Goal: Contribute content: Contribute content

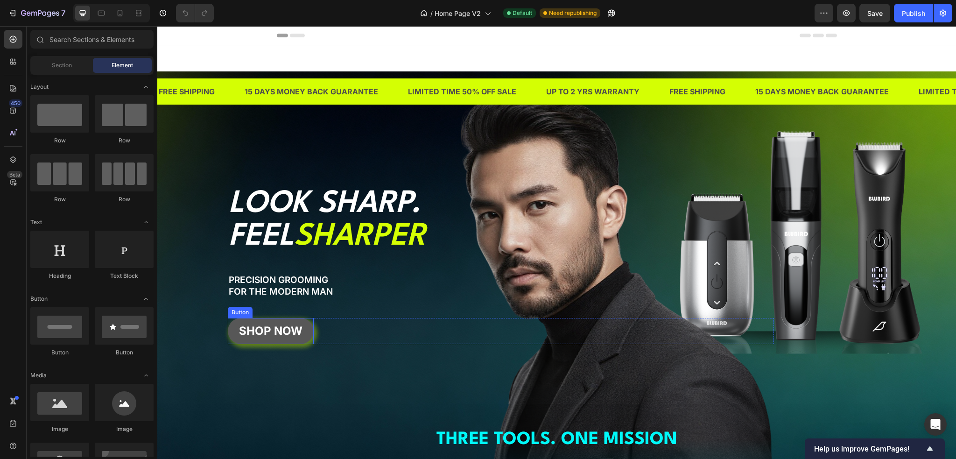
drag, startPoint x: 302, startPoint y: 326, endPoint x: 268, endPoint y: 308, distance: 38.9
click at [302, 326] on link "SHOP NOW" at bounding box center [271, 331] width 86 height 26
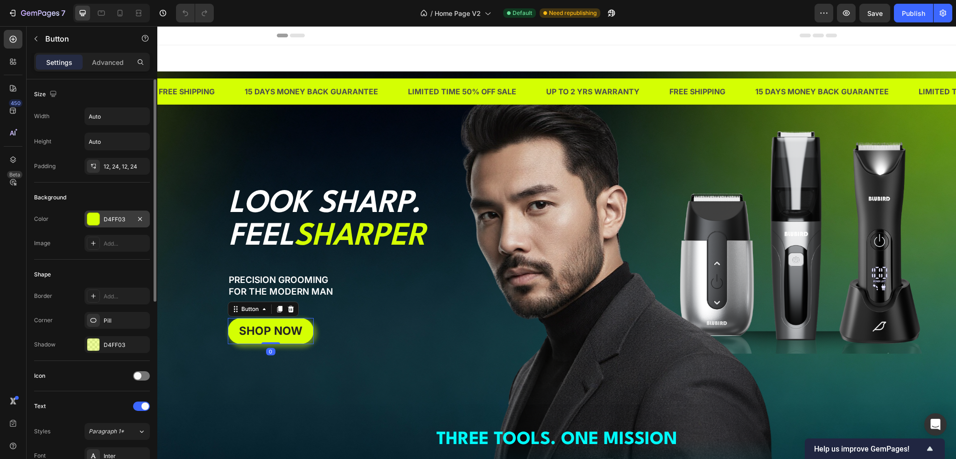
click at [128, 216] on div "D4FF03" at bounding box center [117, 219] width 27 height 8
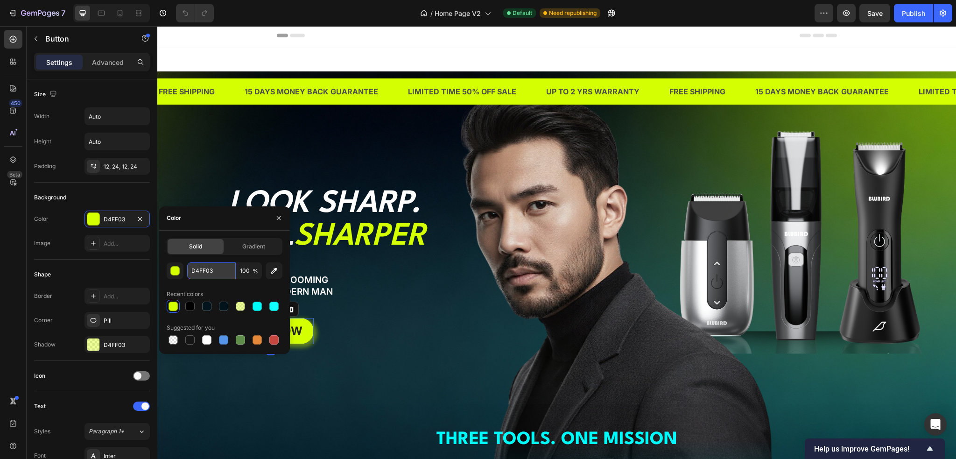
click at [210, 268] on input "D4FF03" at bounding box center [211, 270] width 49 height 17
click at [387, 276] on p "PRECISION GROOMING" at bounding box center [501, 280] width 544 height 12
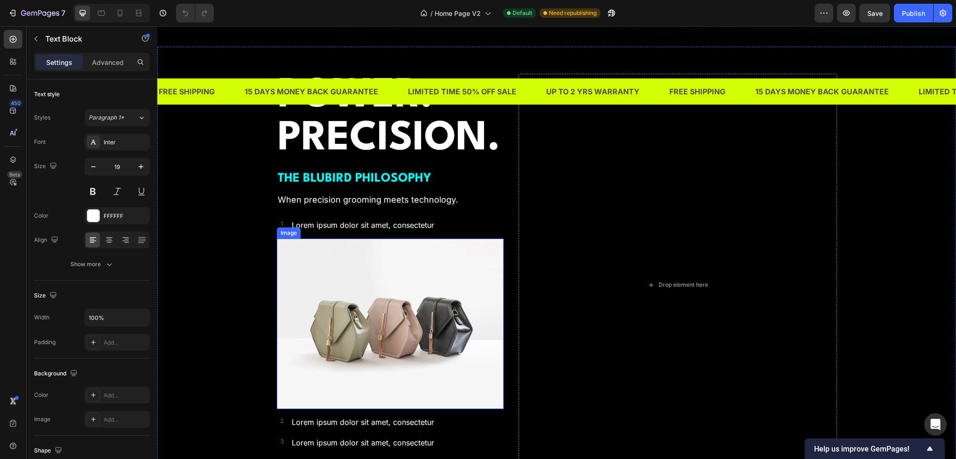
scroll to position [2007, 0]
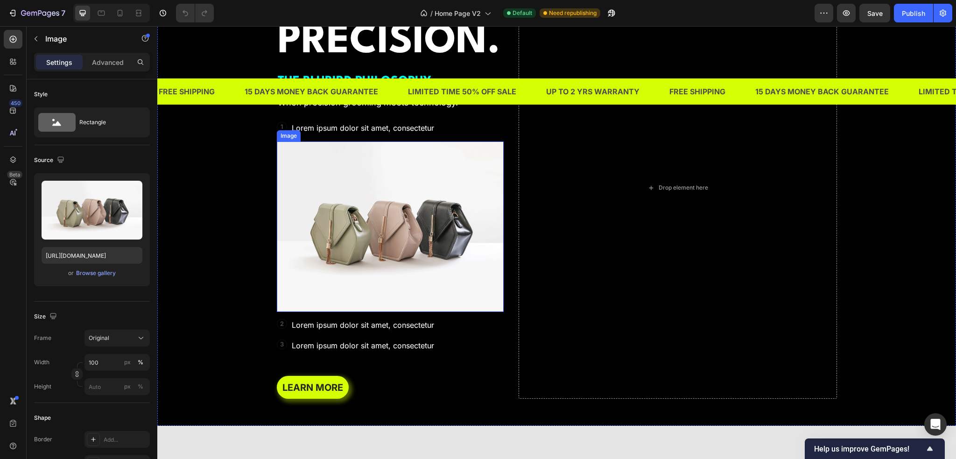
click at [465, 255] on img at bounding box center [390, 226] width 227 height 170
click at [108, 270] on div "Browse gallery" at bounding box center [96, 273] width 40 height 8
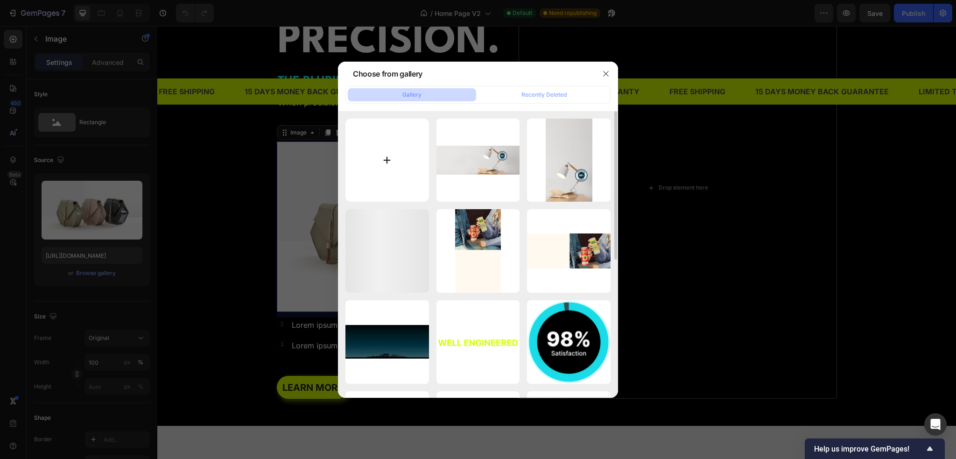
click at [393, 168] on input "file" at bounding box center [387, 161] width 84 height 84
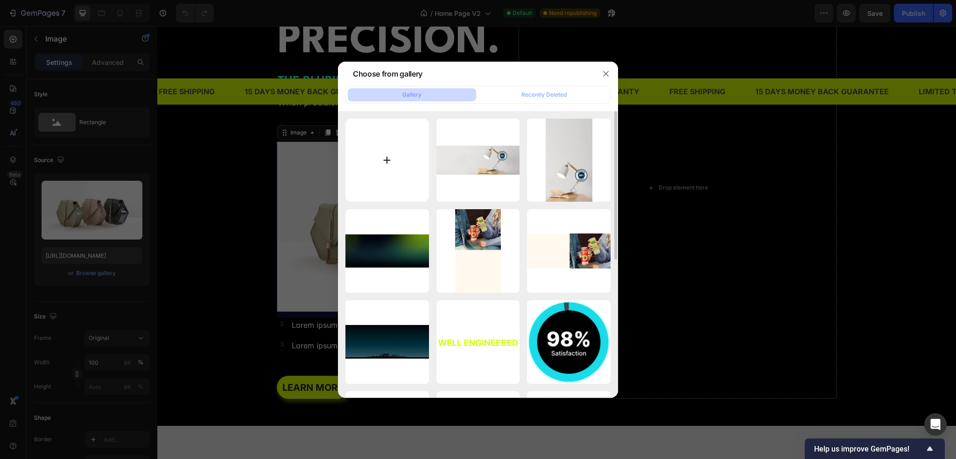
type input "C:\fakepath\Precision bar.png"
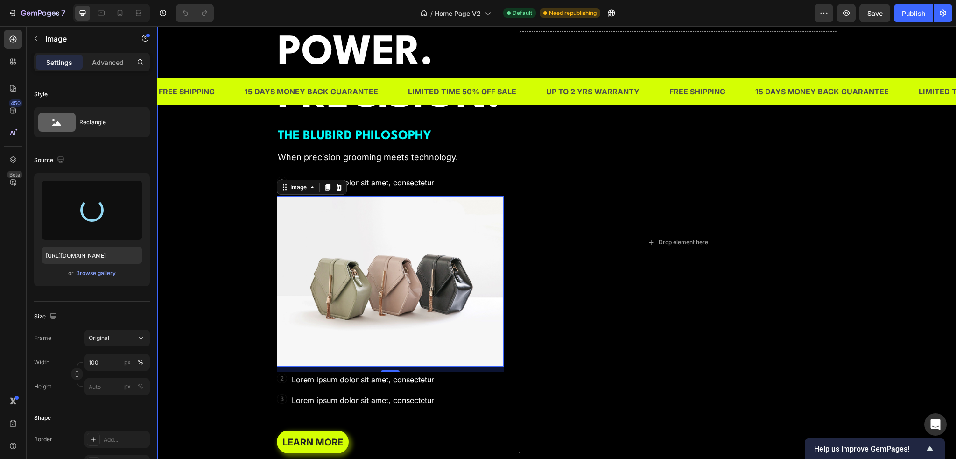
scroll to position [1914, 0]
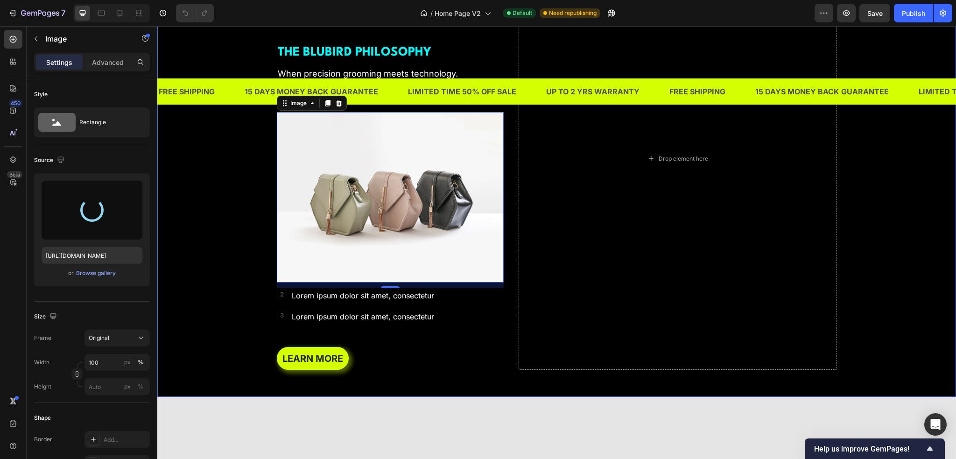
type input "[URL][DOMAIN_NAME]"
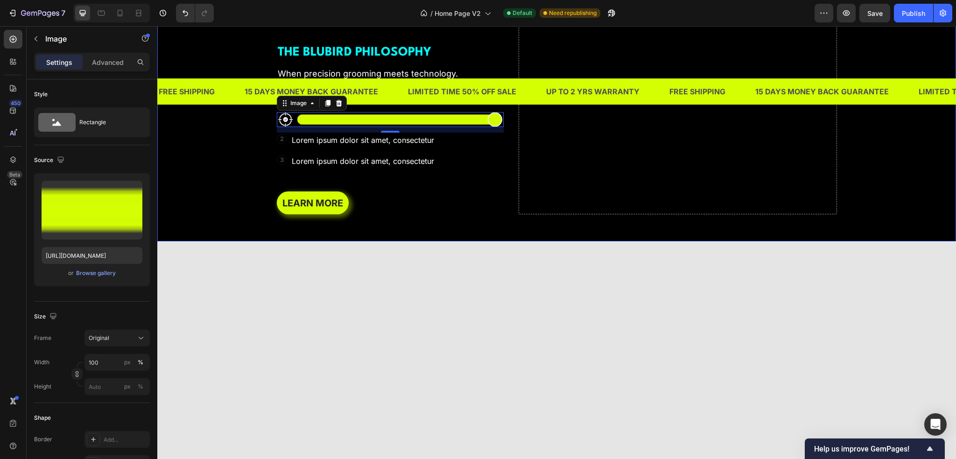
click at [218, 219] on div "Background Image" at bounding box center [556, 81] width 799 height 321
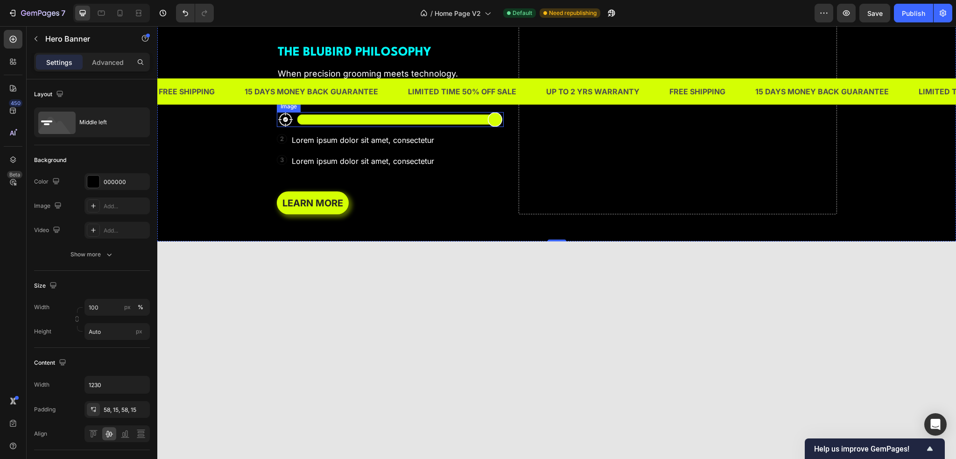
click at [332, 127] on img at bounding box center [390, 119] width 227 height 15
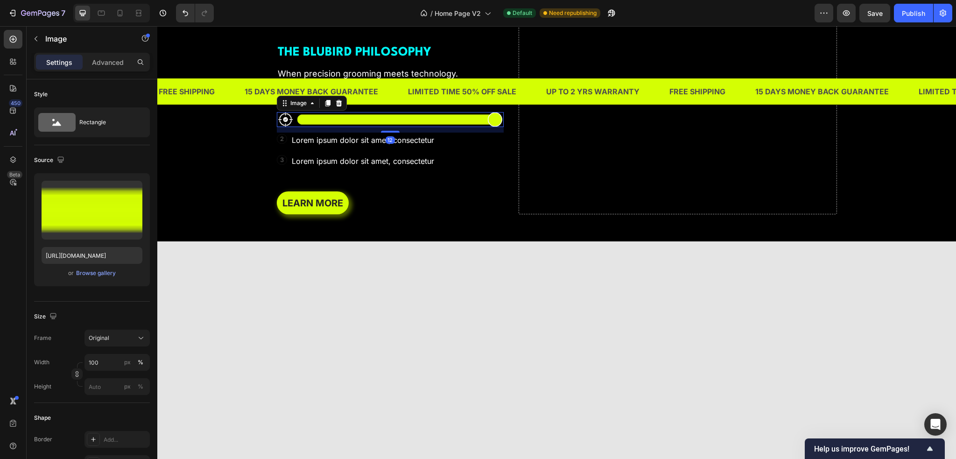
click at [353, 105] on p "Lorem ipsum dolor sit amet, consectetur" at bounding box center [363, 99] width 142 height 14
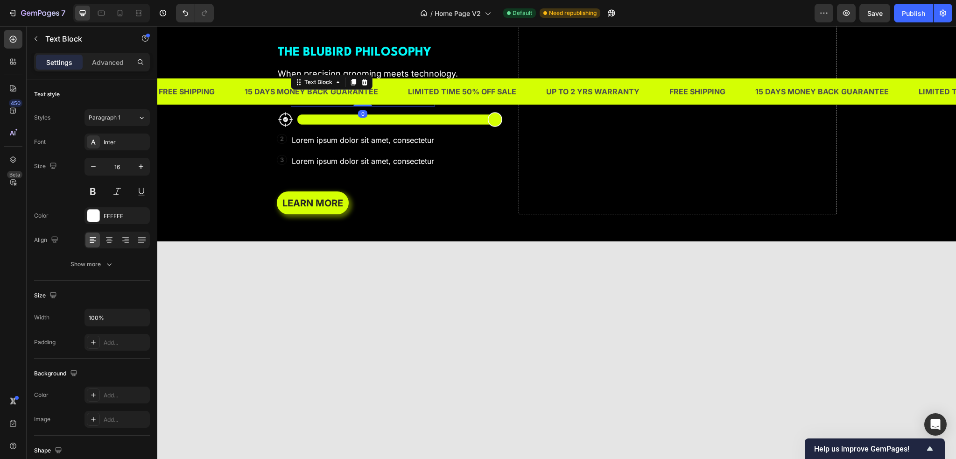
click at [336, 127] on img at bounding box center [390, 119] width 227 height 15
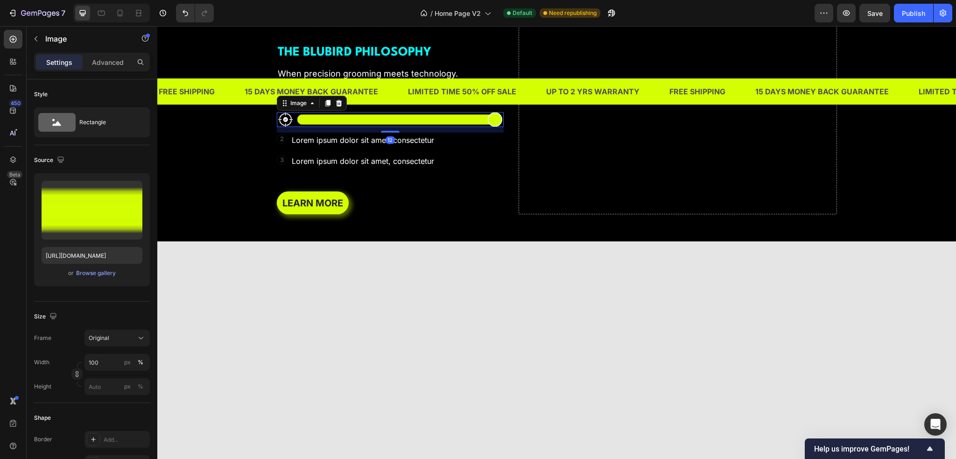
click at [228, 241] on div "Background Image" at bounding box center [556, 81] width 799 height 321
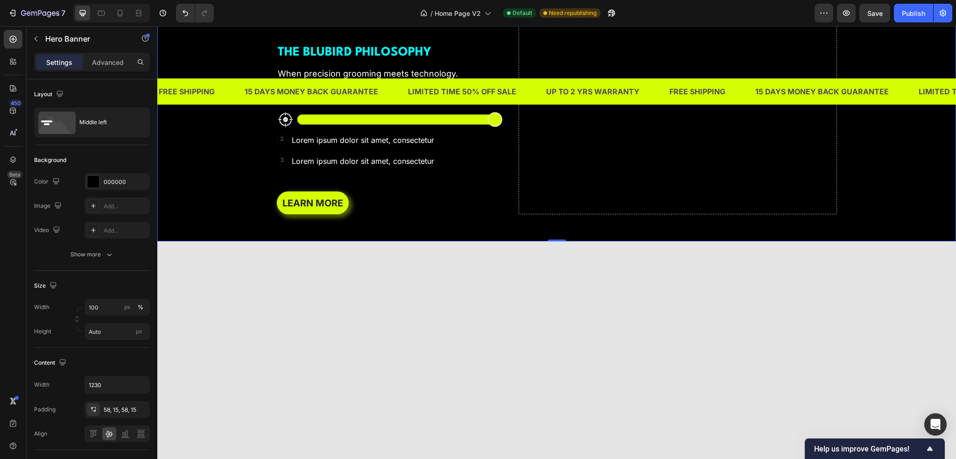
click at [312, 105] on p "Lorem ipsum dolor sit amet, consectetur" at bounding box center [363, 99] width 142 height 14
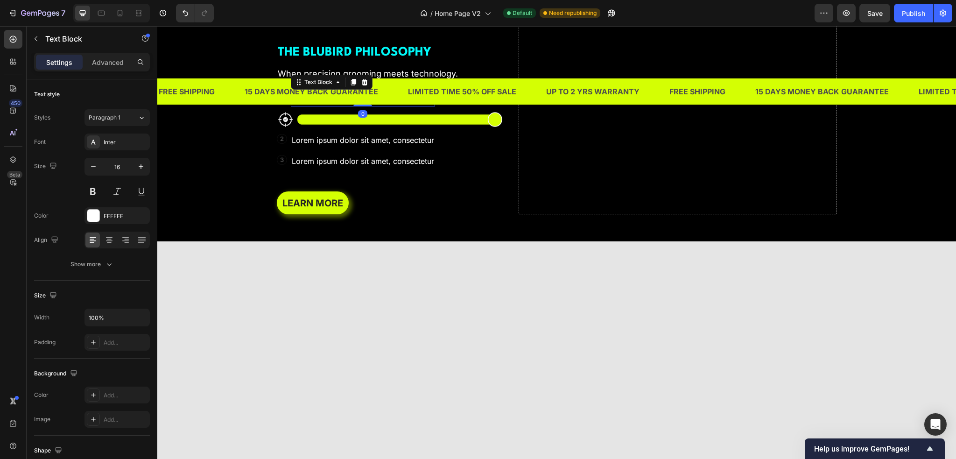
click at [282, 101] on div "1 Text Block" at bounding box center [281, 97] width 9 height 8
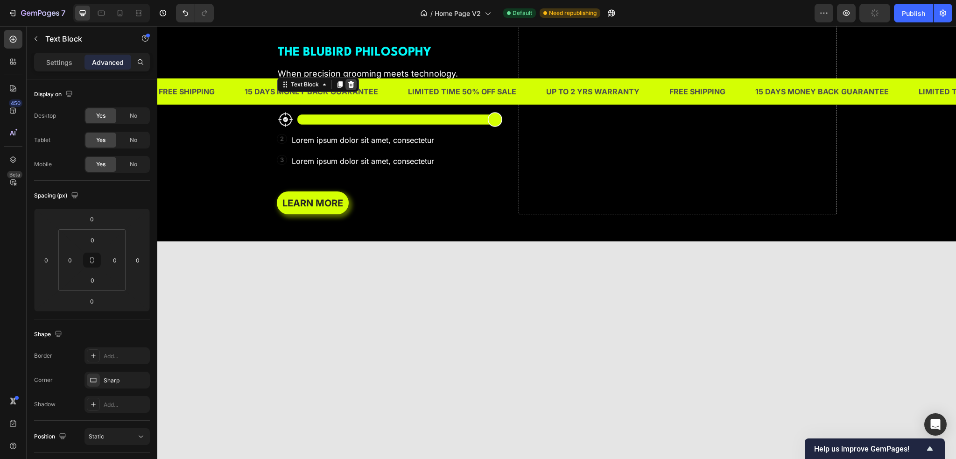
click at [348, 88] on icon at bounding box center [351, 84] width 6 height 7
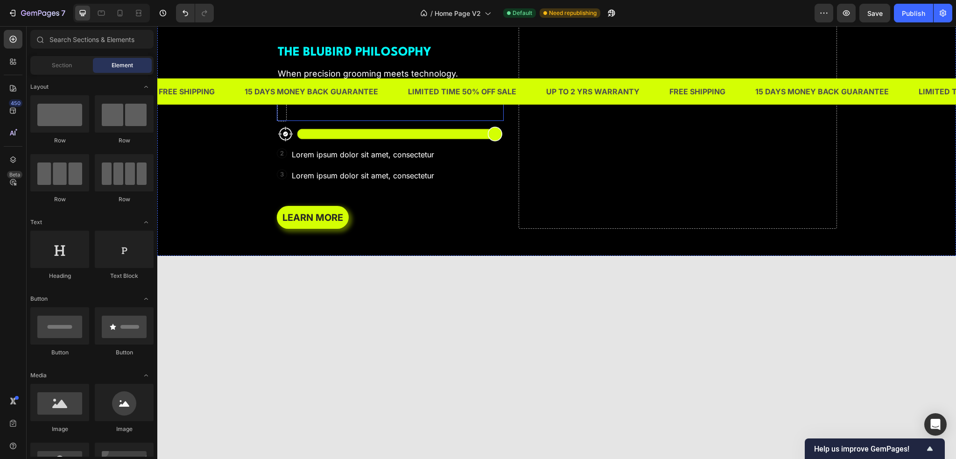
click at [295, 121] on div "Lorem ipsum dolor sit amet, consectetur Text Block" at bounding box center [363, 106] width 144 height 30
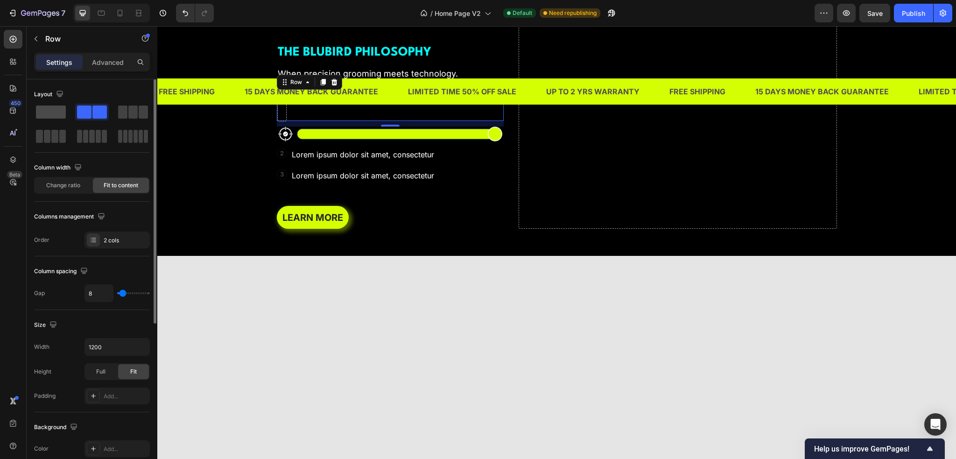
click at [56, 113] on span at bounding box center [51, 111] width 30 height 13
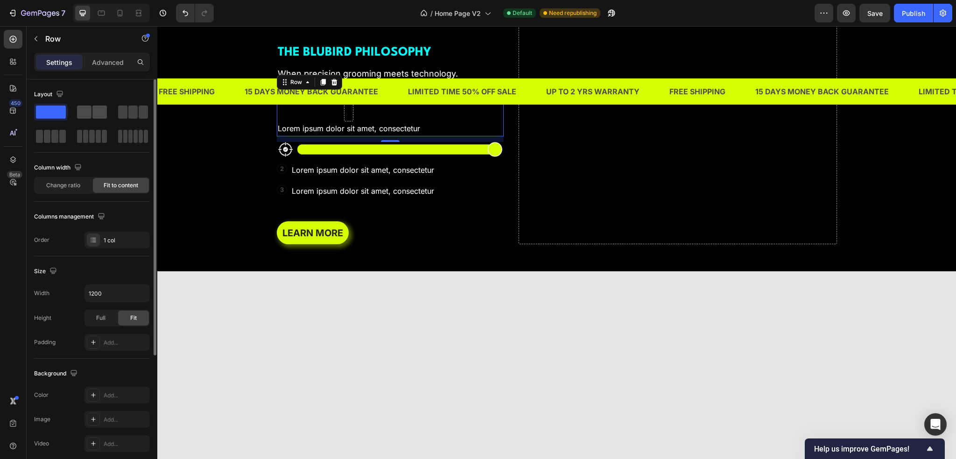
click at [81, 113] on span at bounding box center [84, 111] width 14 height 13
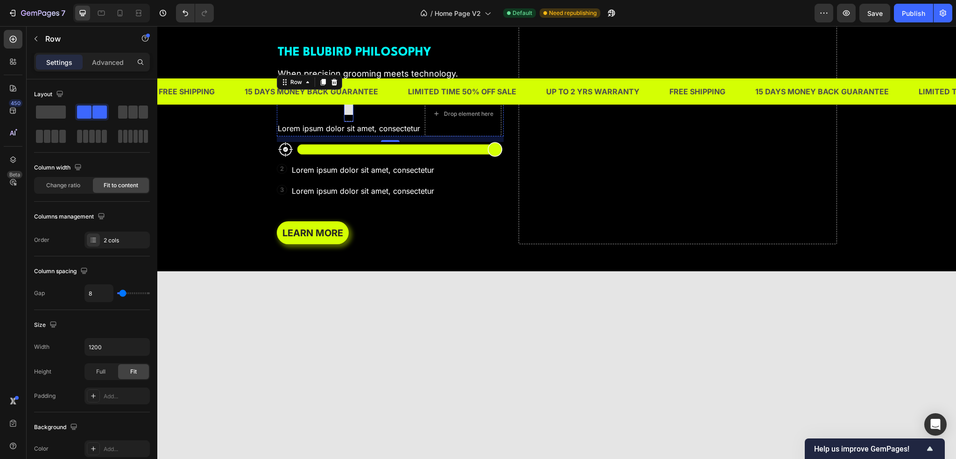
click at [346, 115] on div at bounding box center [348, 107] width 15 height 15
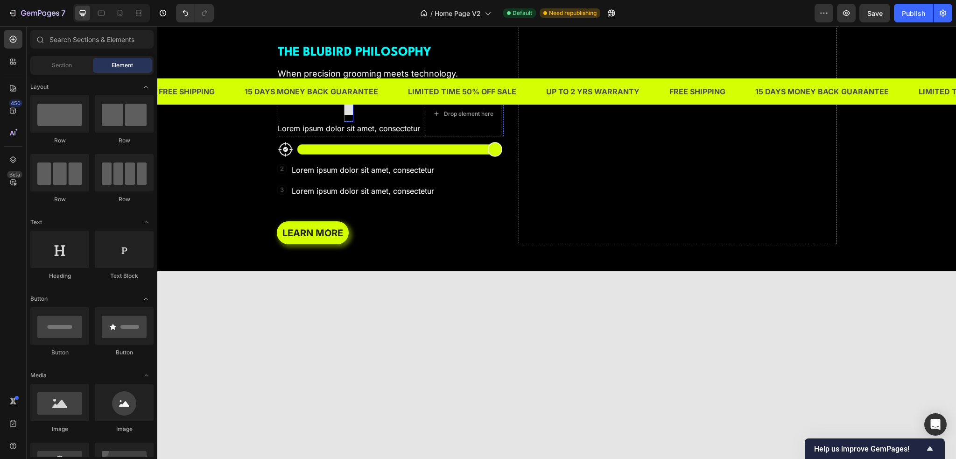
click at [344, 121] on div at bounding box center [348, 107] width 9 height 28
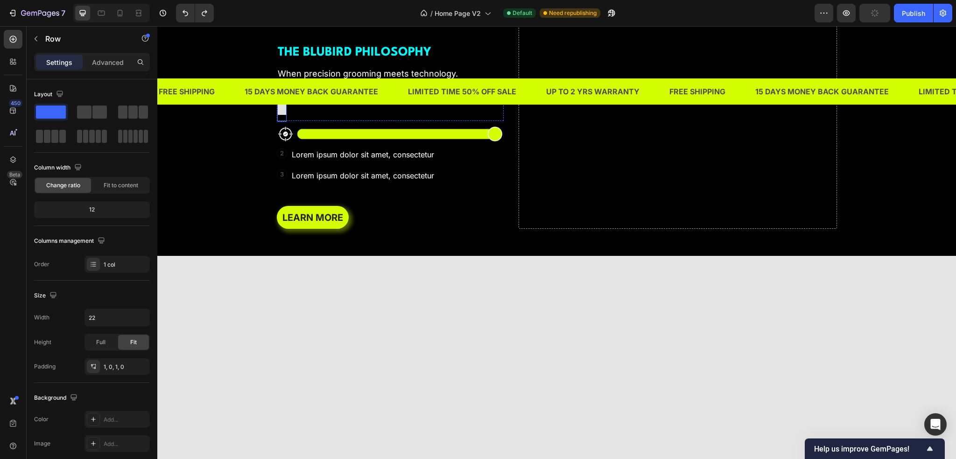
click at [278, 115] on div at bounding box center [281, 107] width 15 height 15
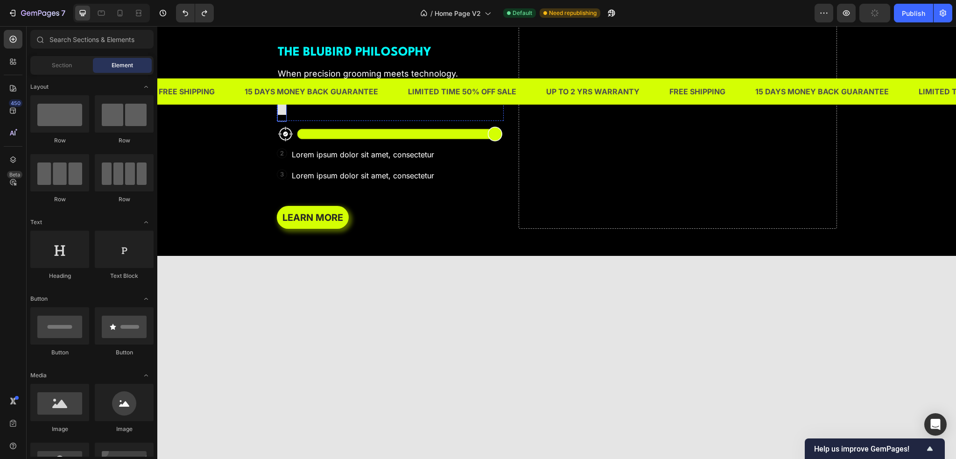
click at [277, 121] on div at bounding box center [281, 107] width 9 height 28
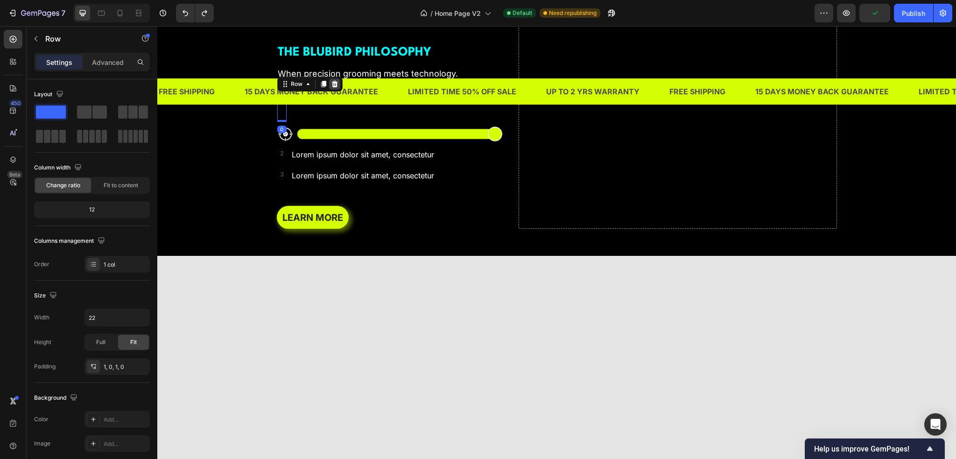
click at [331, 88] on icon at bounding box center [334, 83] width 7 height 7
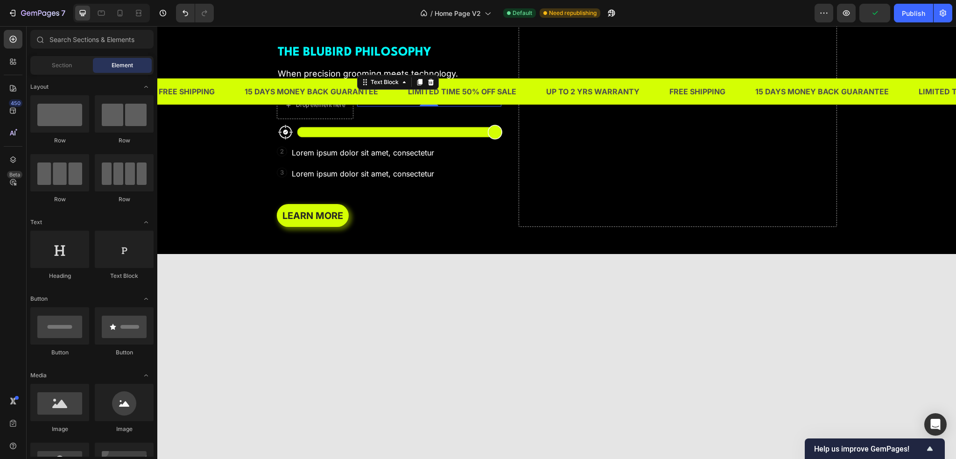
click at [378, 105] on p "Lorem ipsum dolor sit amet, consectetur" at bounding box center [429, 99] width 142 height 14
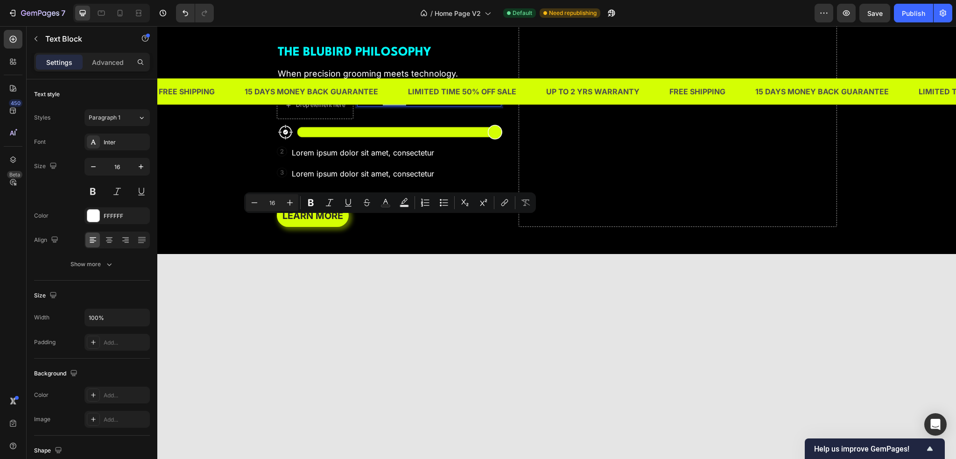
click at [378, 105] on p "Lorem ipsum dolor sit amet, consectetur" at bounding box center [429, 99] width 142 height 14
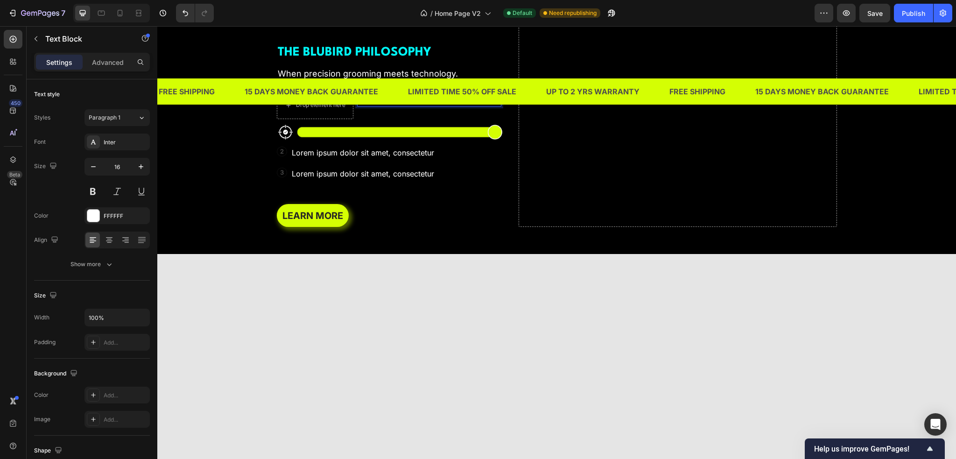
click at [417, 105] on p "Lorem ipsum dolor sit amet, consectetur" at bounding box center [429, 99] width 142 height 14
click at [426, 140] on img at bounding box center [390, 132] width 227 height 15
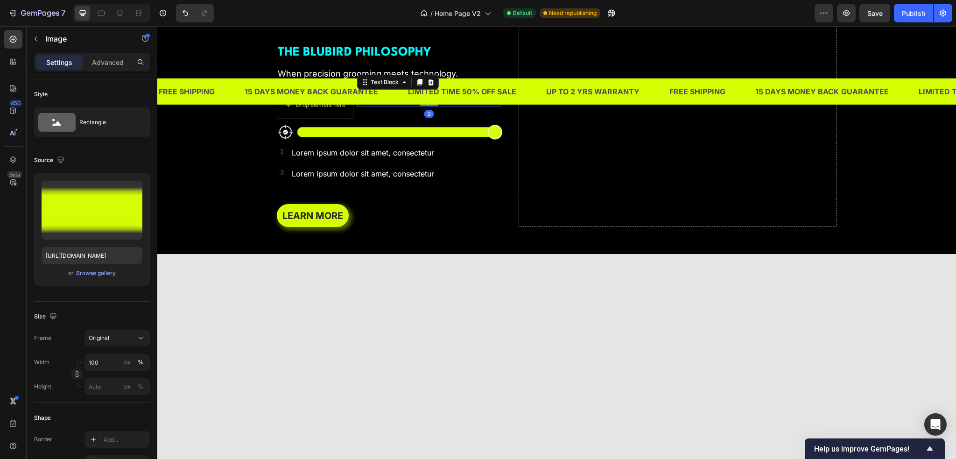
click at [424, 105] on p "Lorem ipsum dolor sit amet, consectetur" at bounding box center [429, 99] width 142 height 14
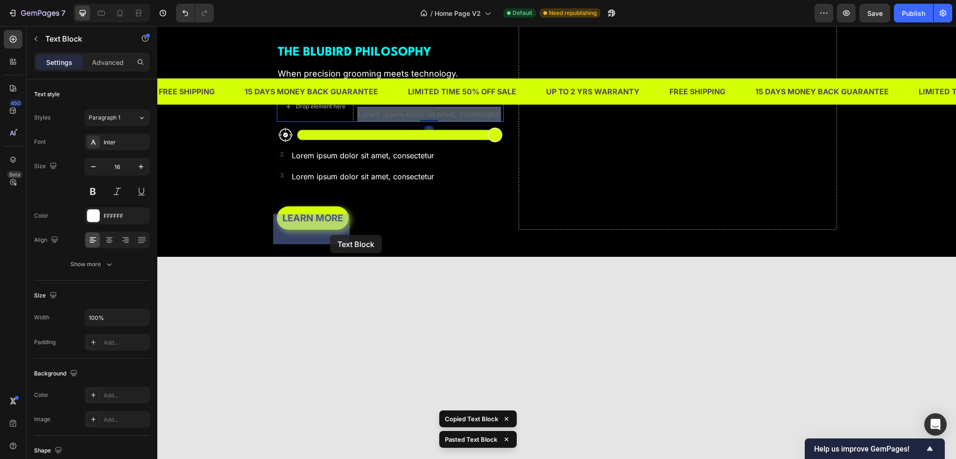
drag, startPoint x: 413, startPoint y: 237, endPoint x: 330, endPoint y: 235, distance: 83.1
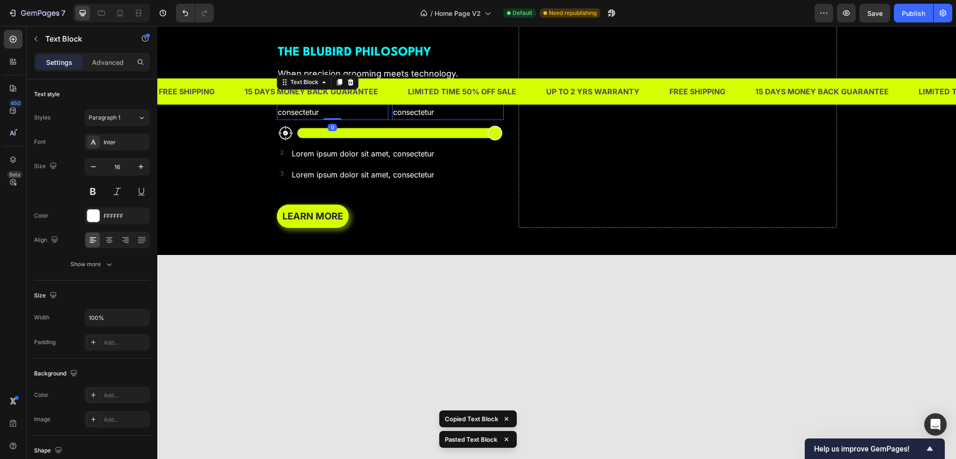
click at [338, 119] on p "Lorem ipsum dolor sit amet, consectetur" at bounding box center [333, 105] width 110 height 27
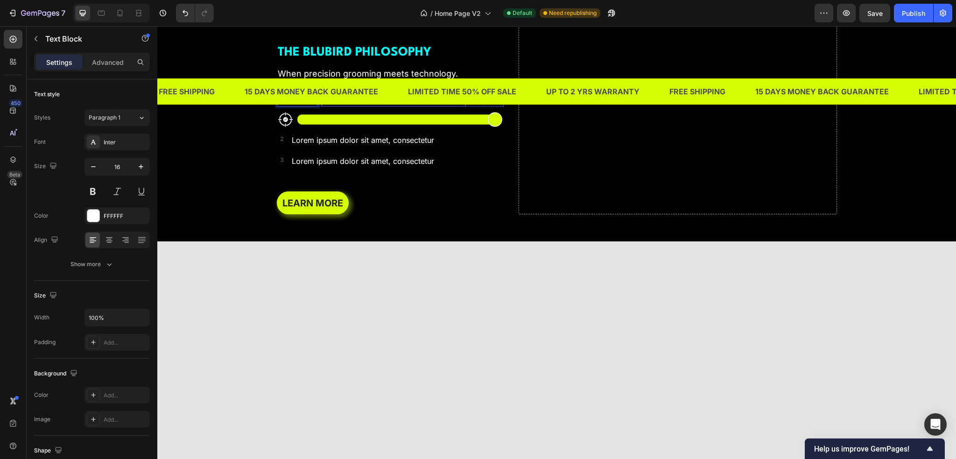
click at [330, 105] on p "Lorem ipsum dolor sit amet, consectetur" at bounding box center [394, 99] width 142 height 14
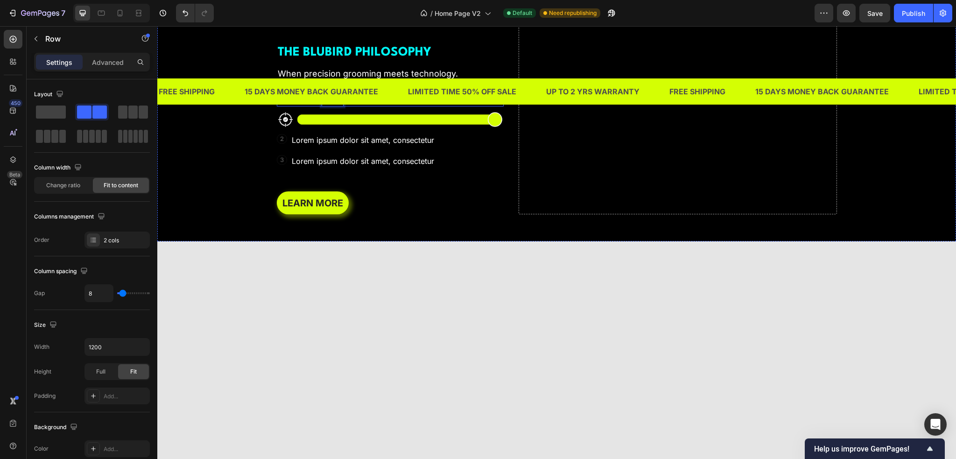
click at [360, 106] on div "PRECISION Text Block 100% Text Block 0 Row" at bounding box center [390, 98] width 227 height 15
click at [335, 105] on p "100%" at bounding box center [333, 99] width 20 height 14
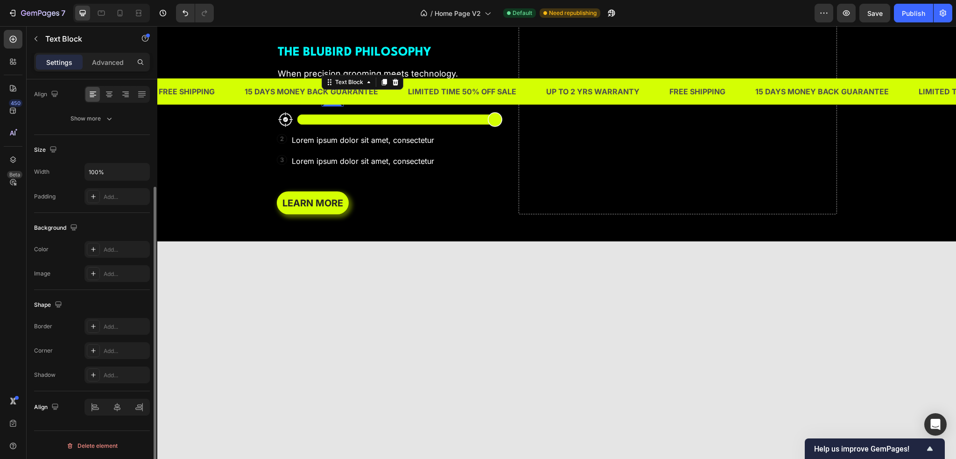
scroll to position [146, 0]
click at [141, 408] on div at bounding box center [116, 407] width 65 height 17
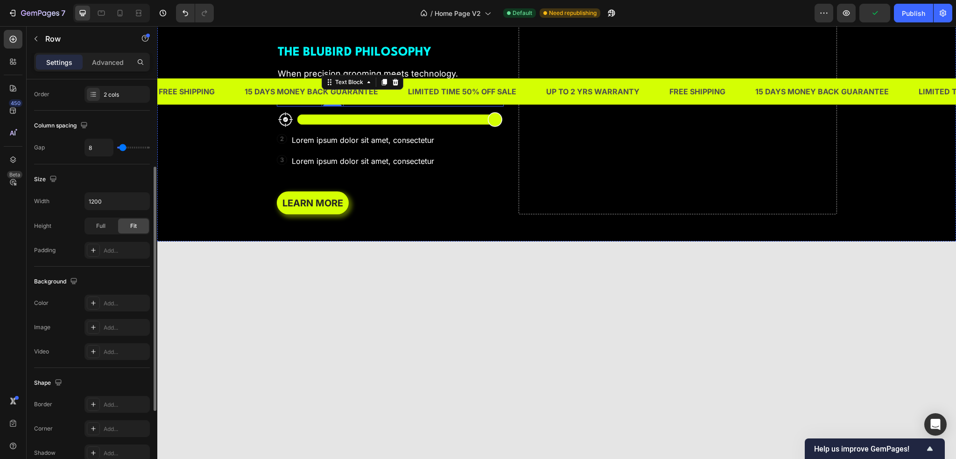
click at [361, 106] on div "PRECISION Text Block 100% Text Block 0 Row" at bounding box center [390, 98] width 227 height 15
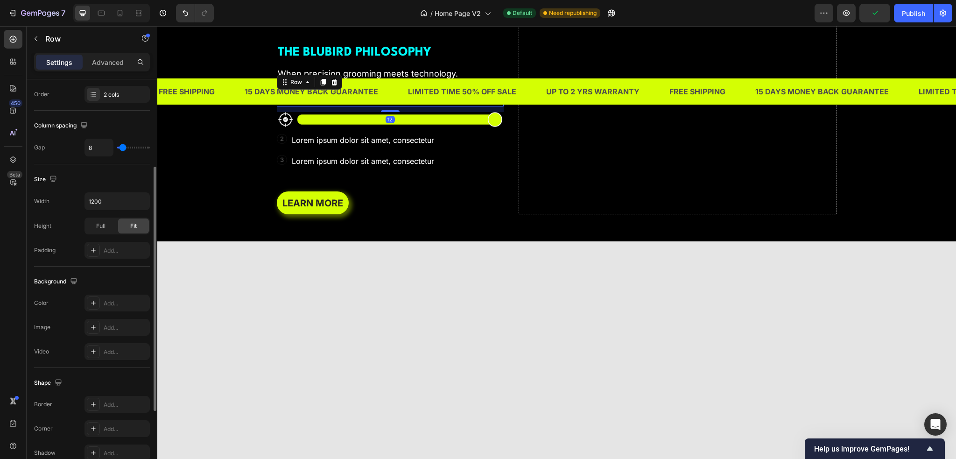
scroll to position [0, 0]
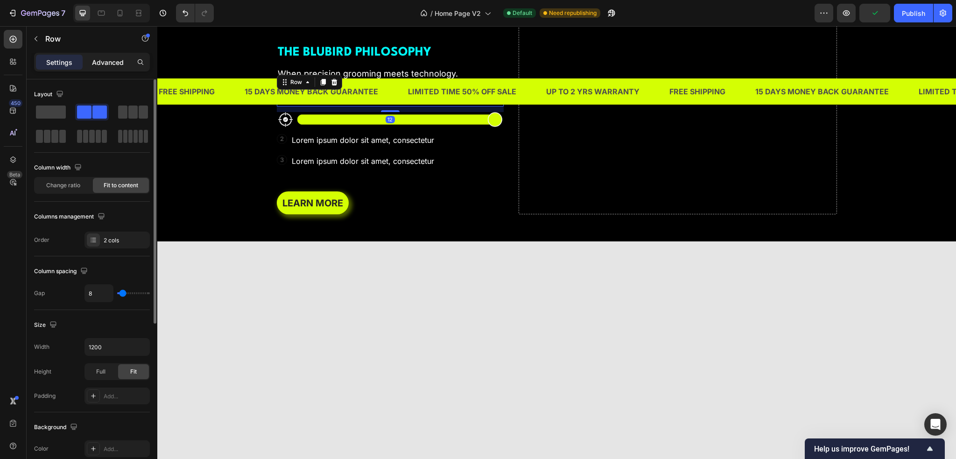
click at [108, 63] on p "Advanced" at bounding box center [108, 62] width 32 height 10
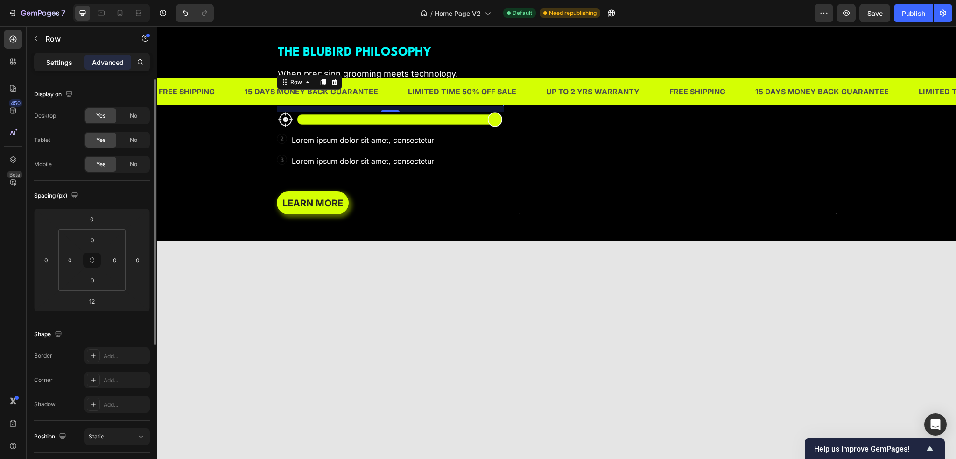
click at [68, 64] on p "Settings" at bounding box center [59, 62] width 26 height 10
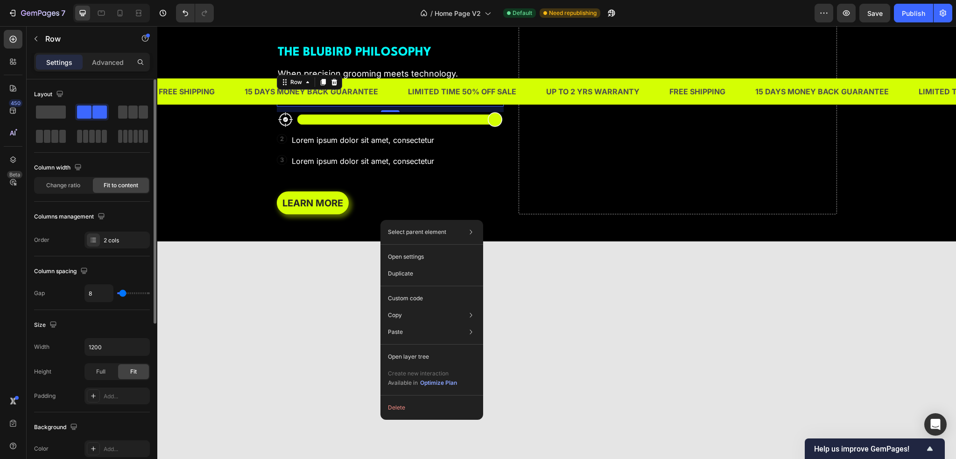
click at [362, 106] on div "PRECISION Text Block 100% Text Block Row 12" at bounding box center [390, 98] width 227 height 15
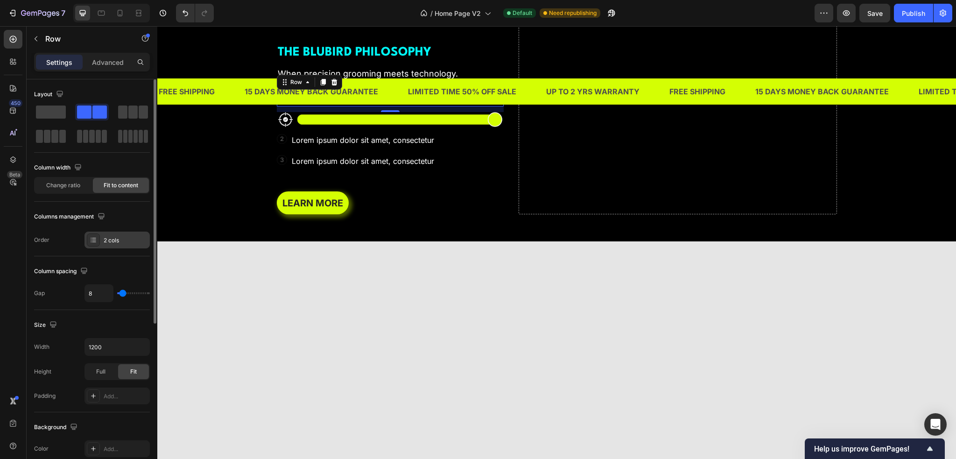
click at [124, 236] on div "2 cols" at bounding box center [126, 240] width 44 height 8
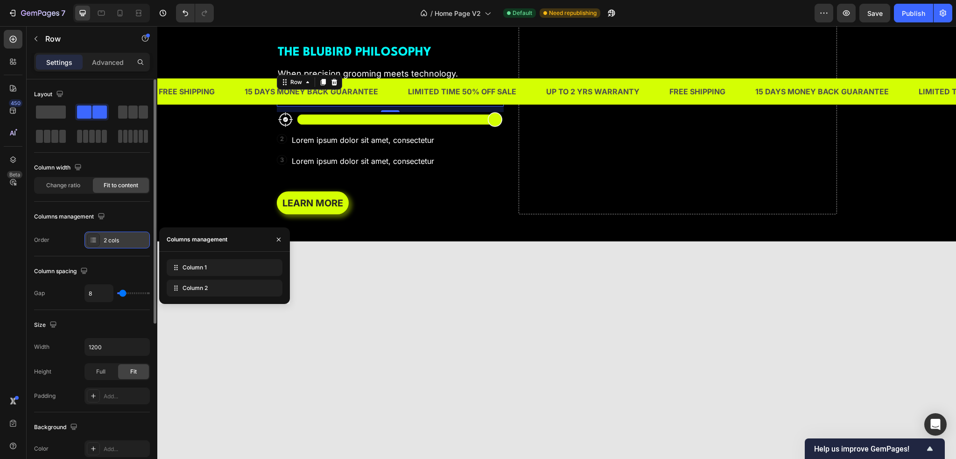
click at [124, 236] on div "2 cols" at bounding box center [126, 240] width 44 height 8
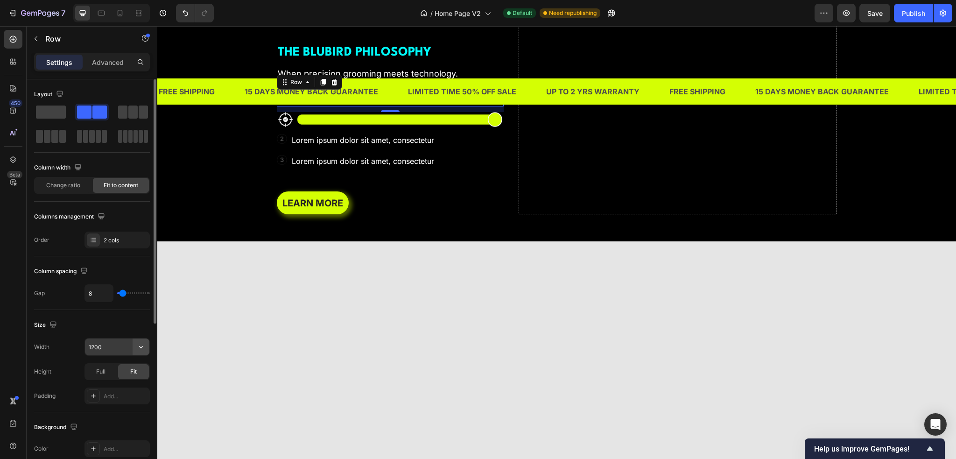
click at [141, 345] on icon "button" at bounding box center [140, 346] width 9 height 9
click at [116, 391] on p "Full 100%" at bounding box center [114, 387] width 53 height 8
type input "100%"
click at [116, 63] on p "Advanced" at bounding box center [108, 62] width 32 height 10
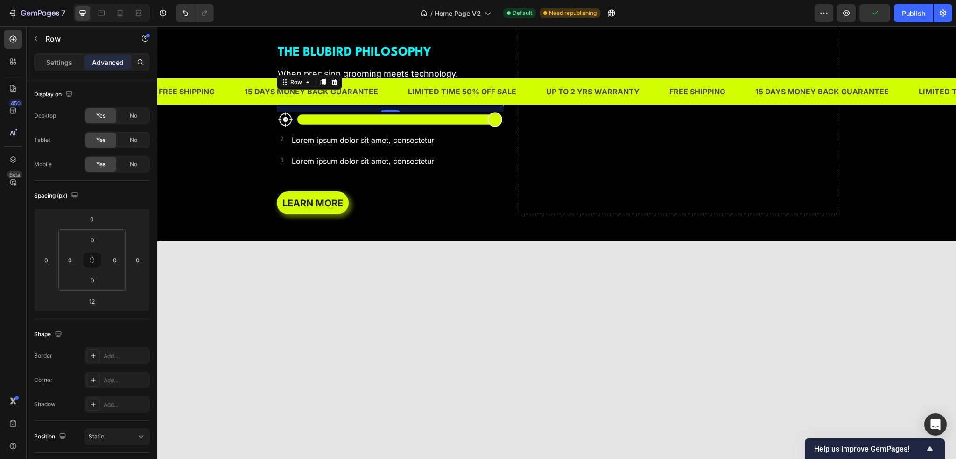
click at [367, 106] on div "PRECISION Text Block 100% Text Block Row 12" at bounding box center [390, 98] width 227 height 15
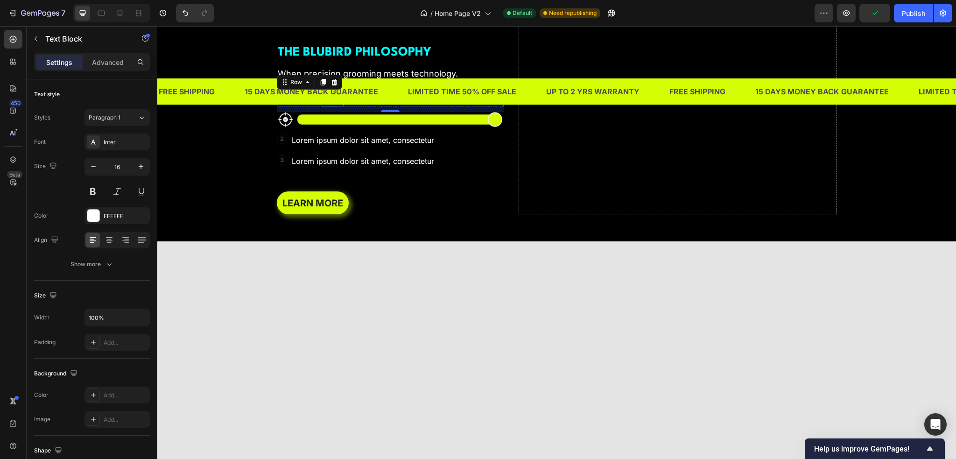
click at [335, 105] on p "100%" at bounding box center [333, 99] width 20 height 14
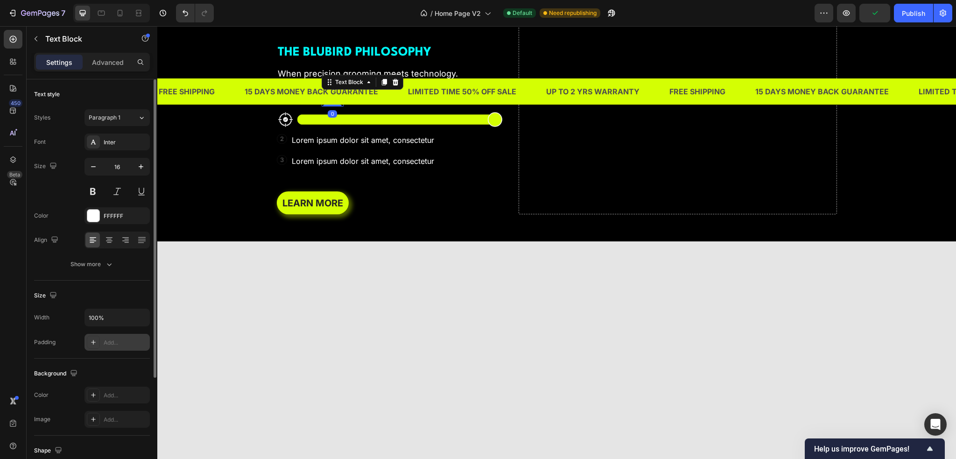
scroll to position [146, 0]
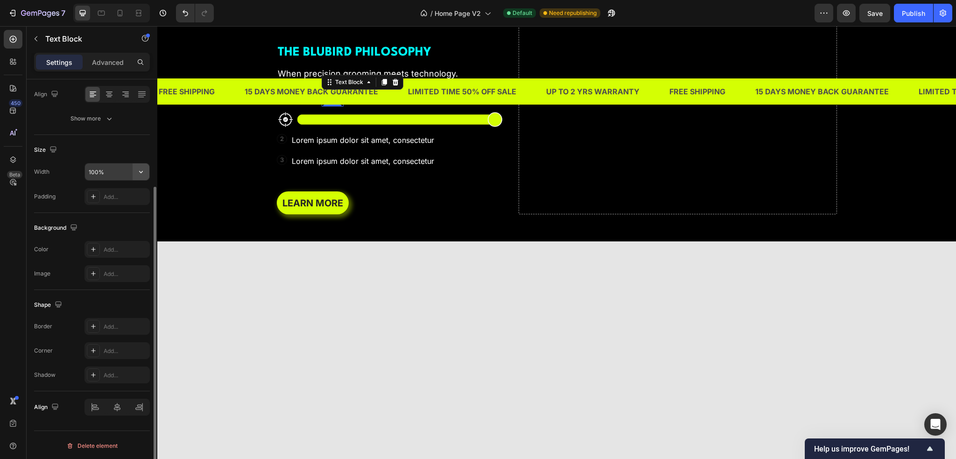
click at [138, 170] on icon "button" at bounding box center [140, 171] width 9 height 9
click at [130, 381] on div "Add..." at bounding box center [116, 374] width 65 height 17
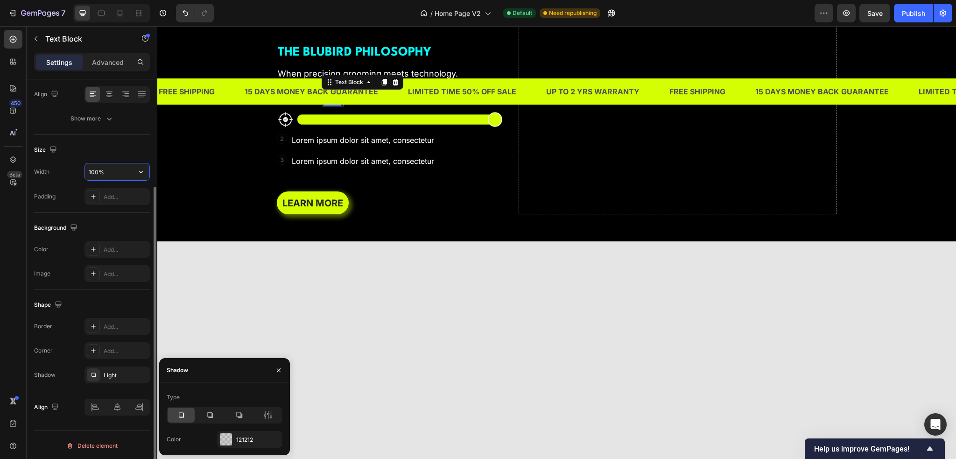
click at [113, 171] on input "100%" at bounding box center [117, 171] width 64 height 17
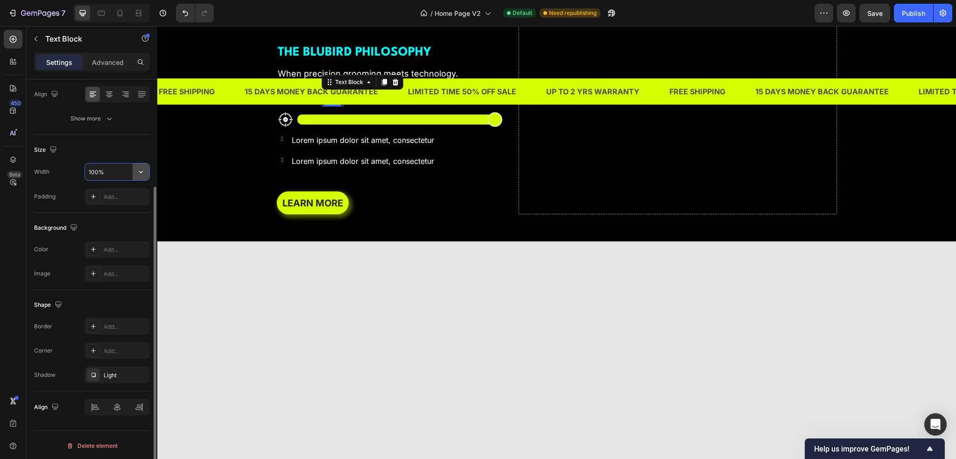
click at [144, 169] on icon "button" at bounding box center [140, 171] width 9 height 9
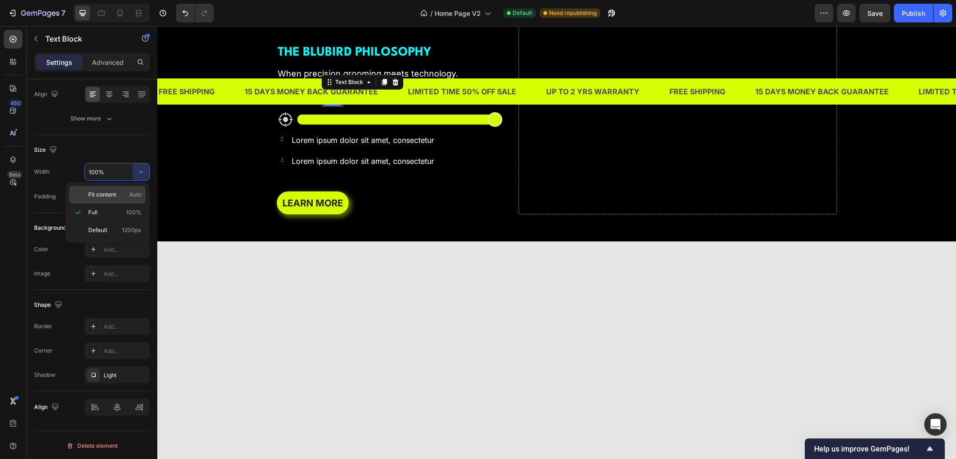
click at [129, 192] on p "Fit content Auto" at bounding box center [114, 194] width 53 height 8
type input "Auto"
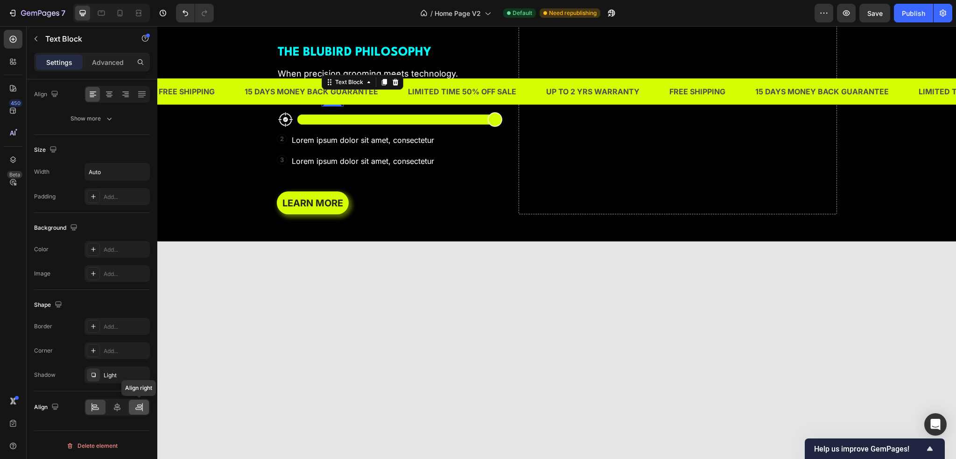
click at [133, 405] on div at bounding box center [139, 407] width 20 height 15
click at [138, 405] on icon at bounding box center [138, 406] width 9 height 9
click at [352, 106] on div "PRECISION Text Block 100% Text Block 0 Row" at bounding box center [390, 98] width 227 height 15
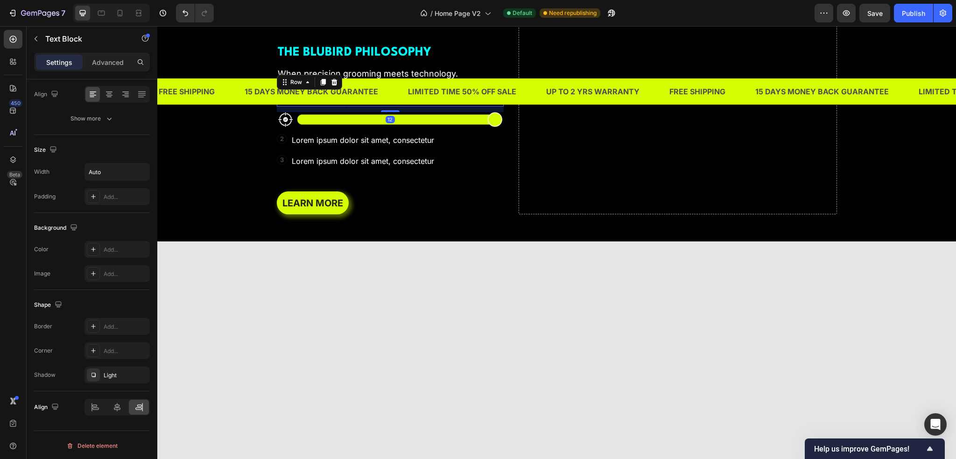
scroll to position [0, 0]
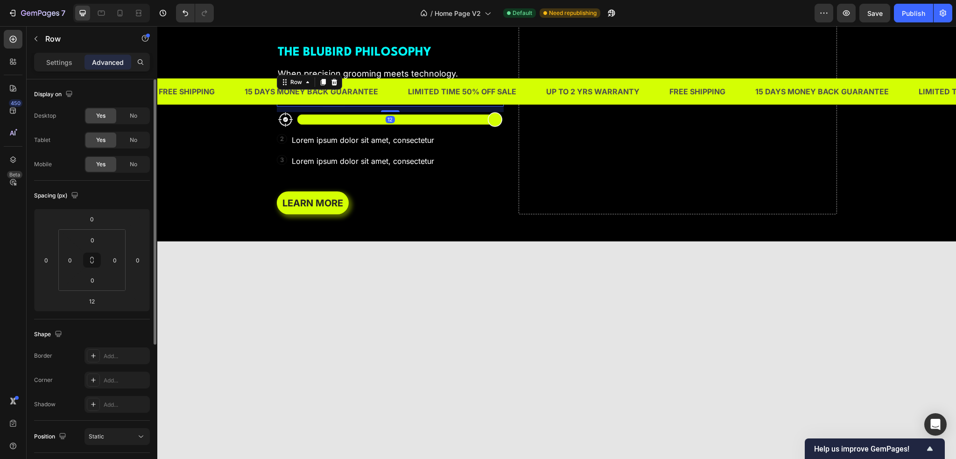
click at [335, 105] on p "100%" at bounding box center [333, 99] width 20 height 14
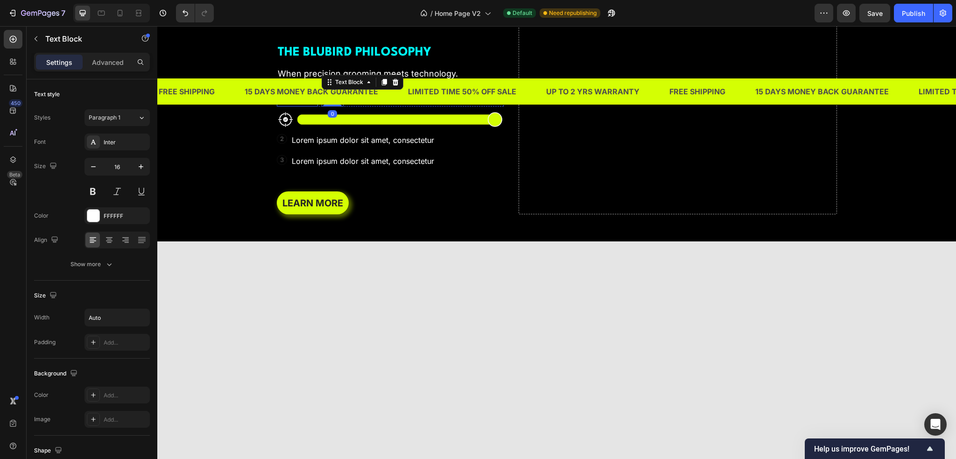
click at [294, 105] on p "PRECISION" at bounding box center [297, 99] width 39 height 14
click at [358, 106] on div "PRECISION Text Block 0 100% Text Block Row" at bounding box center [390, 98] width 227 height 15
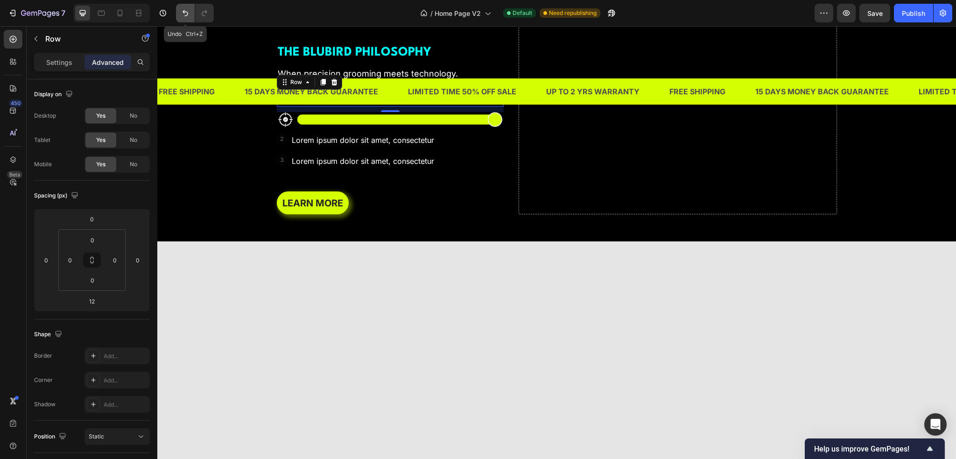
click at [183, 19] on button "Undo/Redo" at bounding box center [185, 13] width 19 height 19
click at [184, 17] on icon "Undo/Redo" at bounding box center [185, 12] width 9 height 9
click at [190, 18] on button "Undo/Redo" at bounding box center [185, 13] width 19 height 19
click at [196, 156] on div "Background Image" at bounding box center [556, 81] width 799 height 321
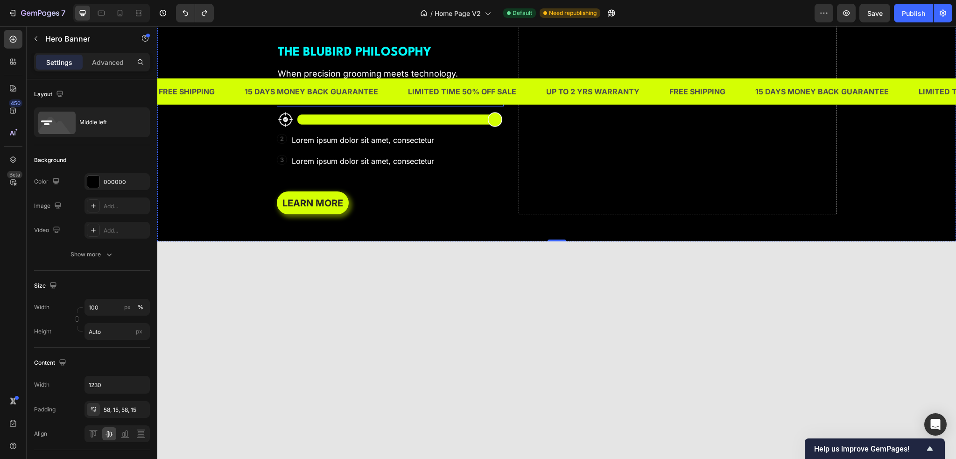
click at [317, 106] on div "PRECISION Text Block 100% Text Block Row" at bounding box center [390, 98] width 227 height 15
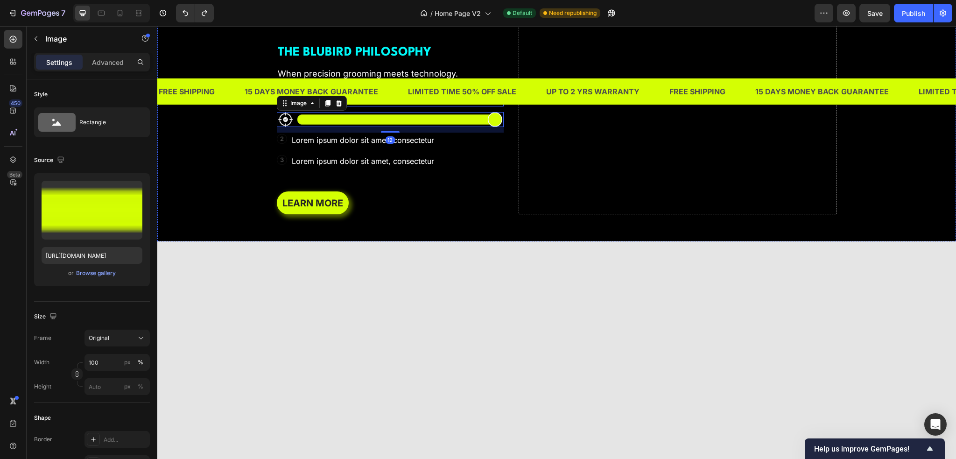
click at [389, 106] on div "PRECISION Text Block 100% Text Block Row" at bounding box center [390, 98] width 227 height 15
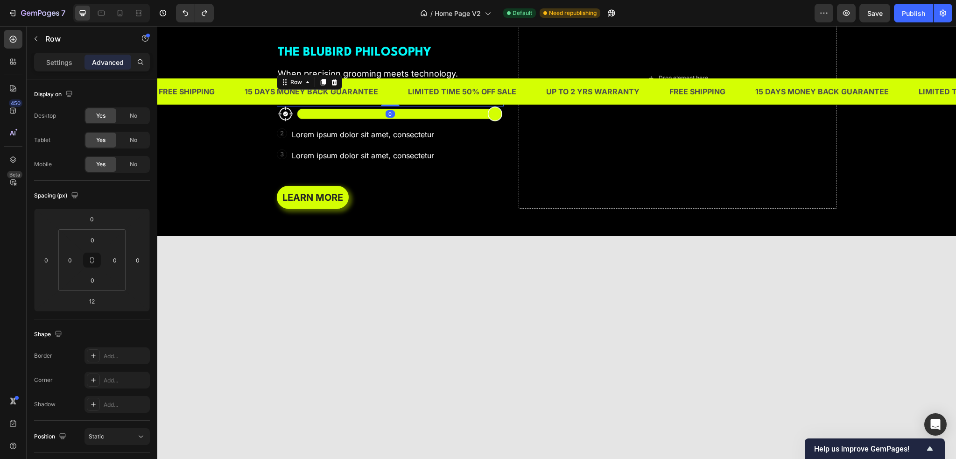
drag, startPoint x: 387, startPoint y: 234, endPoint x: 387, endPoint y: 222, distance: 12.1
click at [387, 106] on div "PRECISION Text Block 100% Text Block Row 0" at bounding box center [390, 98] width 227 height 15
type input "0"
click at [388, 106] on div "PRECISION Text Block 100% Text Block Row 0" at bounding box center [390, 98] width 227 height 15
click at [366, 106] on div "PRECISION Text Block 100% Text Block Row 0" at bounding box center [390, 98] width 227 height 15
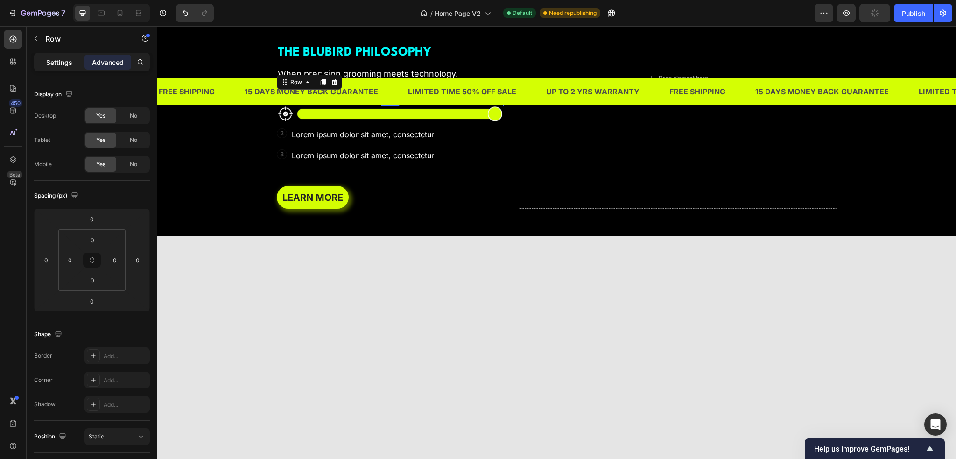
click at [45, 60] on div "Settings" at bounding box center [59, 62] width 47 height 15
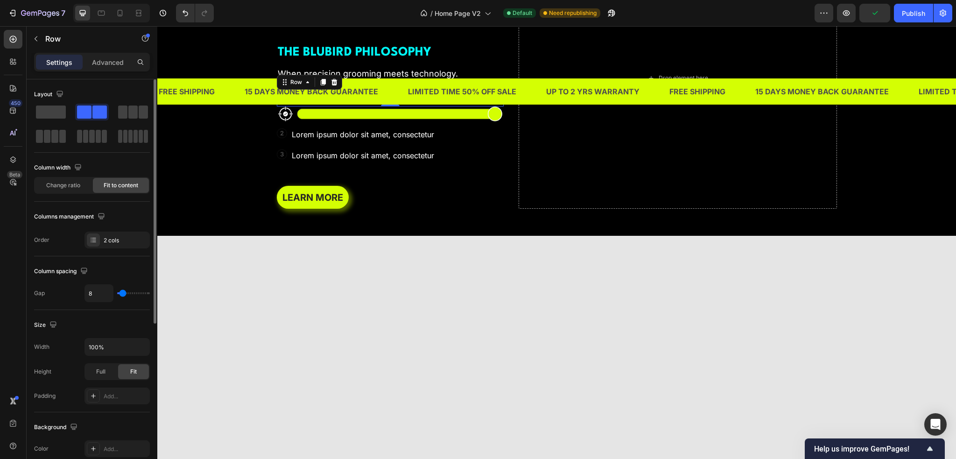
click at [126, 294] on div "8" at bounding box center [116, 293] width 65 height 18
type input "11"
type input "13"
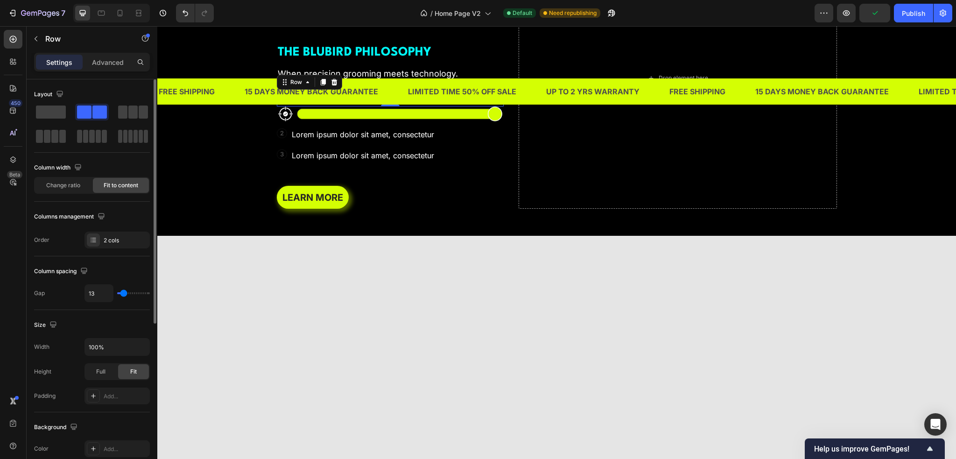
type input "15"
type input "22"
type input "25"
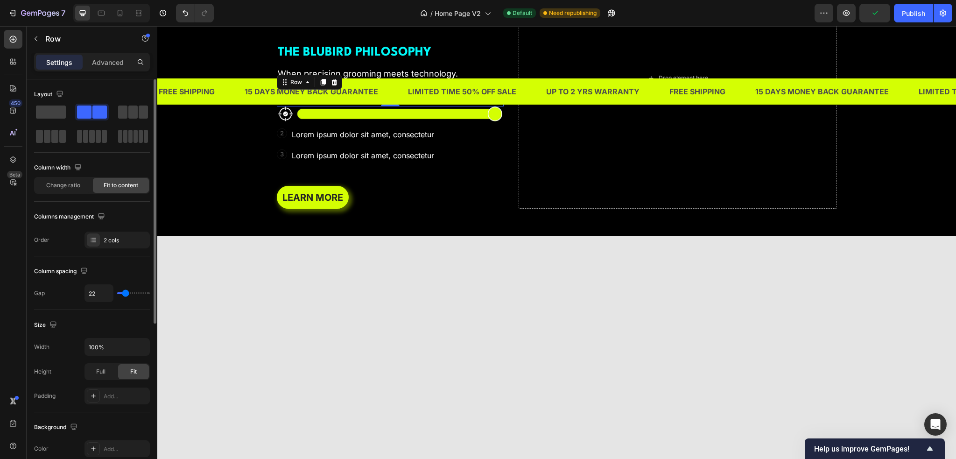
type input "25"
type input "27"
type input "29"
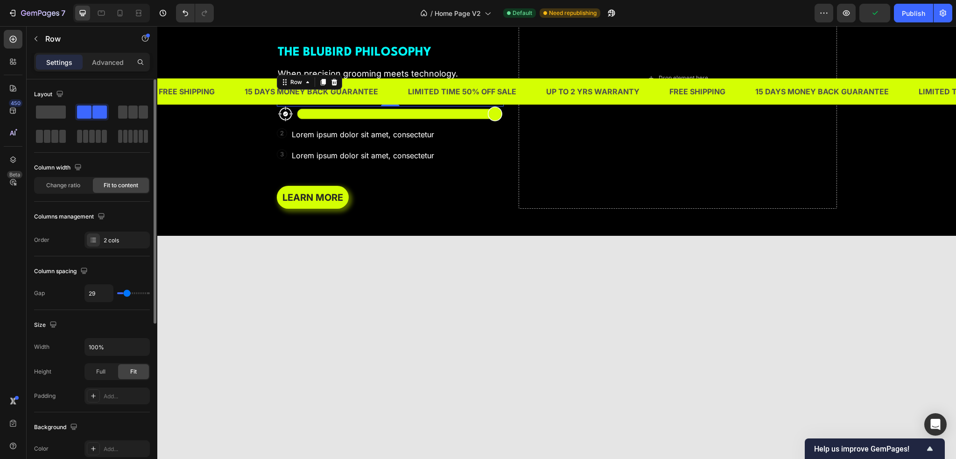
type input "31"
type input "32"
type input "34"
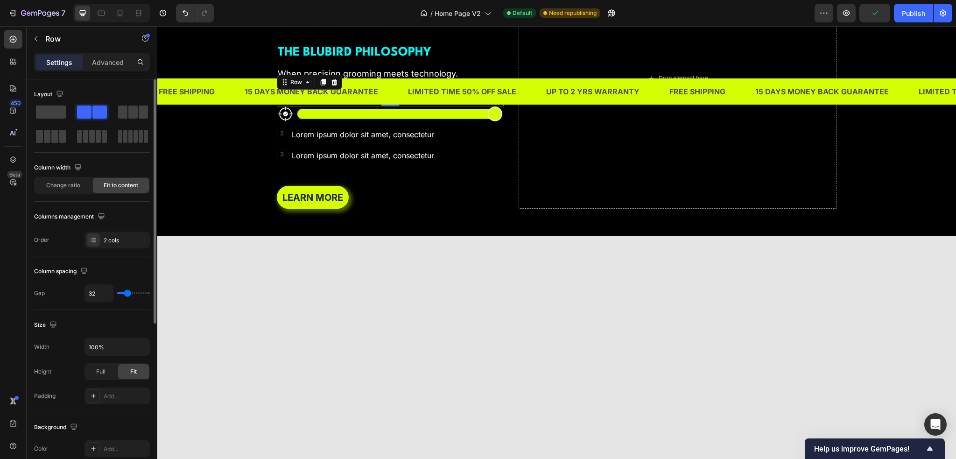
type input "34"
type input "36"
type input "45"
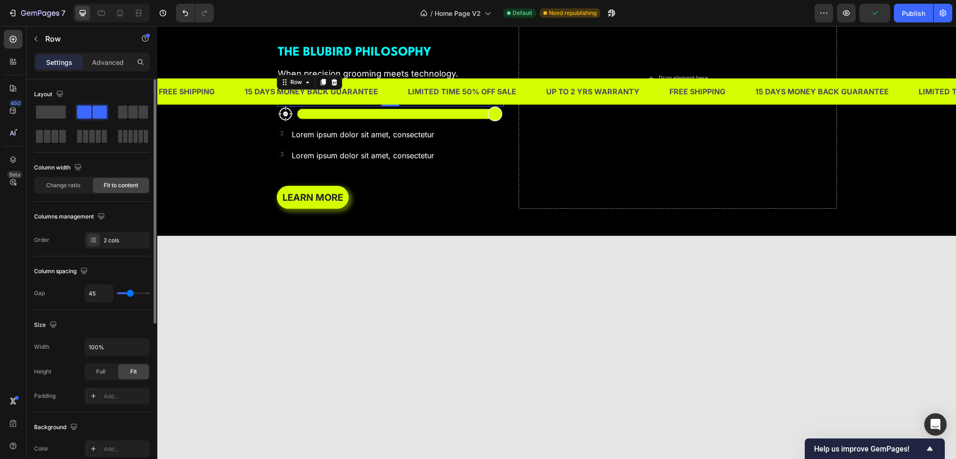
type input "47"
type input "61"
type input "64"
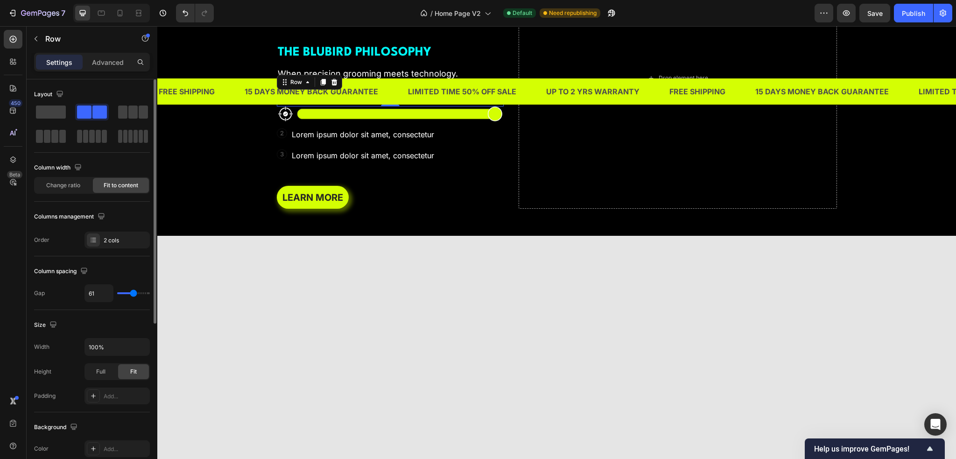
type input "64"
type input "66"
type input "68"
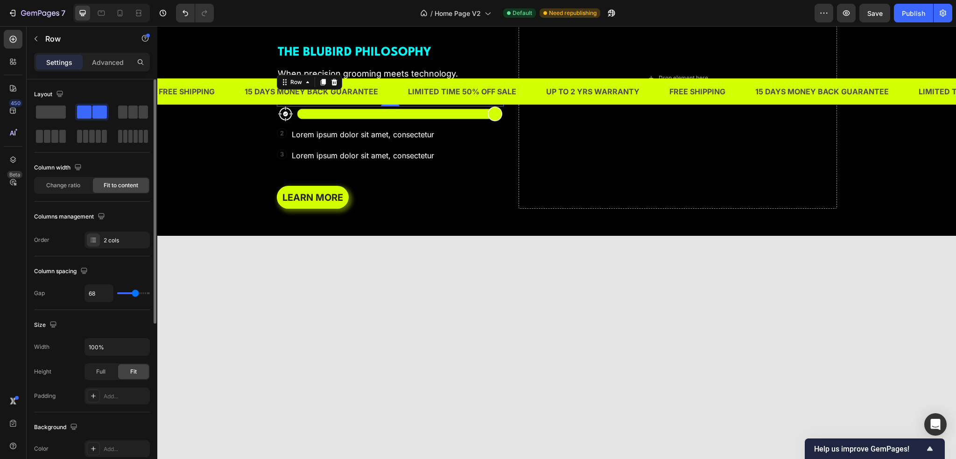
type input "73"
type input "77"
type input "79"
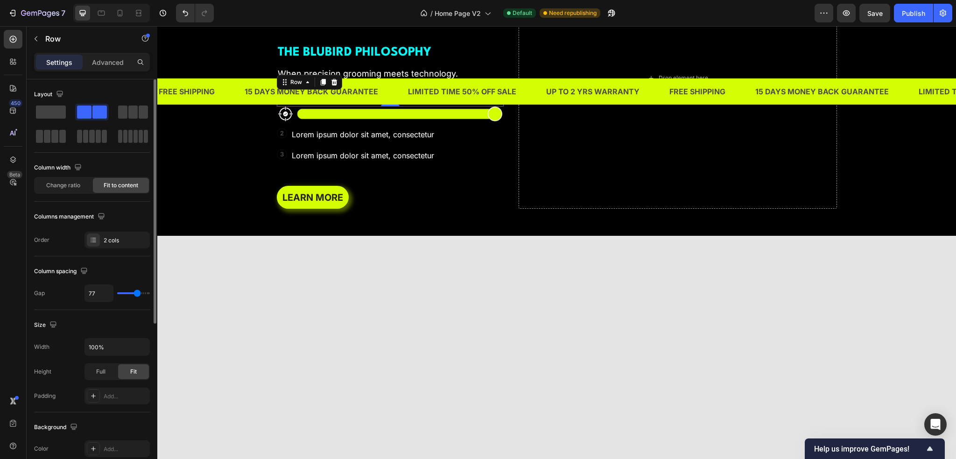
type input "79"
type input "80"
type input "86"
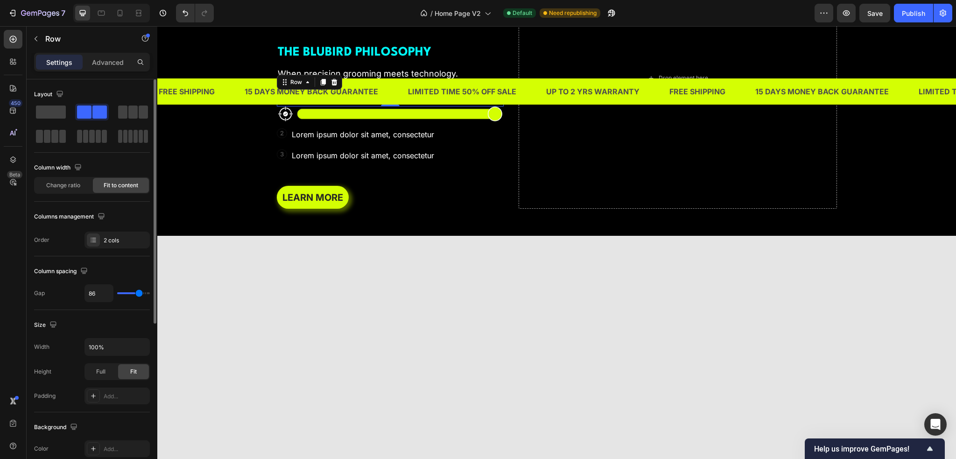
type input "88"
type input "93"
type input "96"
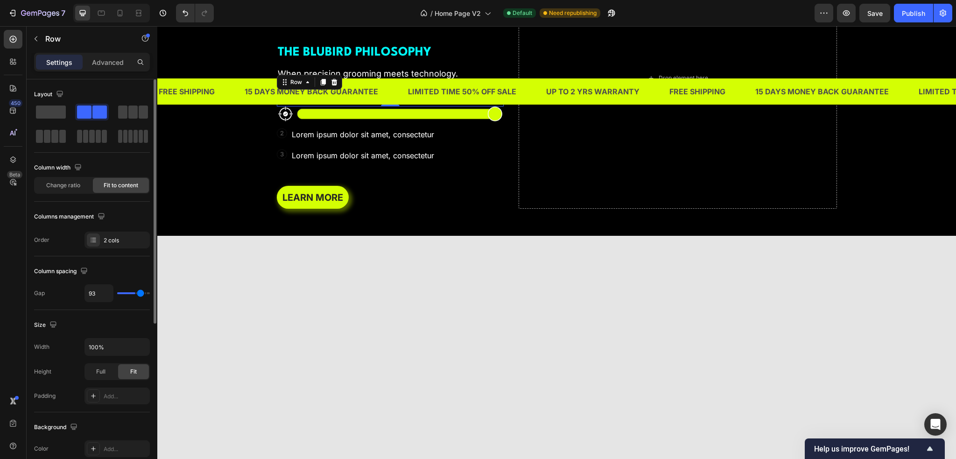
type input "96"
type input "98"
type input "100"
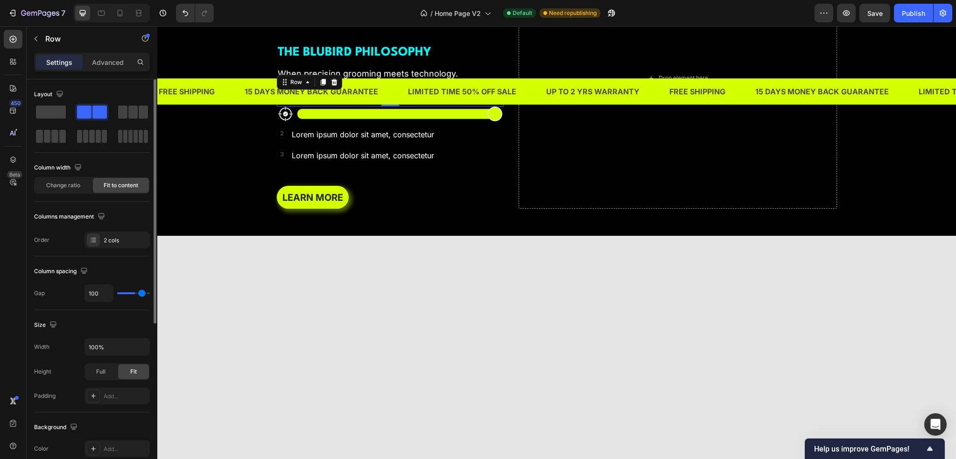
type input "102"
type input "104"
type input "105"
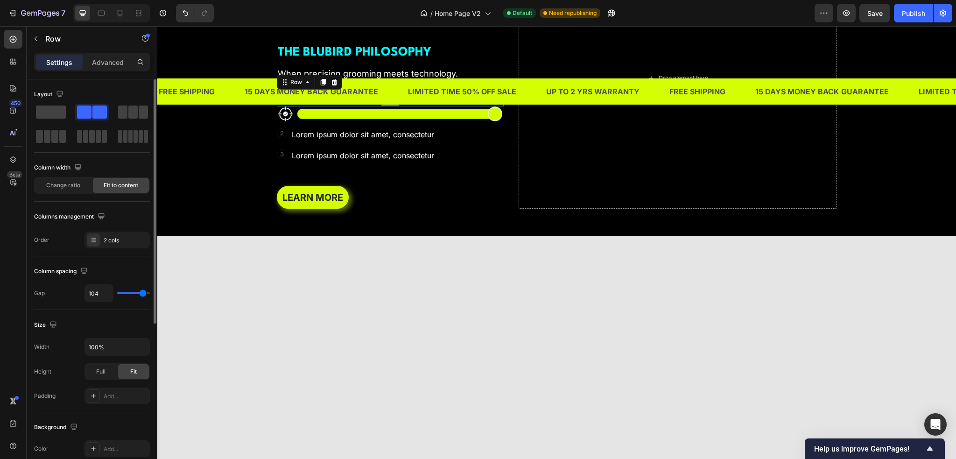
type input "105"
type input "107"
type input "120"
drag, startPoint x: 123, startPoint y: 295, endPoint x: 152, endPoint y: 295, distance: 29.4
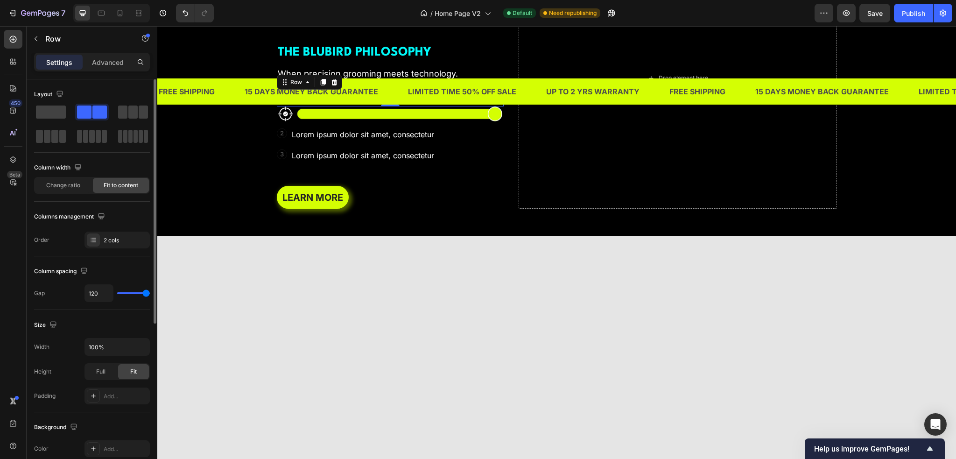
type input "120"
click at [150, 294] on input "range" at bounding box center [133, 293] width 33 height 2
click at [75, 190] on div "Change ratio" at bounding box center [63, 185] width 56 height 15
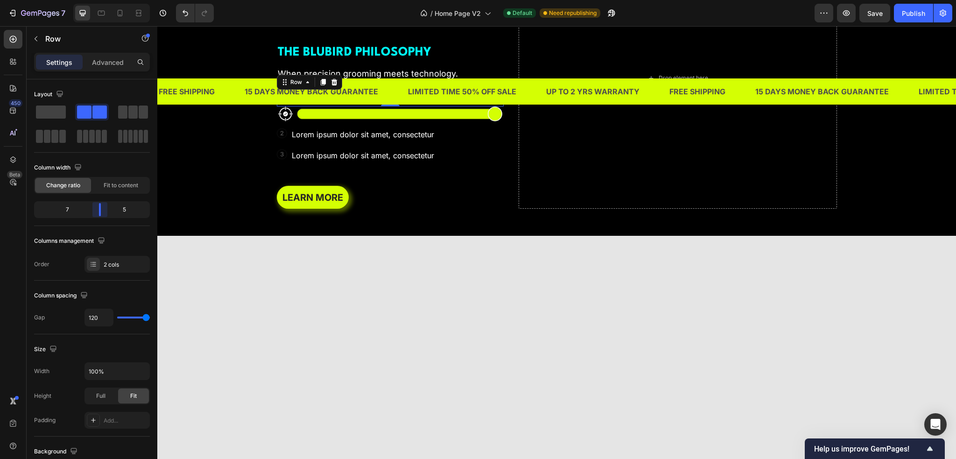
drag, startPoint x: 93, startPoint y: 212, endPoint x: 100, endPoint y: 215, distance: 7.4
click at [100, 0] on body "7 Version history / Home Page V2 Default Need republishing Preview Save Publish…" at bounding box center [478, 0] width 956 height 0
type input "104"
type input "50"
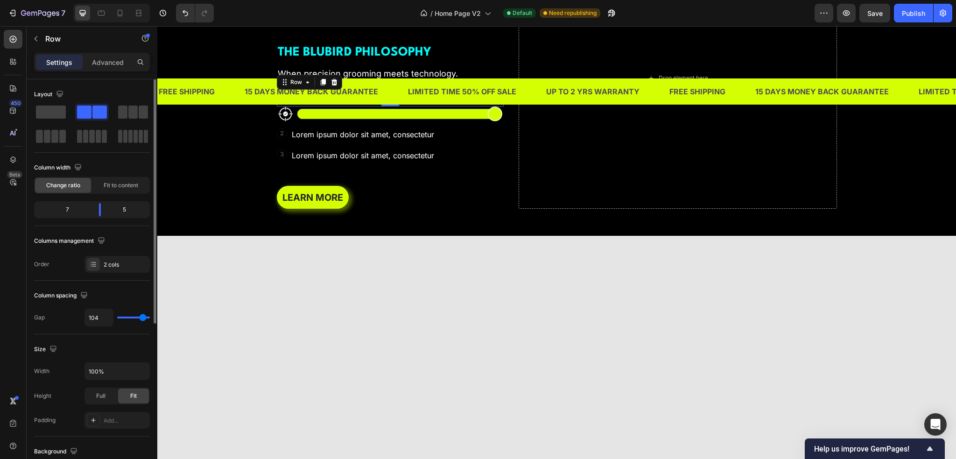
type input "50"
type input "36"
type input "18"
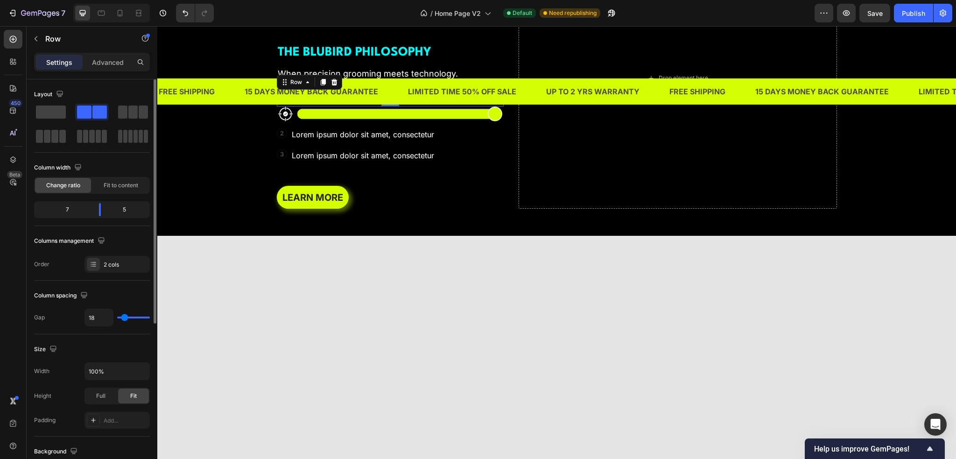
type input "11"
type input "0"
drag, startPoint x: 143, startPoint y: 317, endPoint x: 67, endPoint y: 319, distance: 76.1
type input "0"
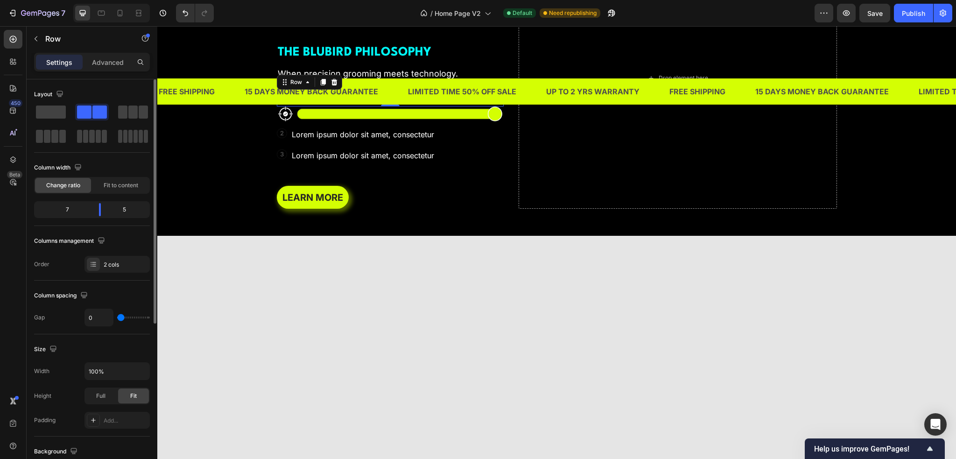
click at [117, 318] on input "range" at bounding box center [133, 317] width 33 height 2
drag, startPoint x: 103, startPoint y: 211, endPoint x: 132, endPoint y: 213, distance: 29.0
click at [132, 0] on body "7 Version history / Home Page V2 Default Need republishing Preview Publish 450 …" at bounding box center [478, 0] width 956 height 0
click at [467, 105] on p "100%" at bounding box center [485, 99] width 36 height 14
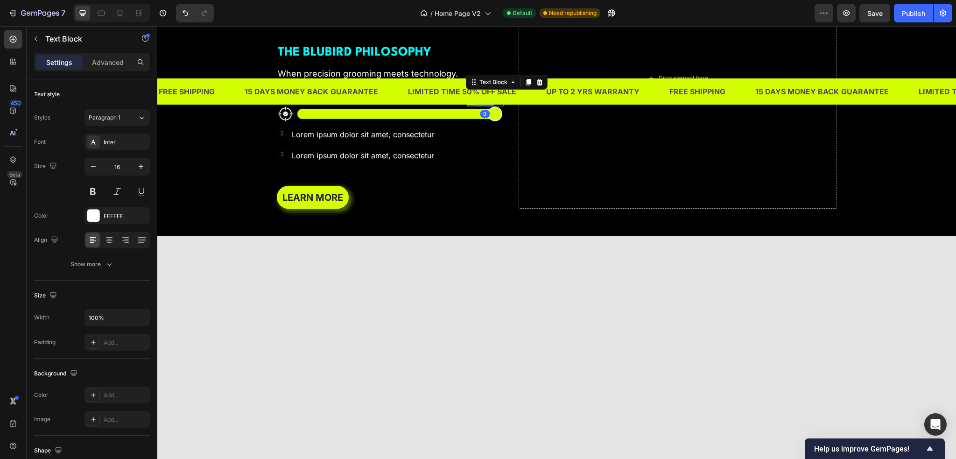
click at [467, 105] on p "100%" at bounding box center [485, 99] width 36 height 14
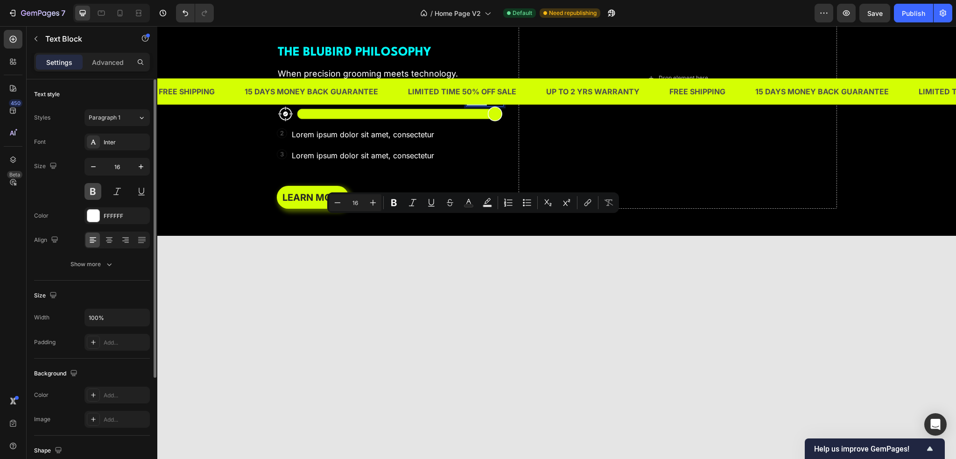
click at [96, 188] on button at bounding box center [92, 191] width 17 height 17
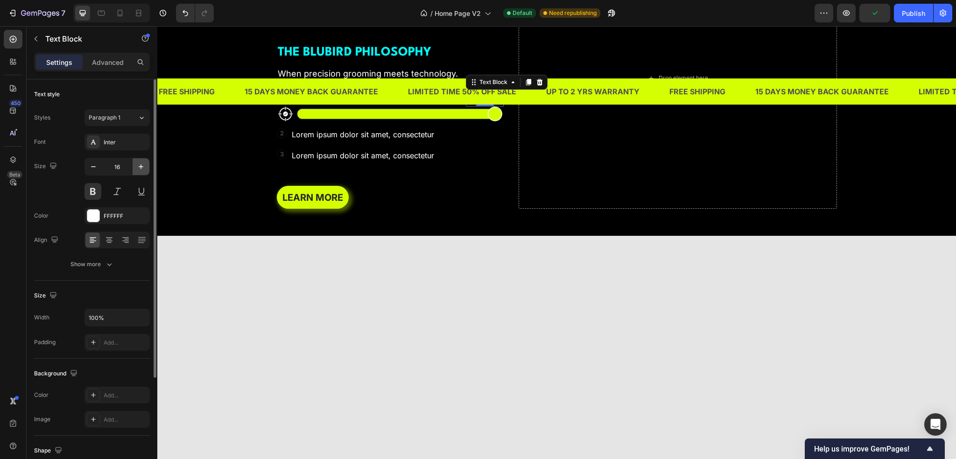
click at [143, 167] on icon "button" at bounding box center [140, 166] width 9 height 9
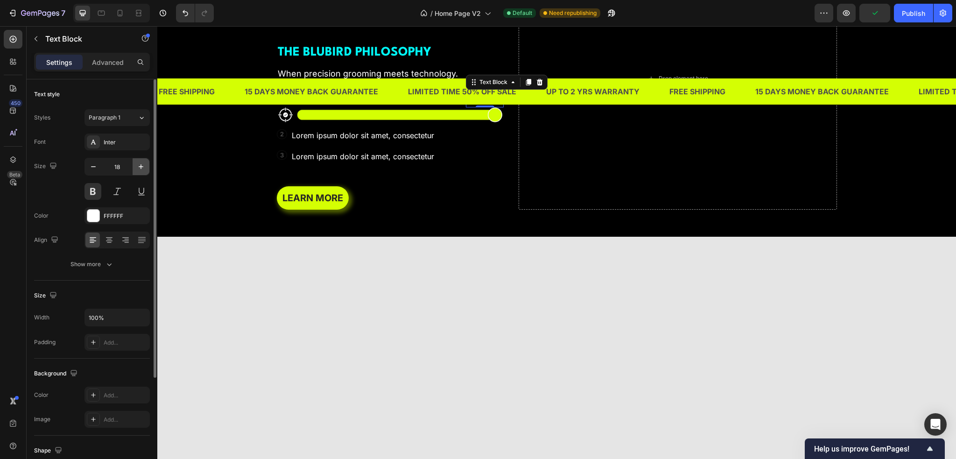
click at [143, 167] on icon "button" at bounding box center [140, 166] width 9 height 9
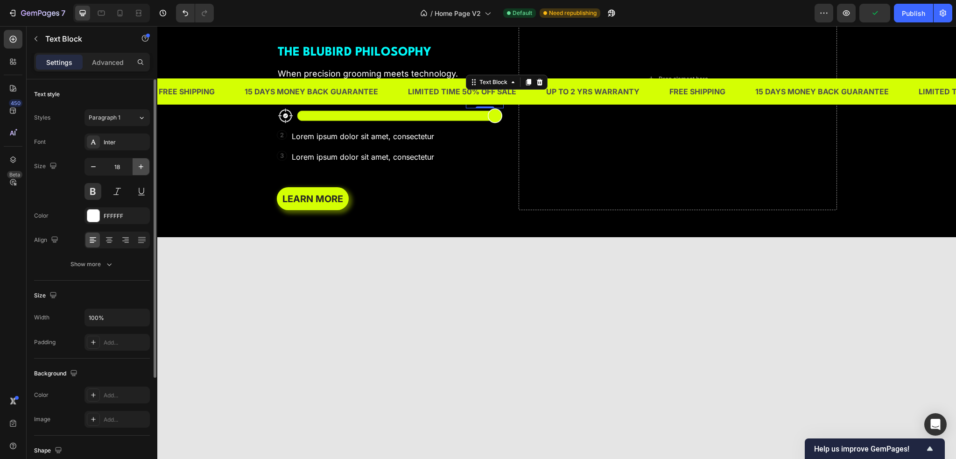
click at [143, 167] on icon "button" at bounding box center [140, 166] width 9 height 9
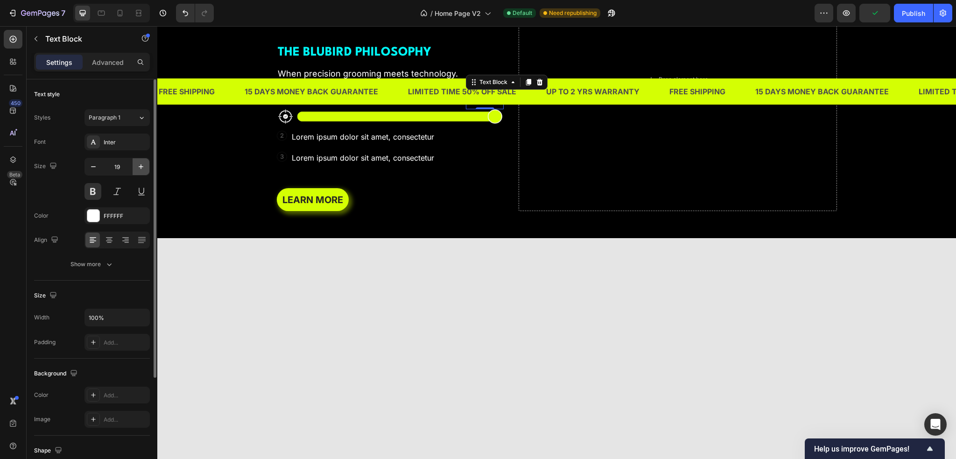
click at [143, 167] on icon "button" at bounding box center [140, 166] width 9 height 9
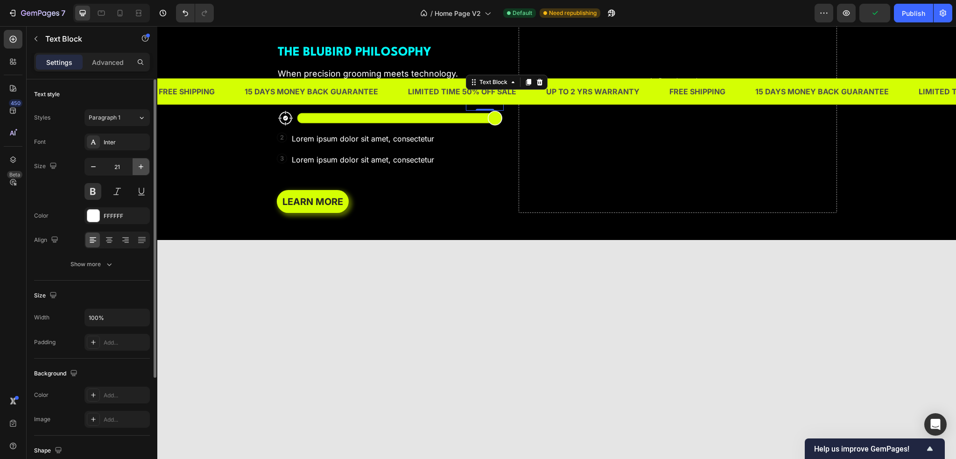
click at [143, 167] on icon "button" at bounding box center [140, 166] width 9 height 9
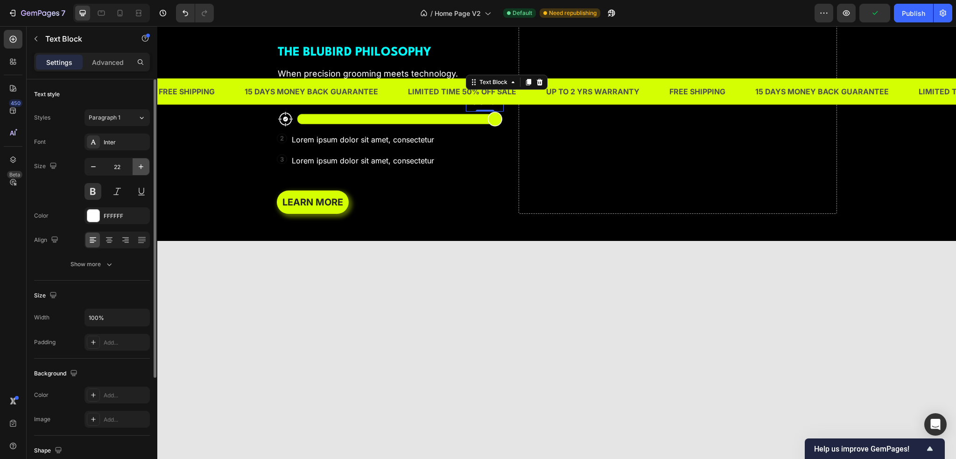
click at [143, 167] on icon "button" at bounding box center [140, 166] width 9 height 9
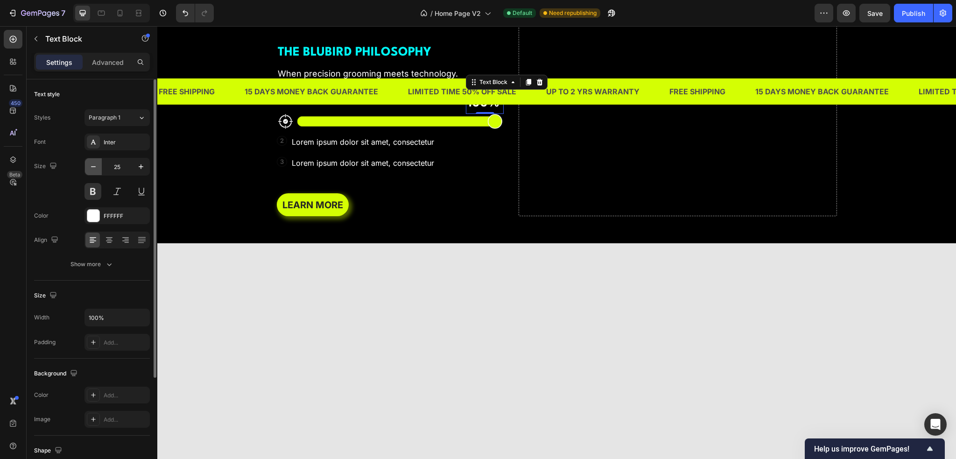
click at [95, 168] on icon "button" at bounding box center [93, 166] width 9 height 9
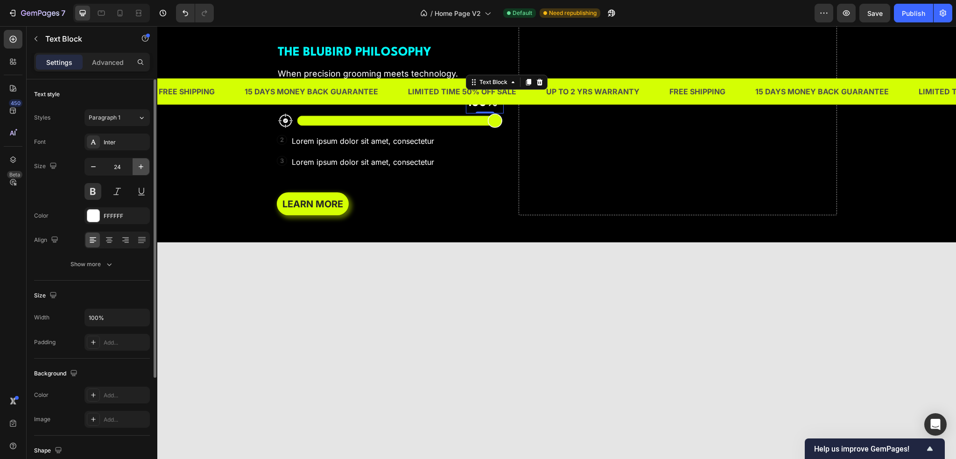
click at [145, 171] on icon "button" at bounding box center [140, 166] width 9 height 9
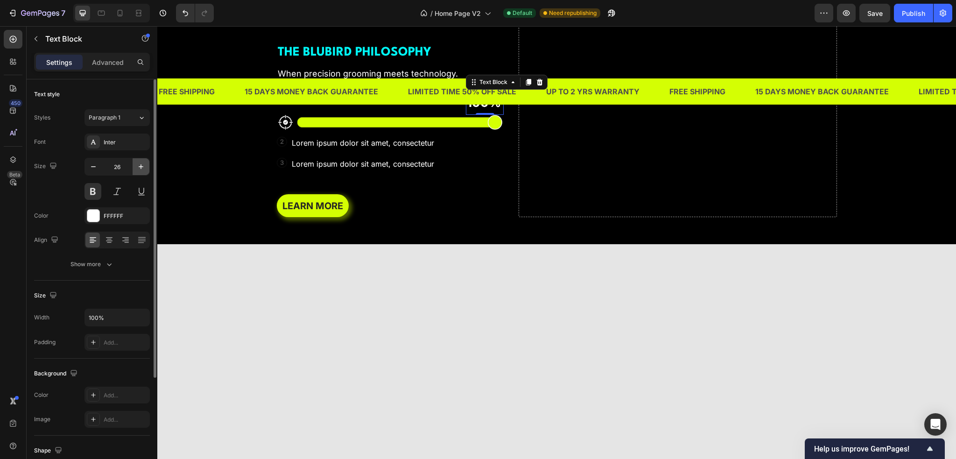
click at [145, 171] on icon "button" at bounding box center [140, 166] width 9 height 9
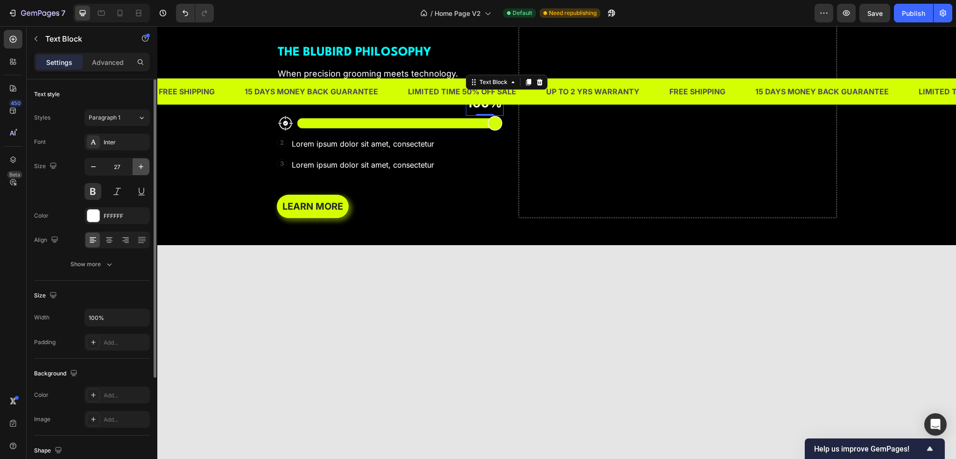
click at [145, 171] on icon "button" at bounding box center [140, 166] width 9 height 9
type input "28"
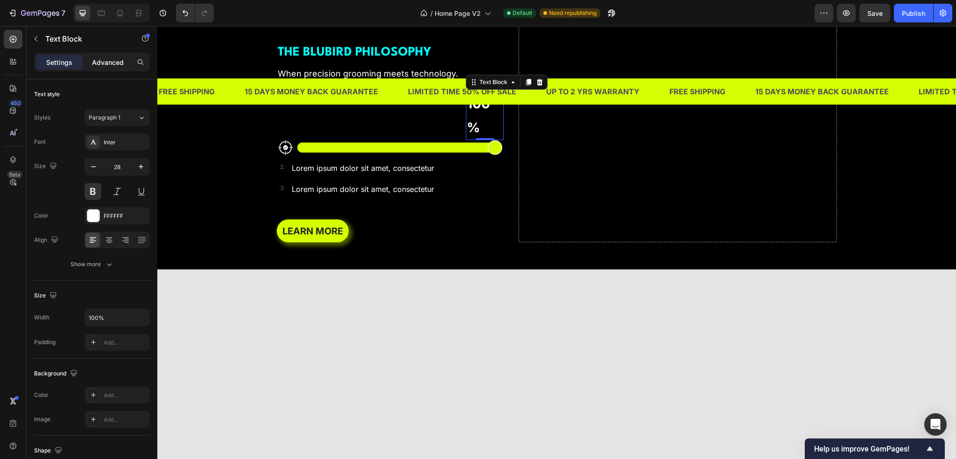
click at [109, 63] on p "Advanced" at bounding box center [108, 62] width 32 height 10
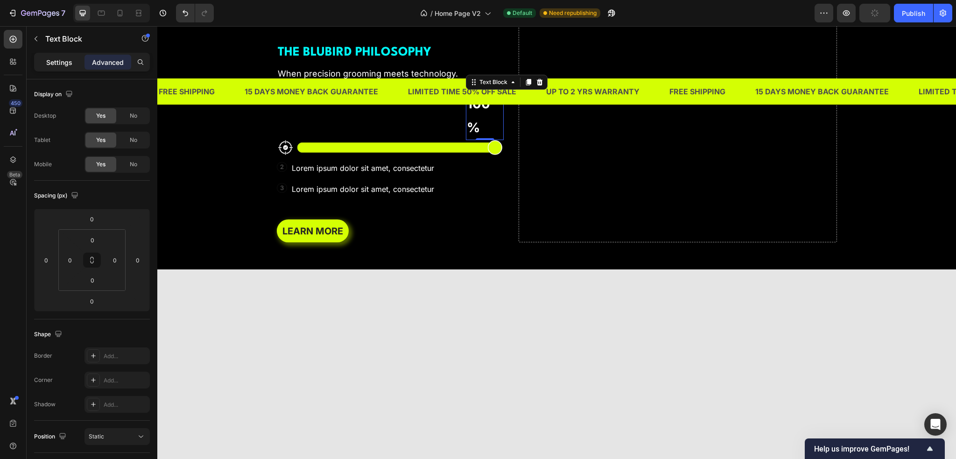
click at [63, 61] on p "Settings" at bounding box center [59, 62] width 26 height 10
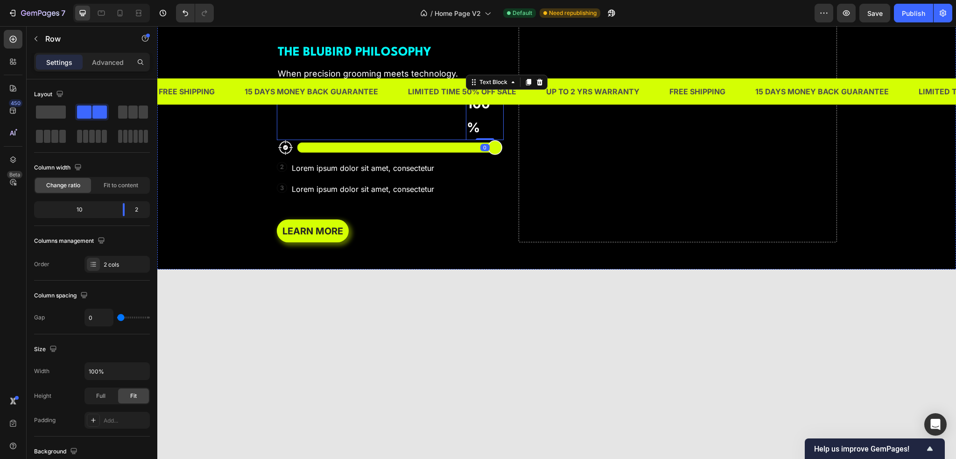
click at [373, 140] on div "PRECISION Text Block" at bounding box center [372, 115] width 190 height 49
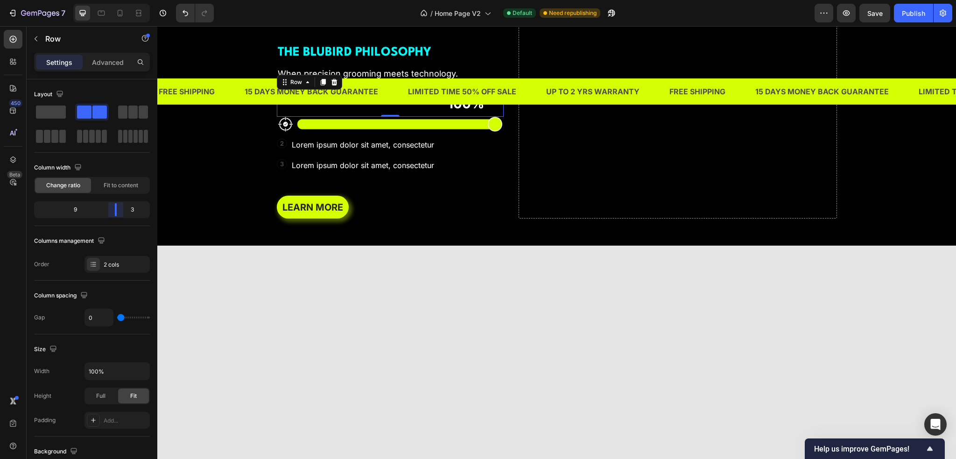
click at [126, 0] on body "7 Version history / Home Page V2 Default Need republishing Preview Save Publish…" at bounding box center [478, 0] width 956 height 0
type input "11"
type input "13"
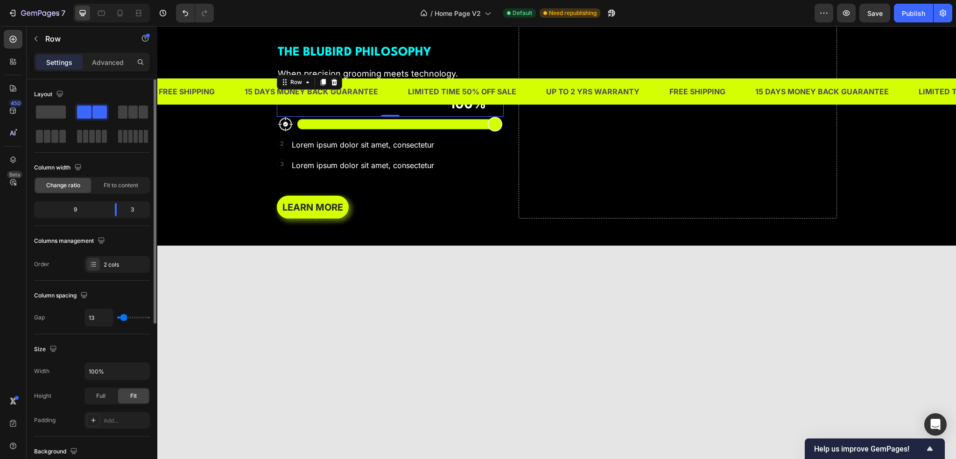
type input "15"
type input "16"
type input "18"
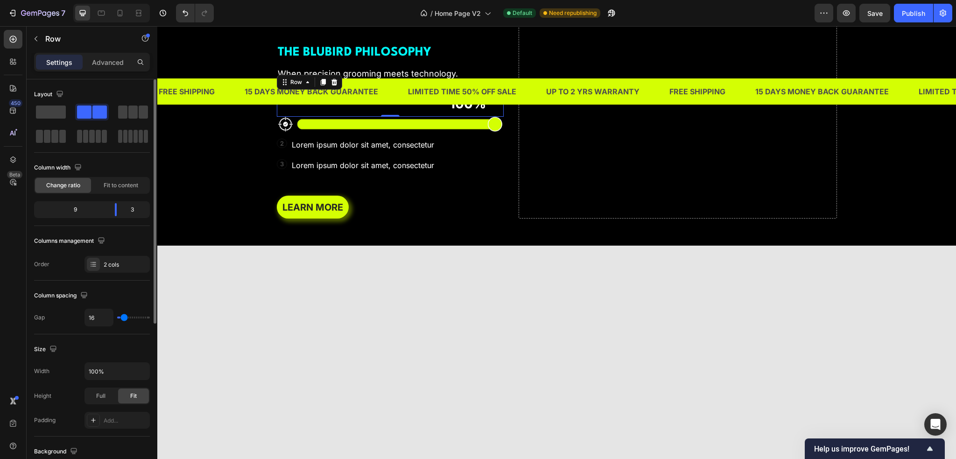
type input "18"
type input "20"
type input "22"
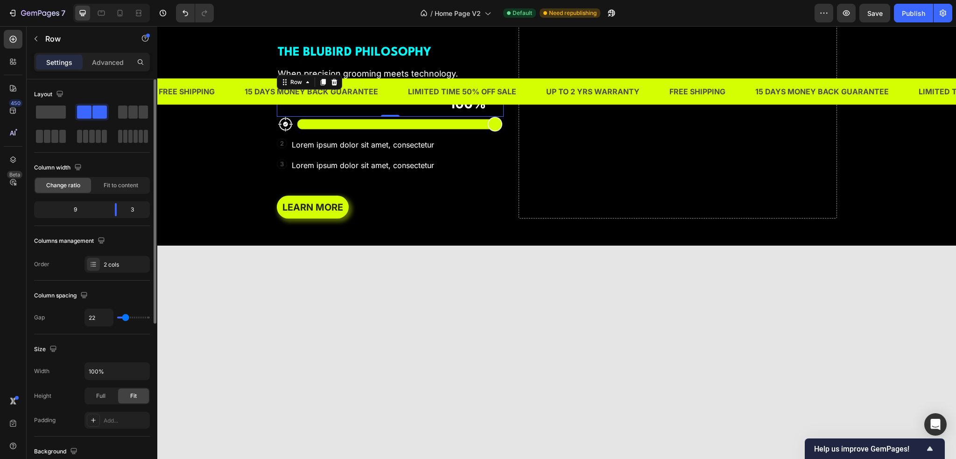
type input "24"
type input "25"
type input "29"
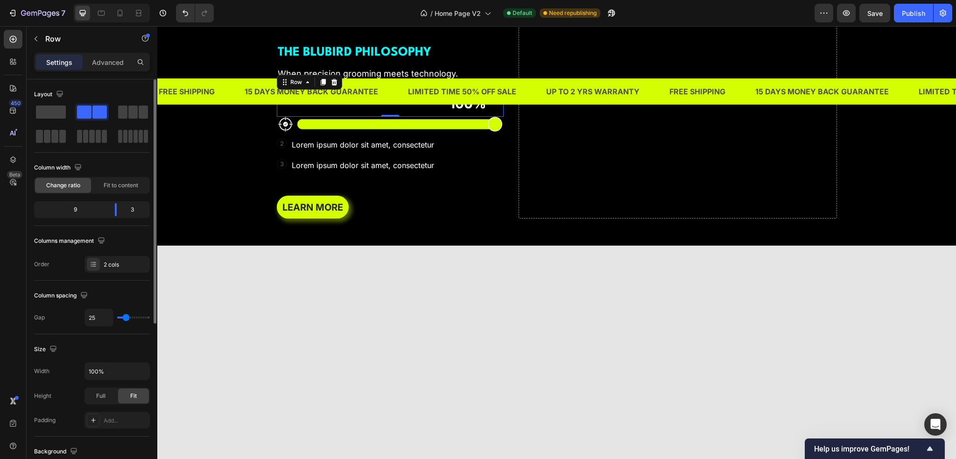
type input "29"
type input "32"
type input "34"
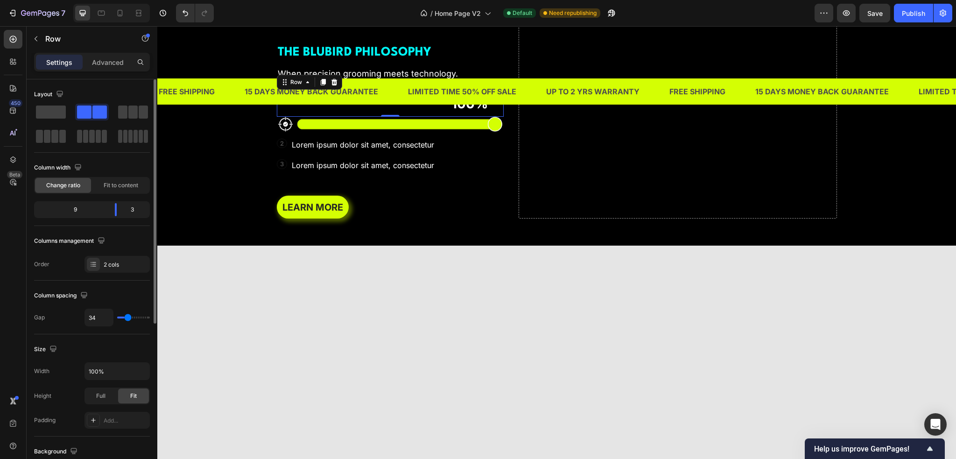
type input "36"
type input "38"
type input "40"
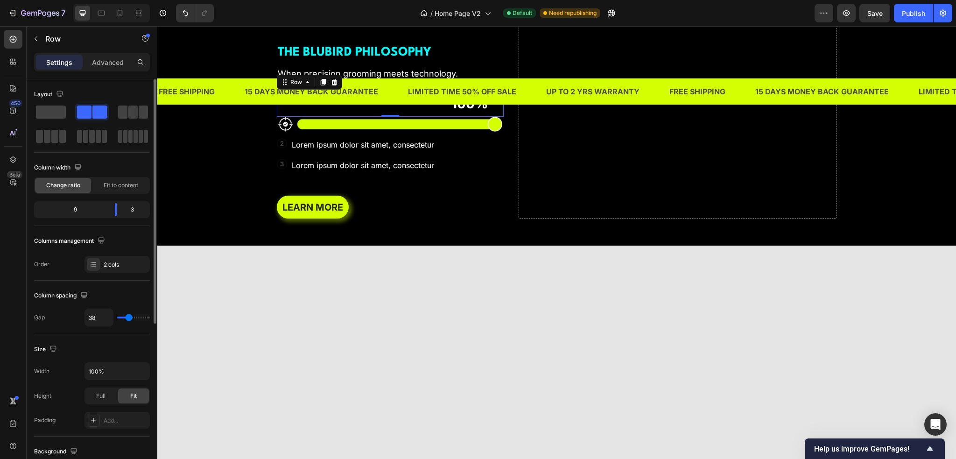
type input "40"
type input "41"
type input "43"
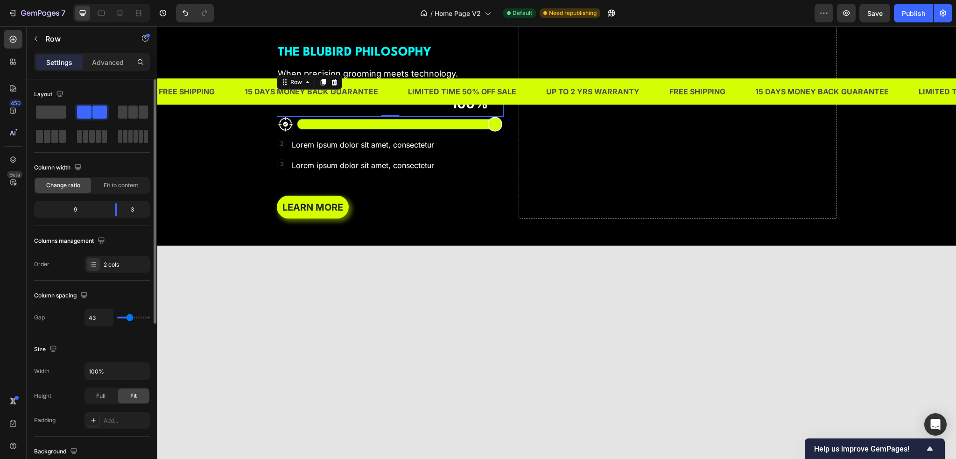
type input "52"
type input "56"
type input "59"
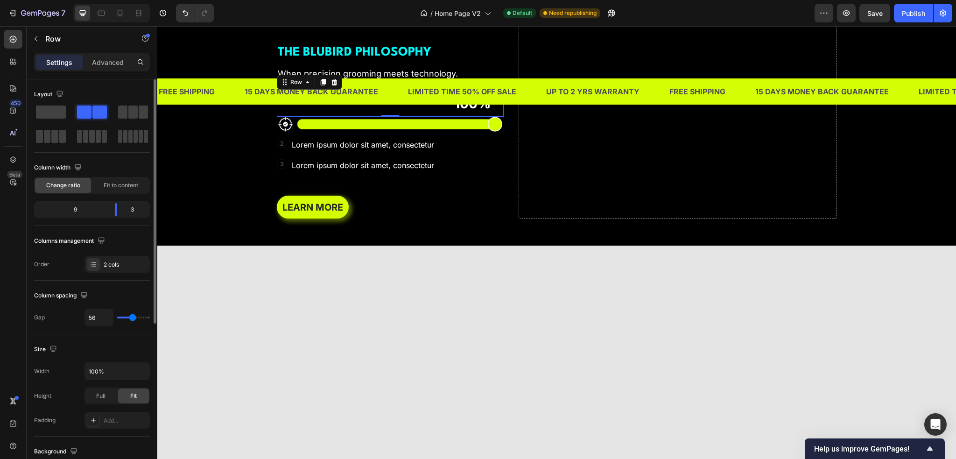
type input "59"
type input "68"
type input "73"
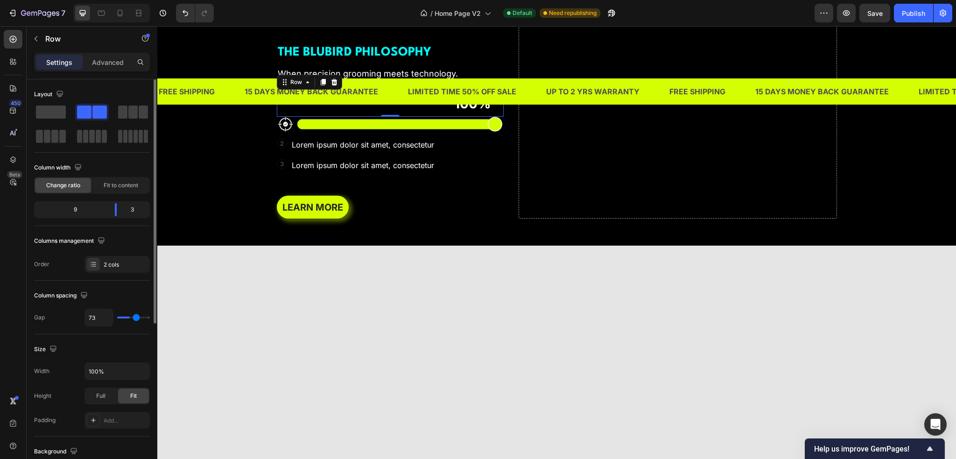
type input "77"
type input "84"
type input "89"
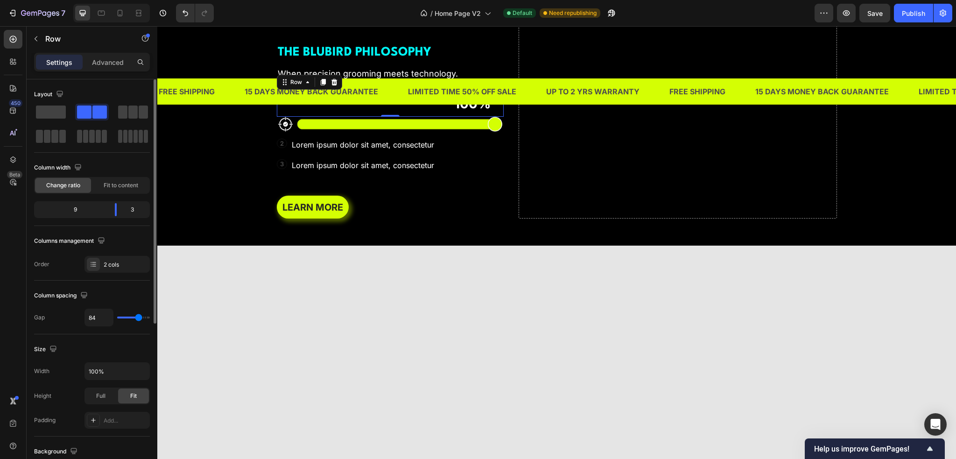
type input "89"
type input "96"
type input "98"
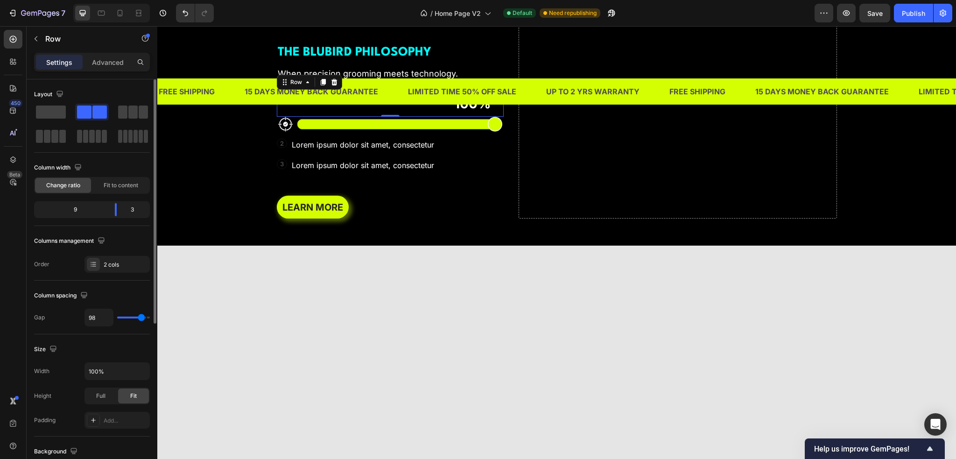
type input "107"
type input "114"
type input "120"
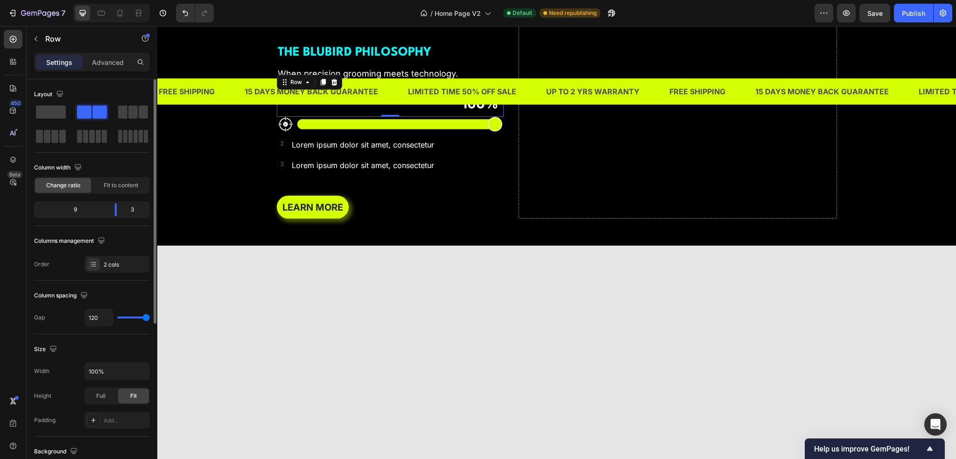
drag, startPoint x: 123, startPoint y: 317, endPoint x: 1, endPoint y: 293, distance: 124.2
type input "120"
click at [150, 318] on input "range" at bounding box center [133, 317] width 33 height 2
click at [349, 105] on p "PRECISION" at bounding box center [341, 99] width 127 height 14
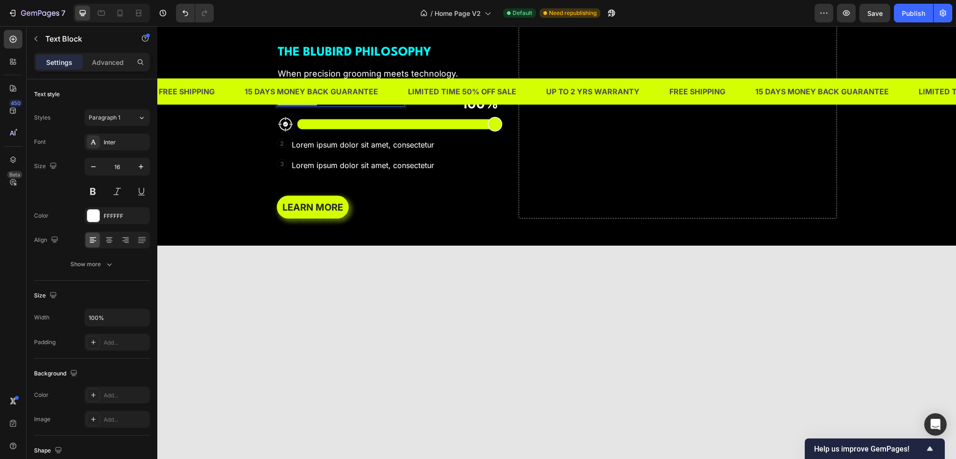
click at [314, 105] on p "PRECISION" at bounding box center [341, 99] width 127 height 14
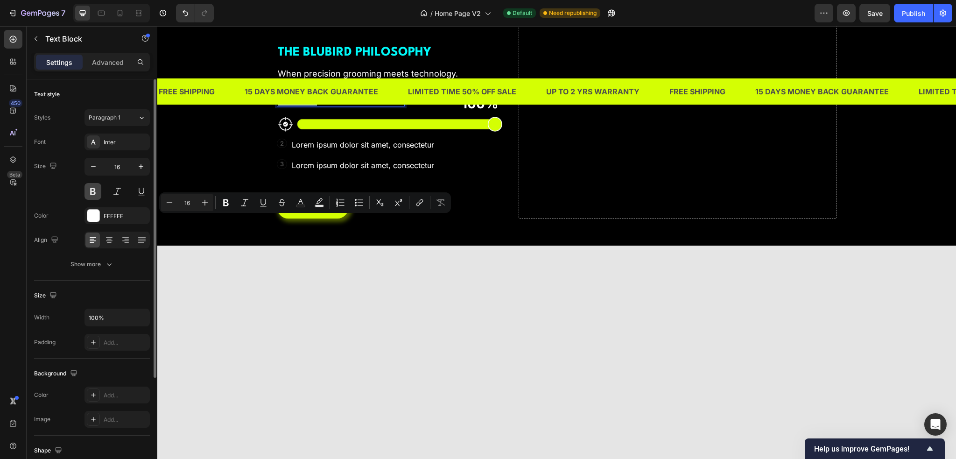
click at [94, 194] on button at bounding box center [92, 191] width 17 height 17
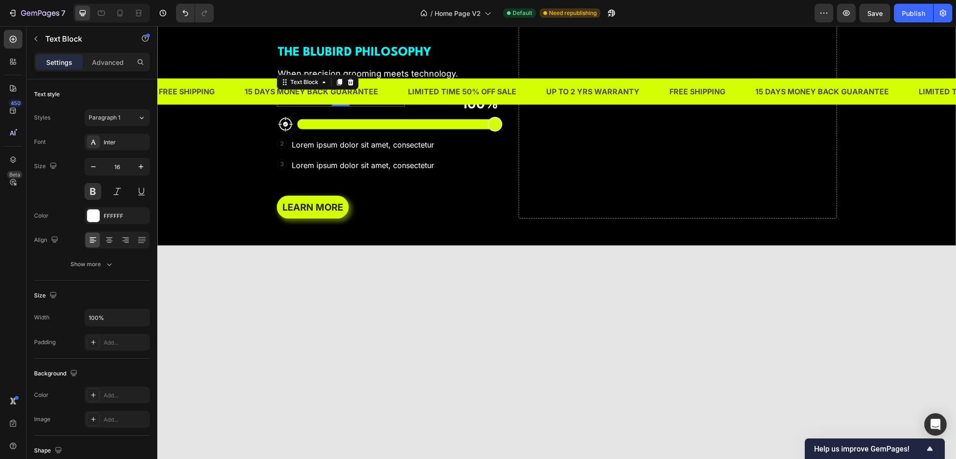
click at [297, 105] on p "PRECISION" at bounding box center [341, 99] width 127 height 14
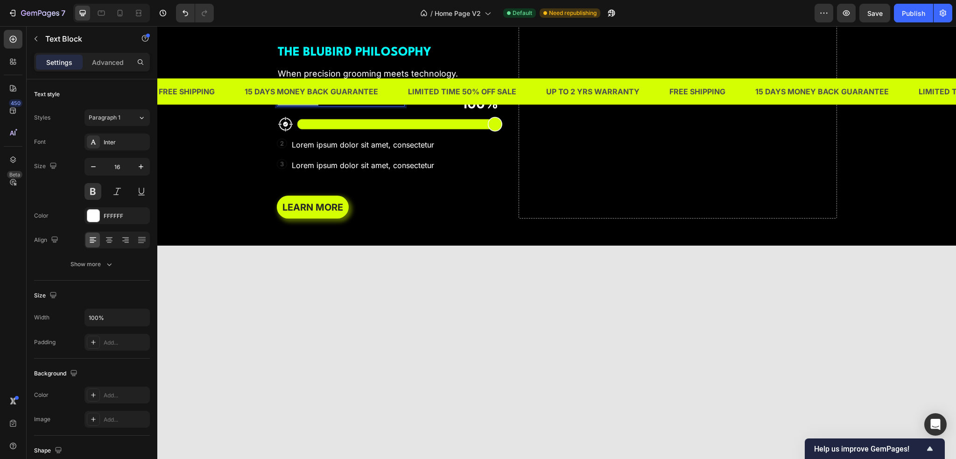
click at [297, 105] on p "PRECISION" at bounding box center [341, 99] width 127 height 14
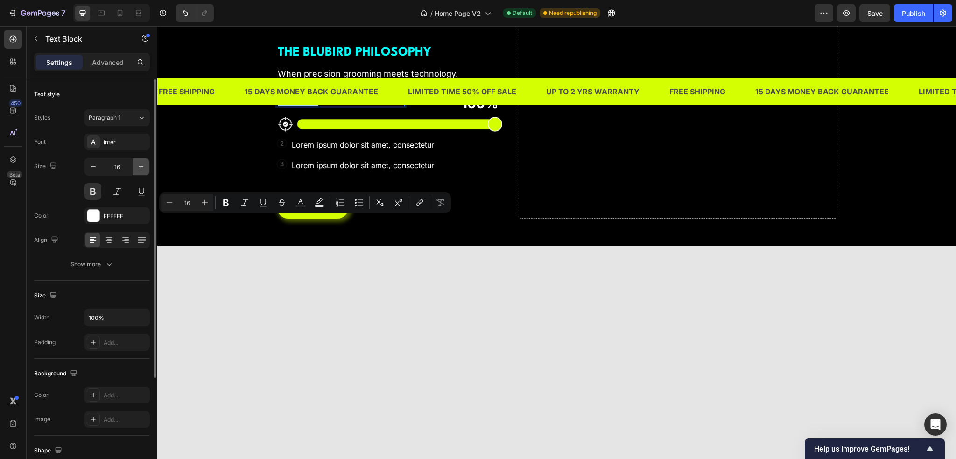
click at [140, 170] on icon "button" at bounding box center [140, 166] width 9 height 9
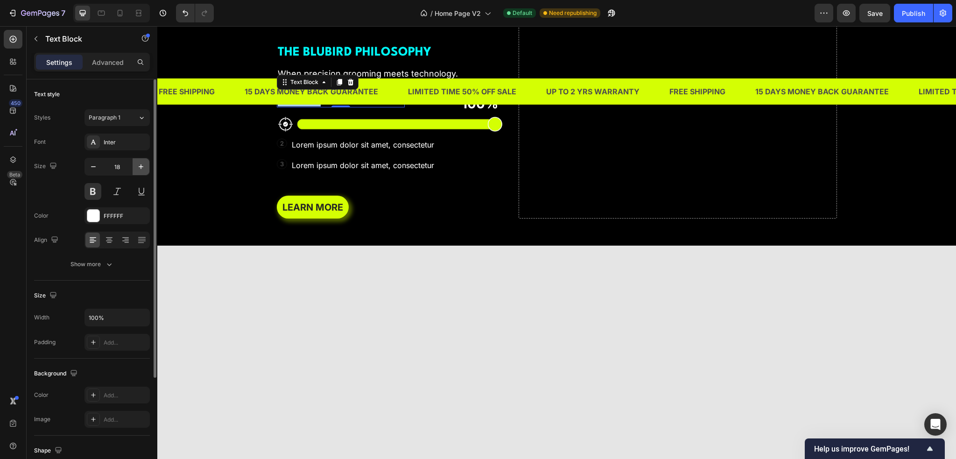
click at [140, 170] on icon "button" at bounding box center [140, 166] width 9 height 9
type input "22"
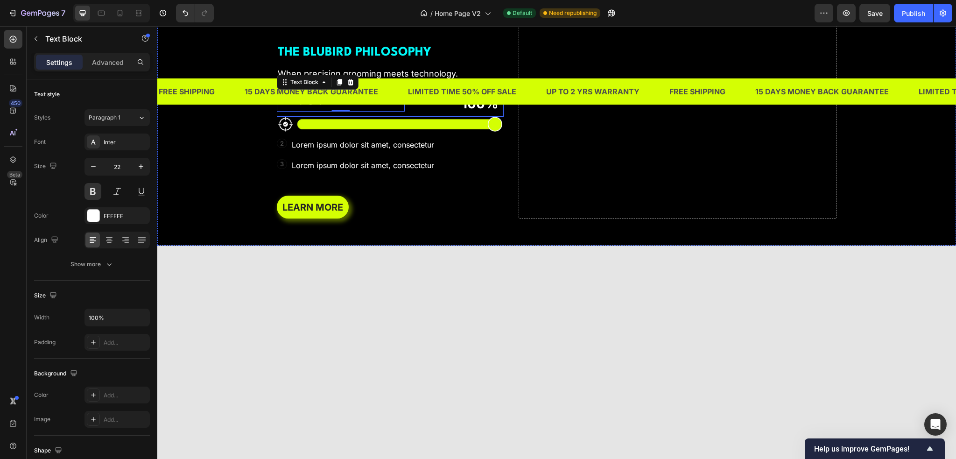
click at [466, 115] on p "100%" at bounding box center [482, 103] width 41 height 23
click at [308, 111] on p "PRECISION" at bounding box center [341, 101] width 127 height 19
click at [140, 168] on icon "button" at bounding box center [140, 166] width 9 height 9
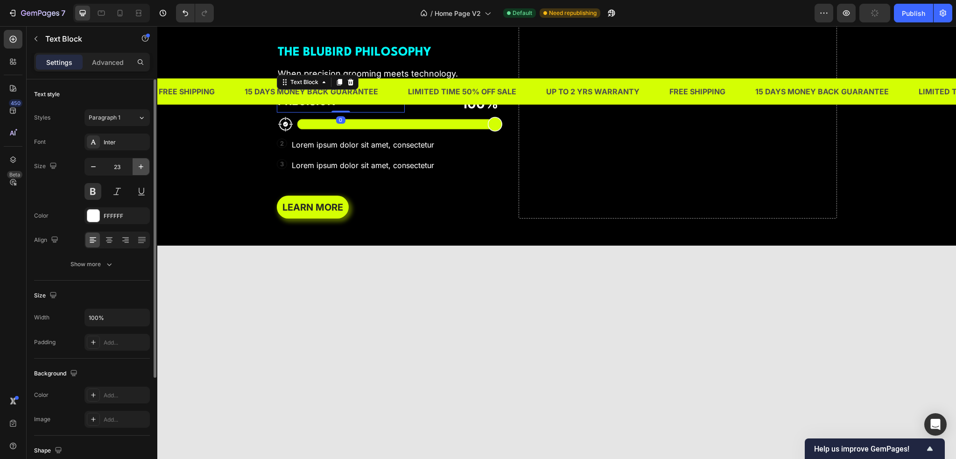
click at [140, 168] on icon "button" at bounding box center [140, 166] width 9 height 9
type input "28"
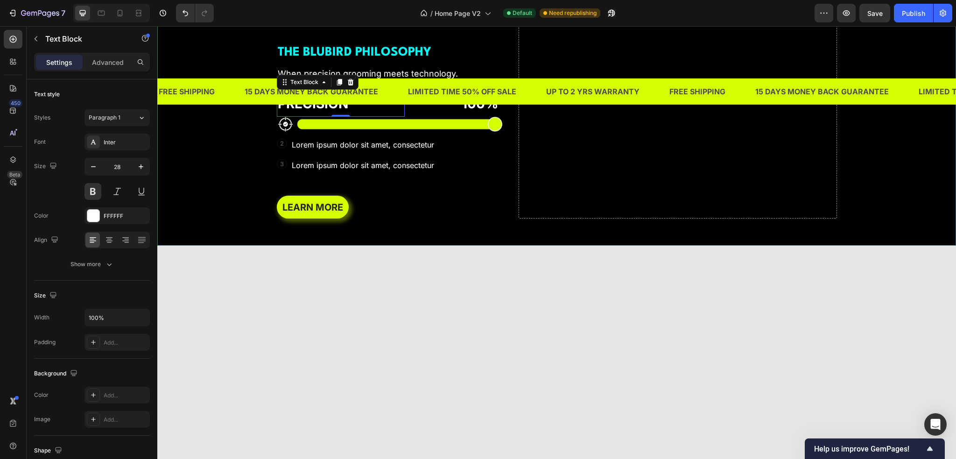
click at [224, 232] on div "Background Image" at bounding box center [556, 83] width 799 height 325
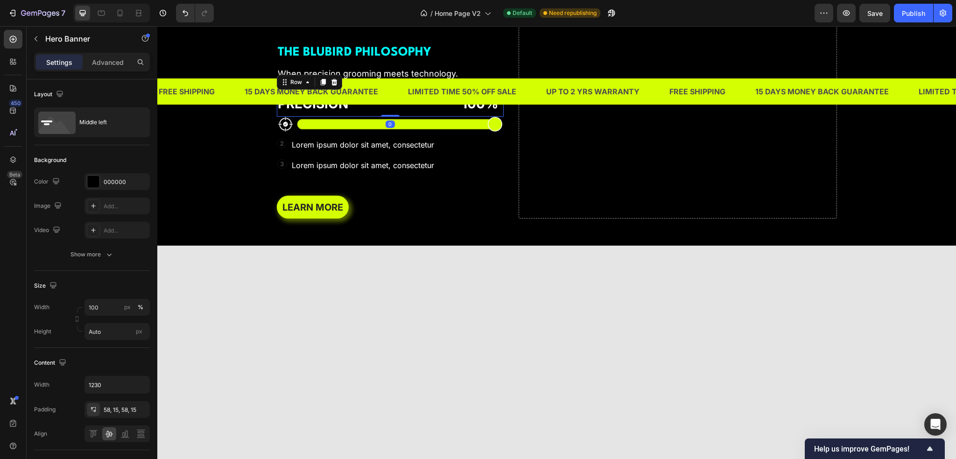
click at [413, 116] on div "PRECISION Text Block 100% Text Block Row 0" at bounding box center [390, 103] width 227 height 25
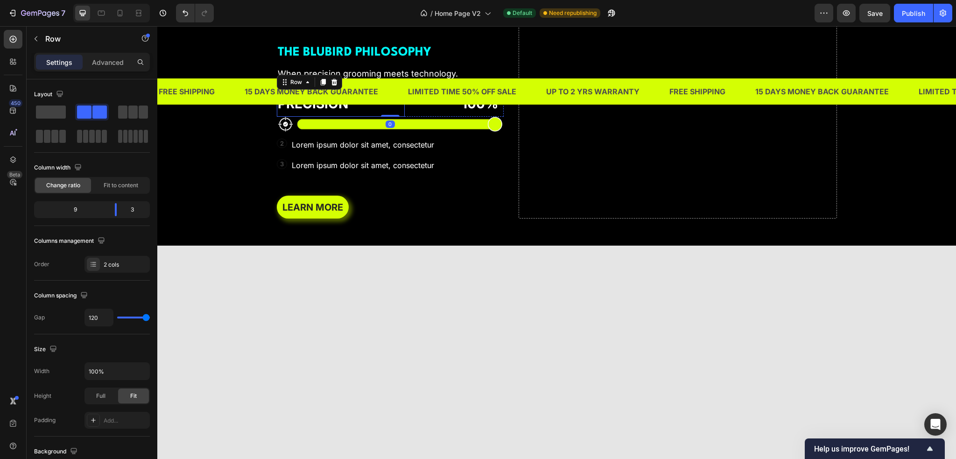
click at [233, 235] on div "Background Image" at bounding box center [556, 83] width 799 height 325
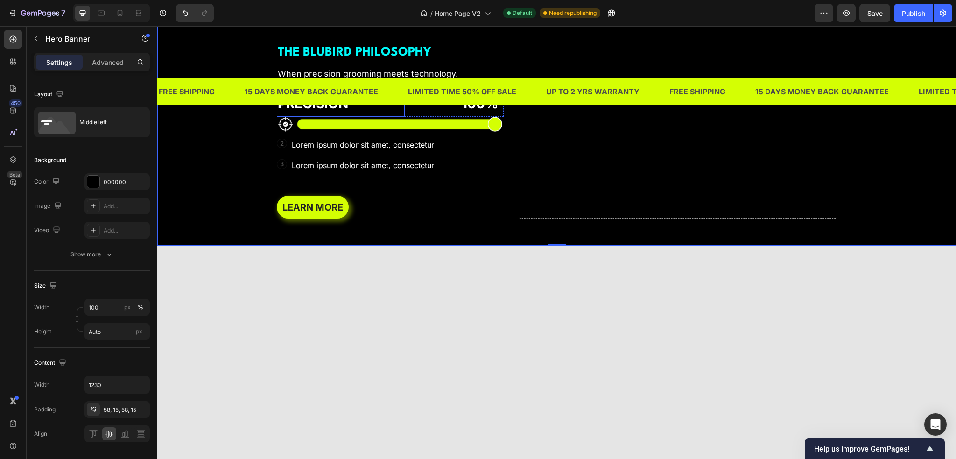
click at [339, 115] on p "PRECISION" at bounding box center [341, 103] width 127 height 23
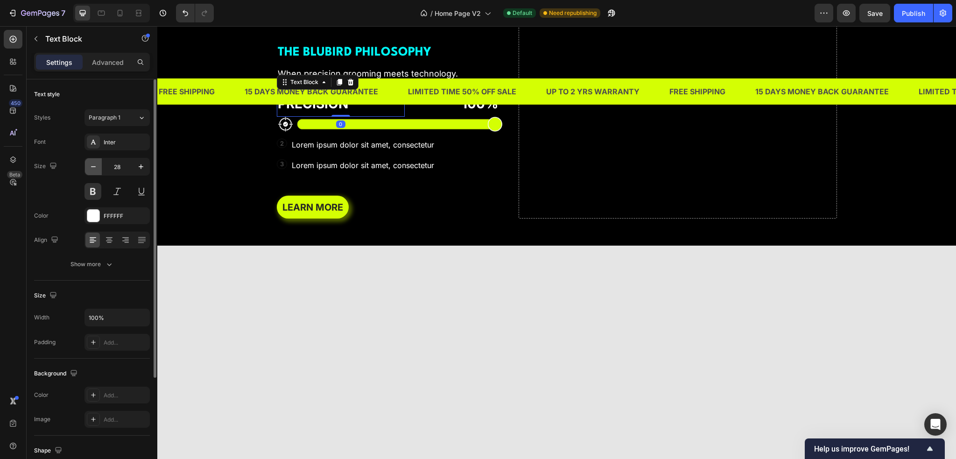
click at [91, 166] on icon "button" at bounding box center [93, 166] width 5 height 1
click at [91, 166] on icon "button" at bounding box center [93, 166] width 9 height 9
type input "24"
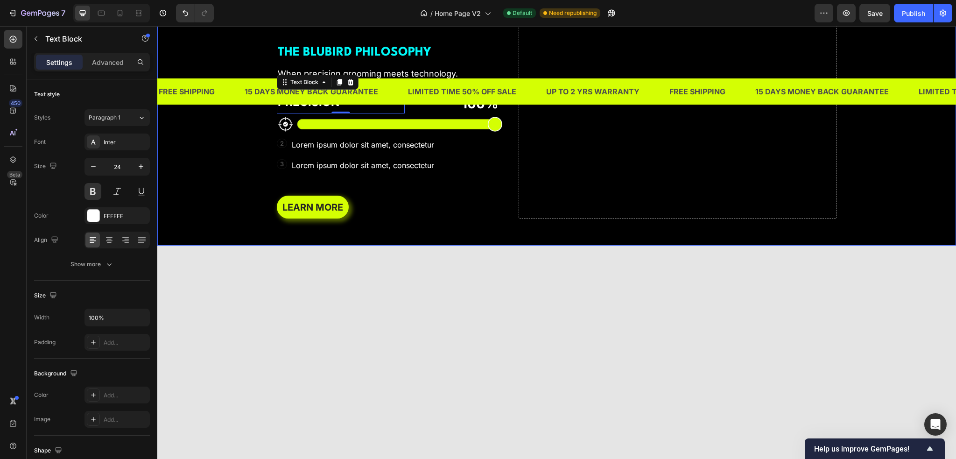
click at [179, 239] on div "Background Image" at bounding box center [556, 83] width 799 height 325
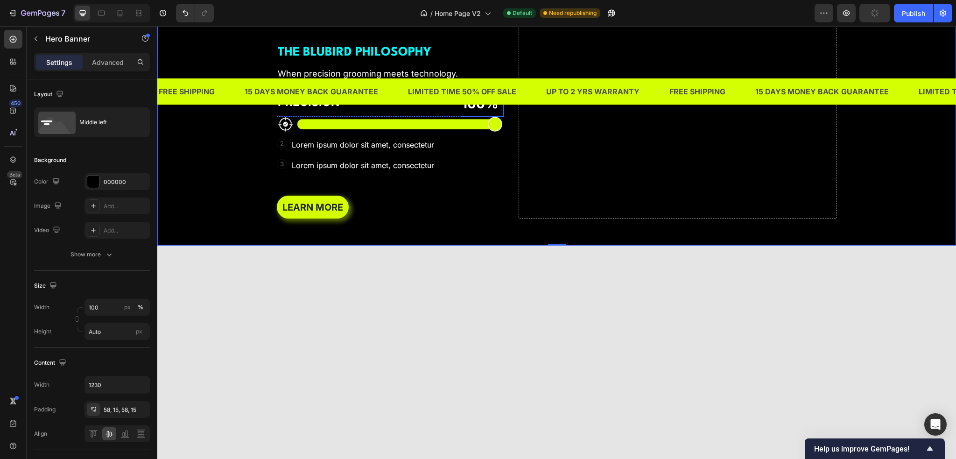
click at [484, 115] on p "100%" at bounding box center [482, 103] width 41 height 23
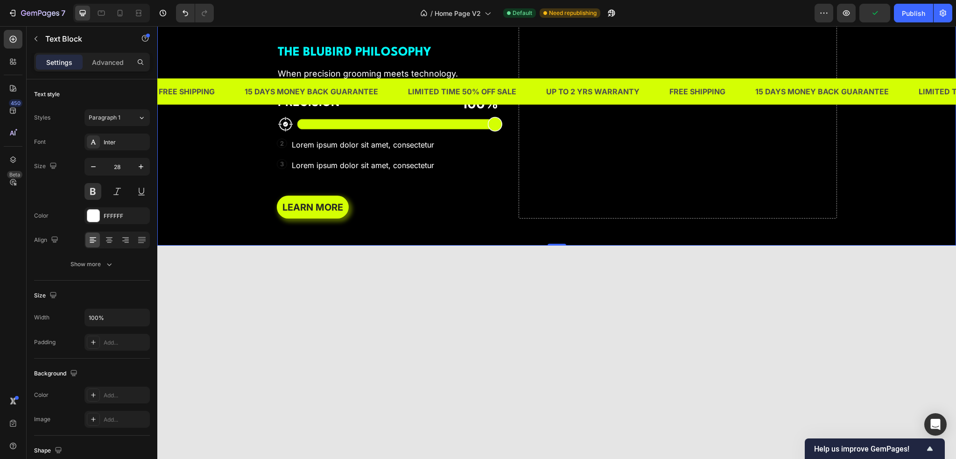
click at [228, 244] on div "Background Image" at bounding box center [556, 83] width 799 height 325
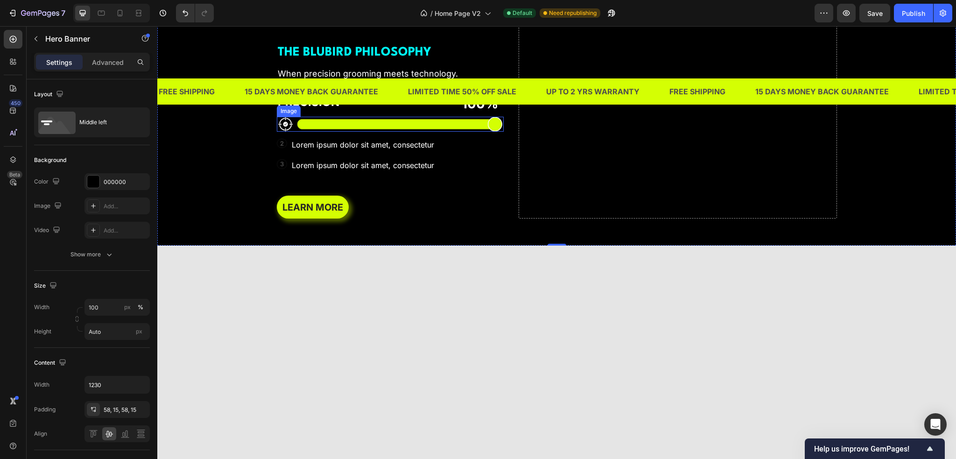
click at [397, 132] on img at bounding box center [390, 124] width 227 height 15
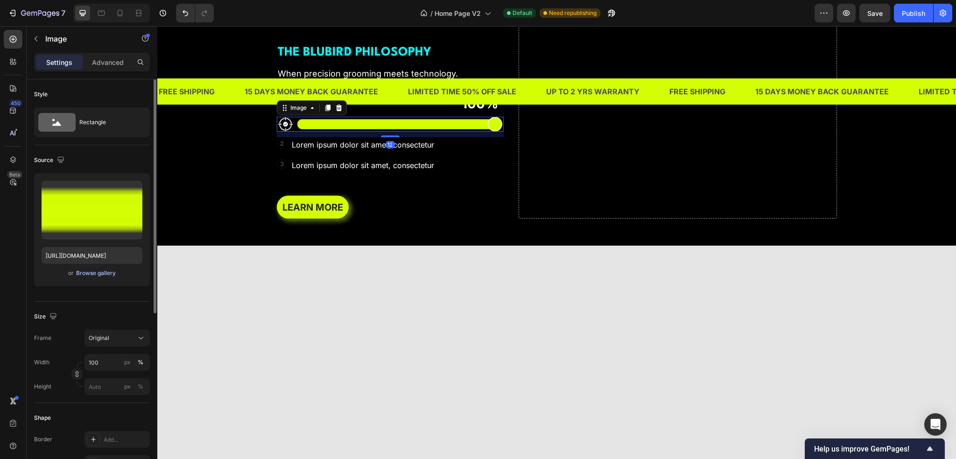
click at [109, 272] on div "Browse gallery" at bounding box center [96, 273] width 40 height 8
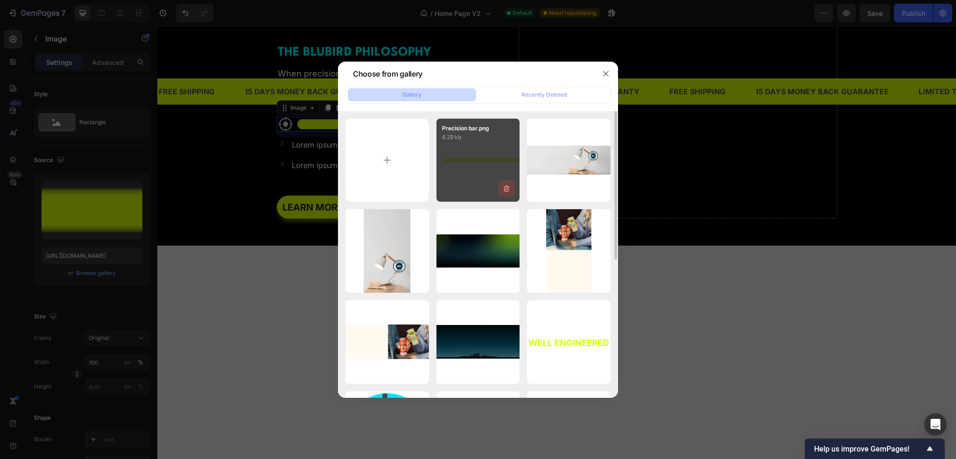
click at [510, 188] on icon "button" at bounding box center [506, 188] width 9 height 9
click at [510, 188] on button "Delete" at bounding box center [501, 190] width 26 height 11
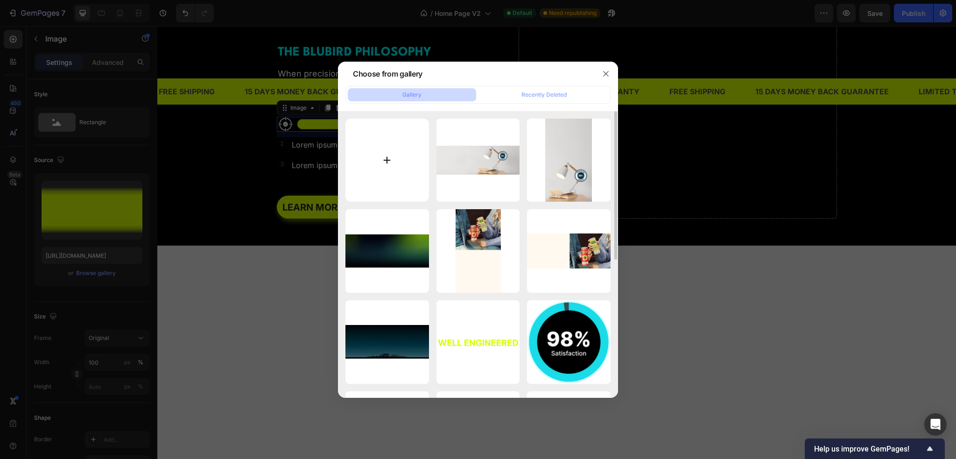
click at [389, 161] on input "file" at bounding box center [387, 161] width 84 height 84
type input "C:\fakepath\Precision bar.png"
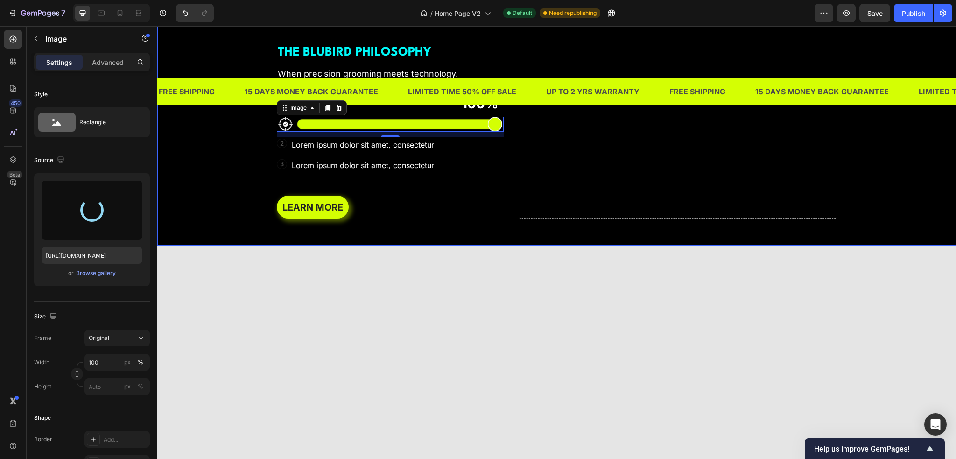
type input "[URL][DOMAIN_NAME]"
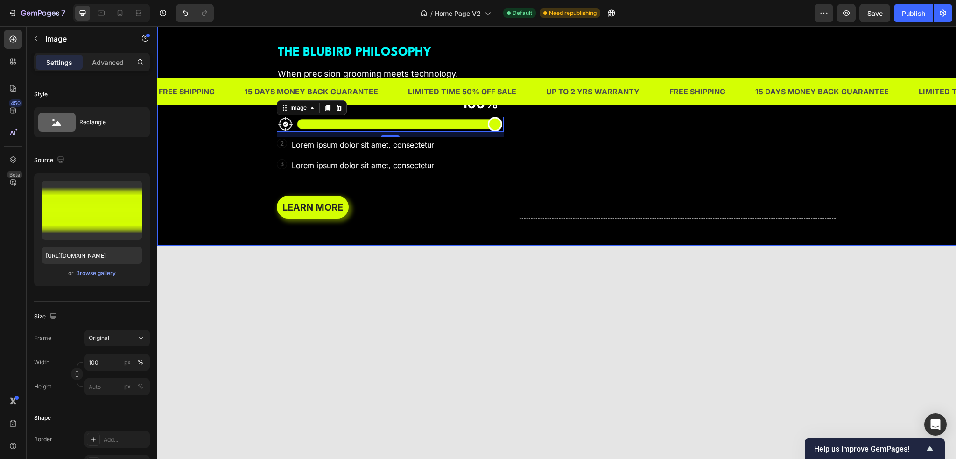
click at [464, 219] on div "POWER. PRECISION. Heading THE BLUBIRD PHILOSOPHY Text Block When precision groo…" at bounding box center [390, 83] width 227 height 271
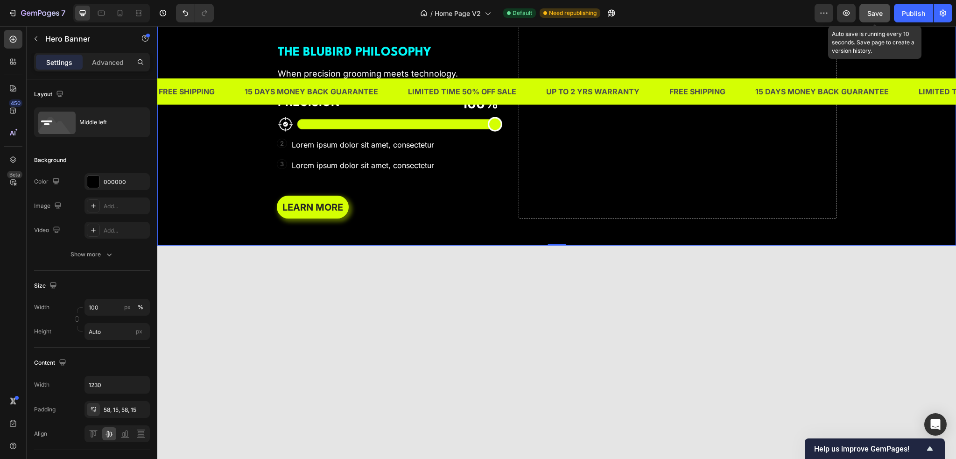
click at [879, 15] on span "Save" at bounding box center [874, 13] width 15 height 8
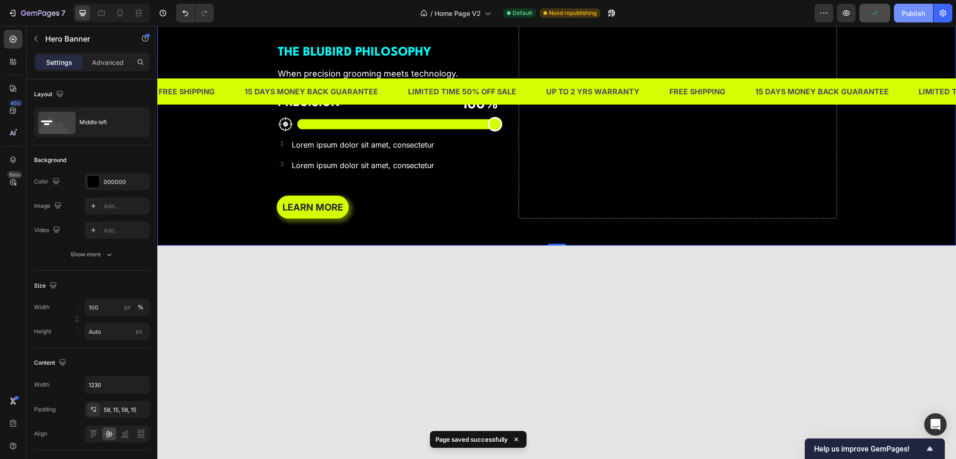
click at [906, 15] on div "Publish" at bounding box center [913, 13] width 23 height 10
click at [307, 79] on p "When precision grooming meets technology." at bounding box center [372, 73] width 188 height 11
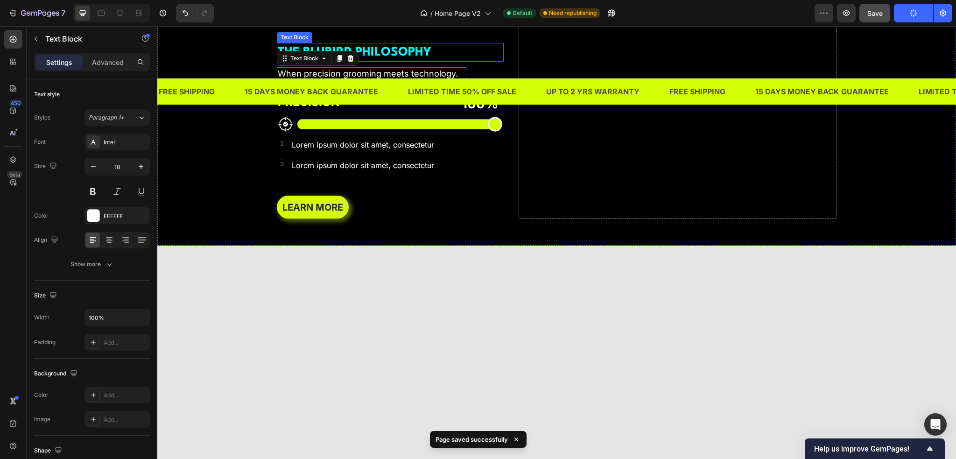
click at [388, 58] on strong "THE BLUBIRD PHILOSOPHY" at bounding box center [355, 52] width 154 height 12
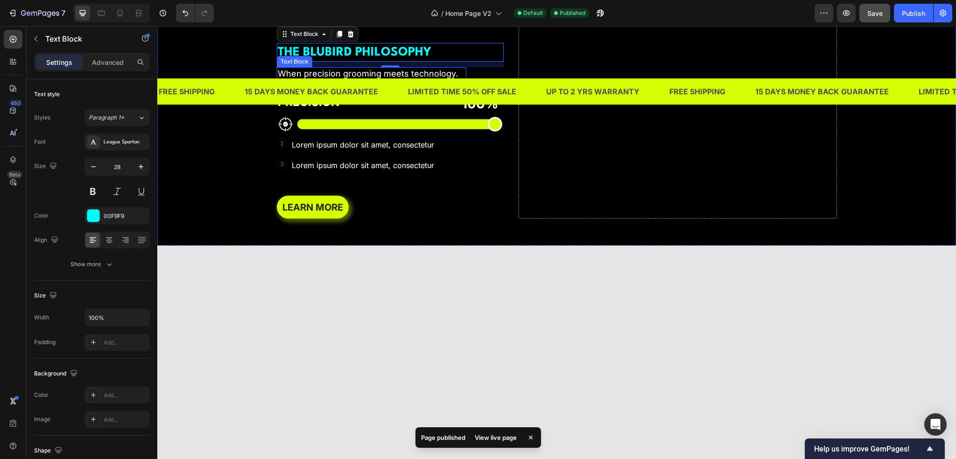
click at [341, 79] on p "When precision grooming meets technology." at bounding box center [372, 73] width 188 height 11
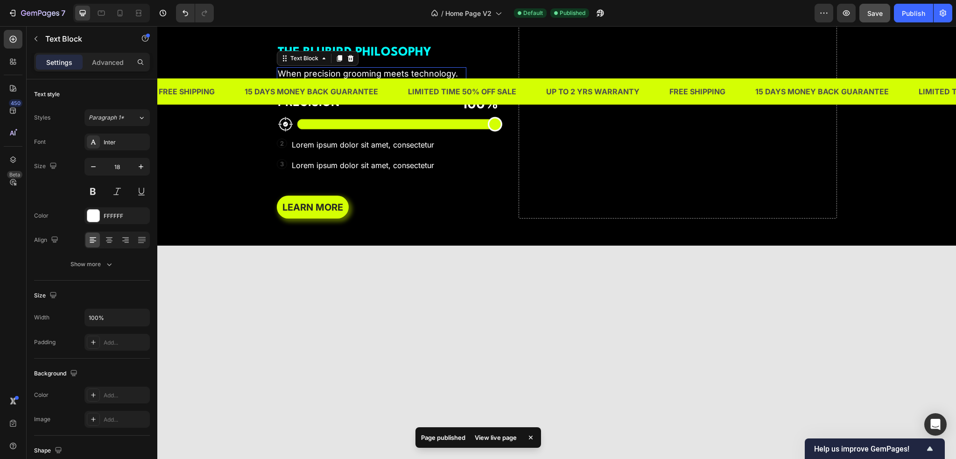
copy p "PRECISION"
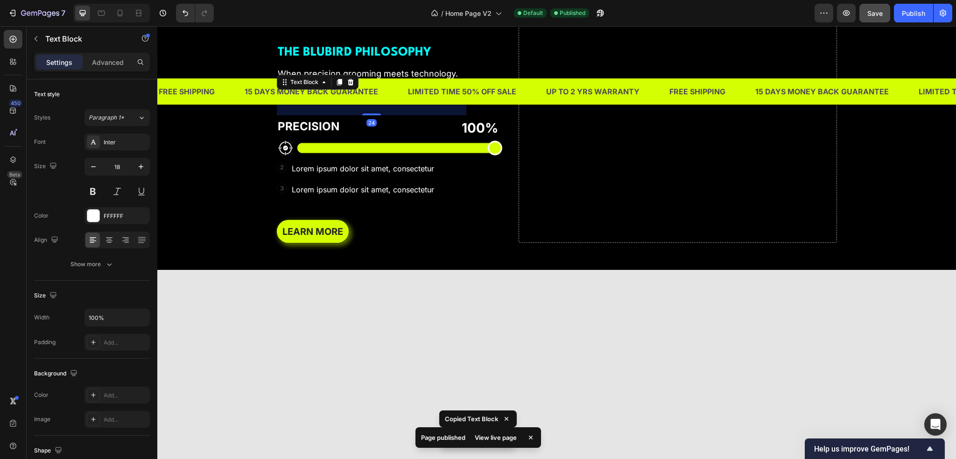
click at [349, 103] on p "When precision grooming meets technology." at bounding box center [372, 97] width 188 height 11
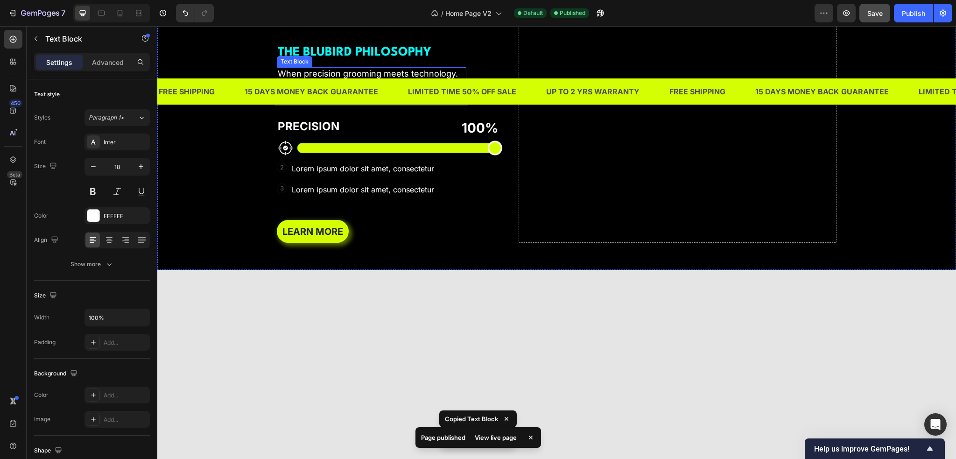
click at [338, 58] on strong "THE BLUBIRD PHILOSOPHY" at bounding box center [355, 52] width 154 height 12
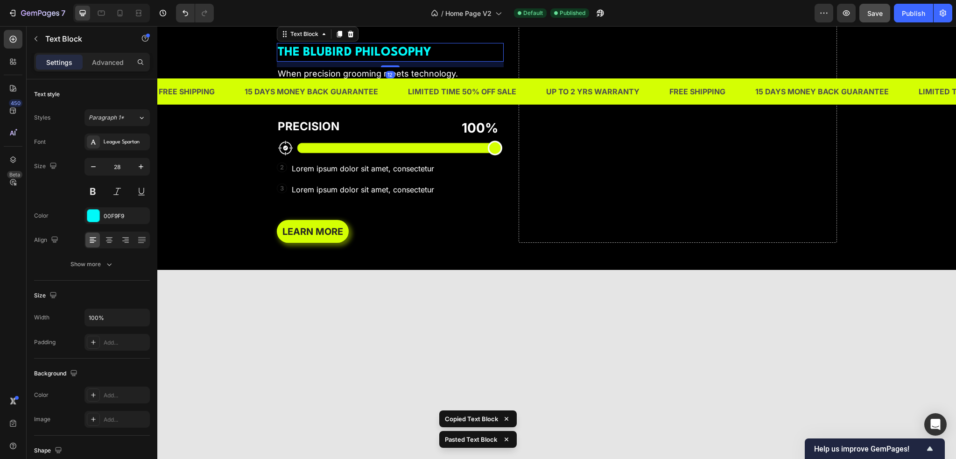
click at [340, 58] on strong "THE BLUBIRD PHILOSOPHY" at bounding box center [355, 52] width 154 height 12
click at [388, 103] on p "When precision grooming meets technology." at bounding box center [372, 97] width 188 height 11
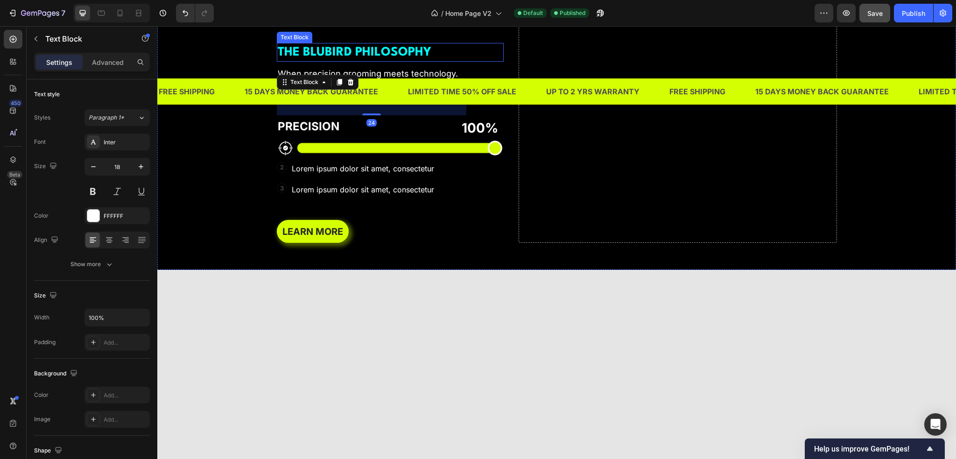
click at [390, 58] on strong "THE BLUBIRD PHILOSOPHY" at bounding box center [355, 52] width 154 height 12
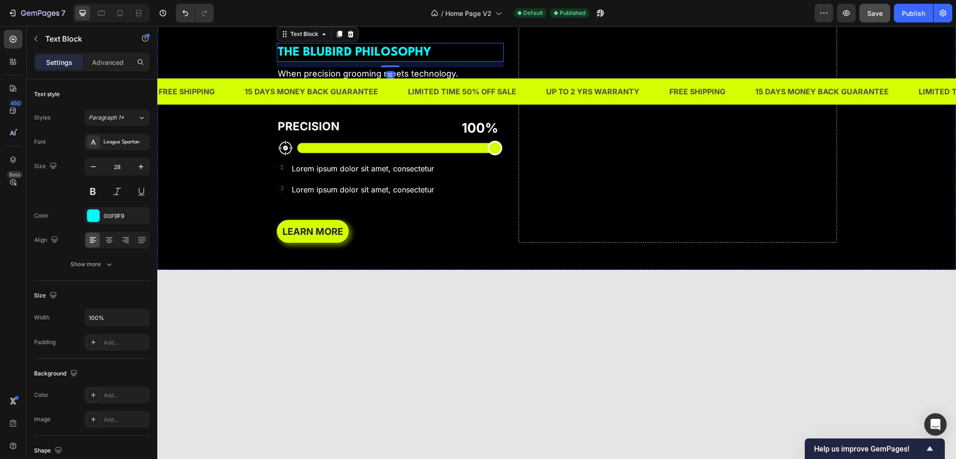
click at [377, 103] on p "When precision grooming meets technology." at bounding box center [372, 97] width 188 height 11
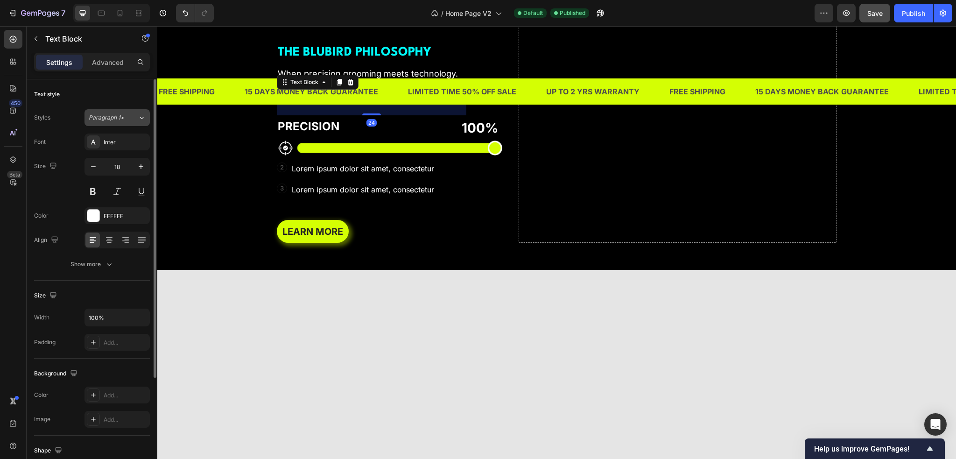
click at [142, 122] on icon at bounding box center [142, 117] width 8 height 9
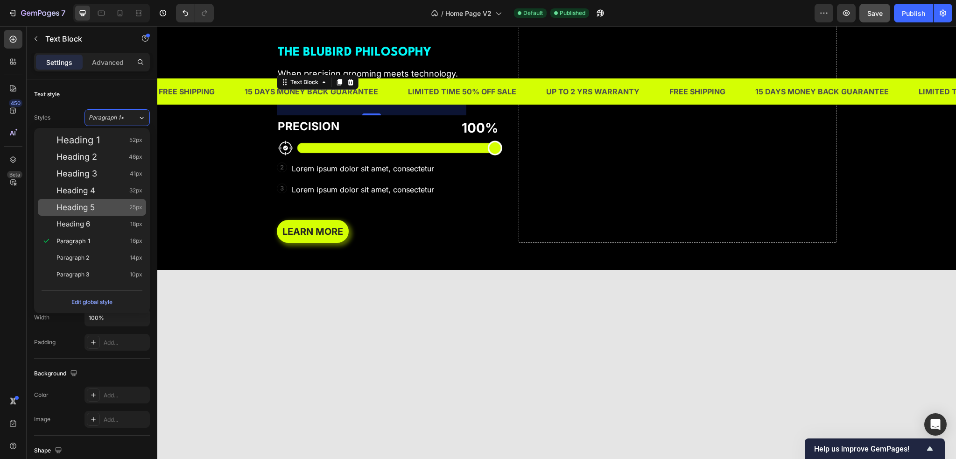
click at [120, 207] on div "Heading 5 25px" at bounding box center [99, 207] width 86 height 9
type input "25"
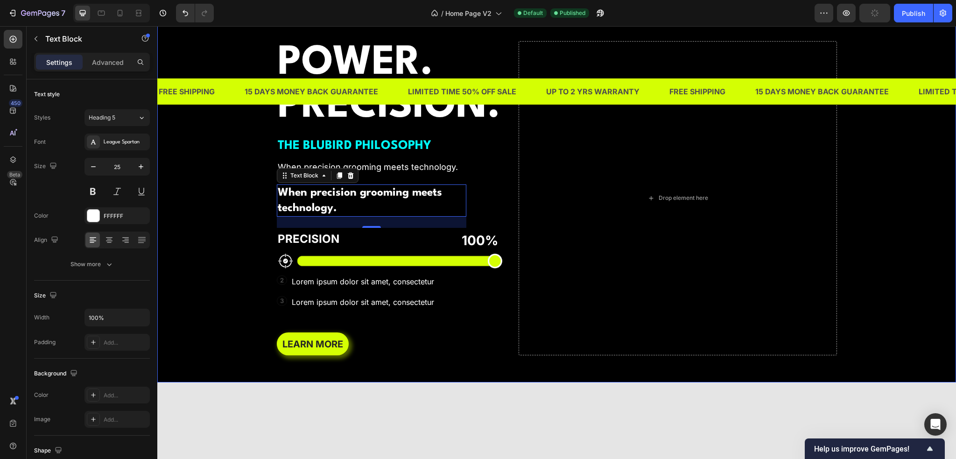
scroll to position [1821, 0]
click at [317, 126] on strong "PRECISION." at bounding box center [389, 106] width 223 height 39
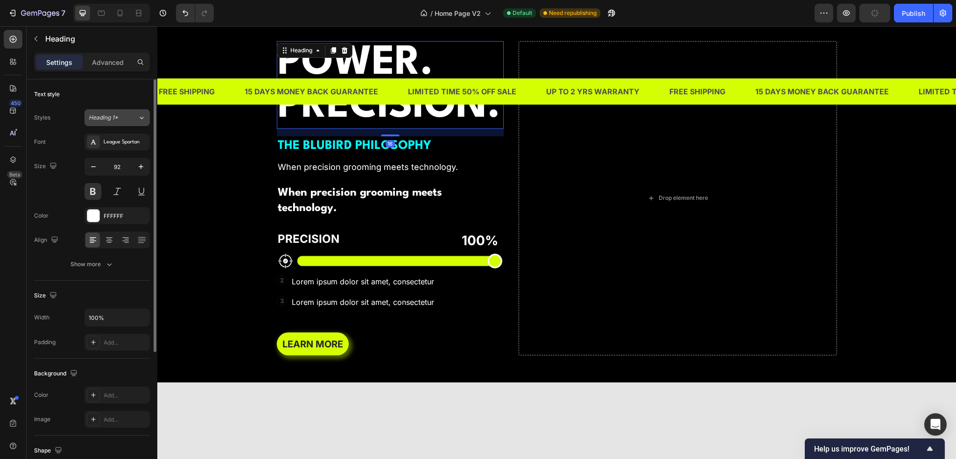
click at [135, 119] on div "Heading 1*" at bounding box center [113, 117] width 49 height 8
click at [295, 152] on strong "THE BLUBIRD PHILOSOPHY" at bounding box center [355, 146] width 154 height 12
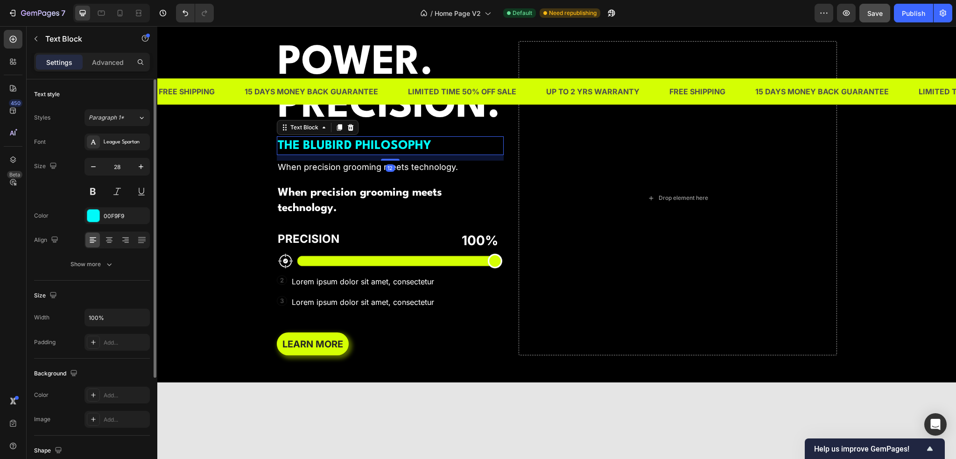
click at [125, 107] on div "Styles Paragraph 1* Font League Spartan Size 28 Color 00F9F9 Align Show more" at bounding box center [92, 189] width 116 height 165
click at [128, 119] on div "Paragraph 1*" at bounding box center [113, 117] width 49 height 8
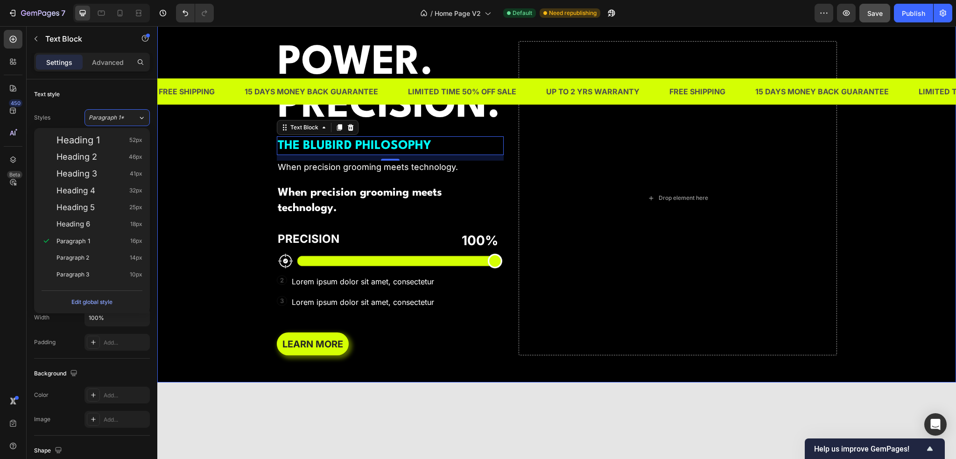
click at [217, 239] on div "Background Image" at bounding box center [556, 198] width 799 height 369
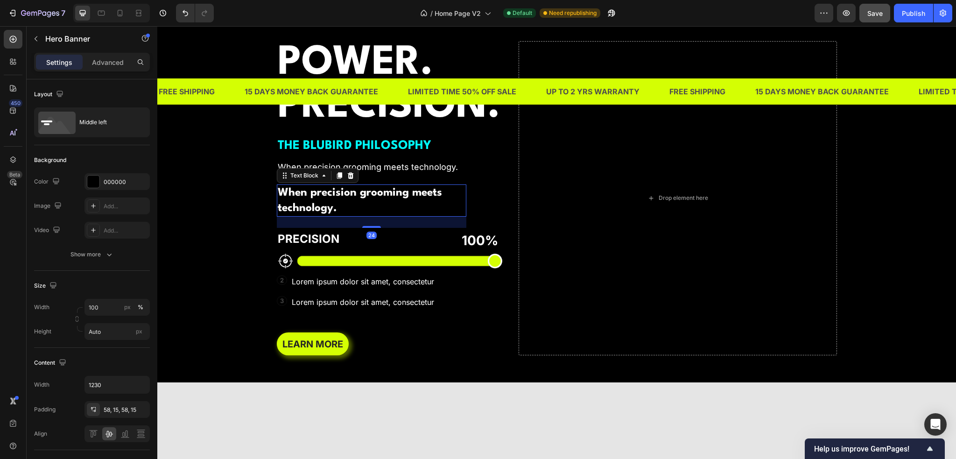
click at [308, 216] on p "When precision grooming meets technology." at bounding box center [372, 200] width 188 height 30
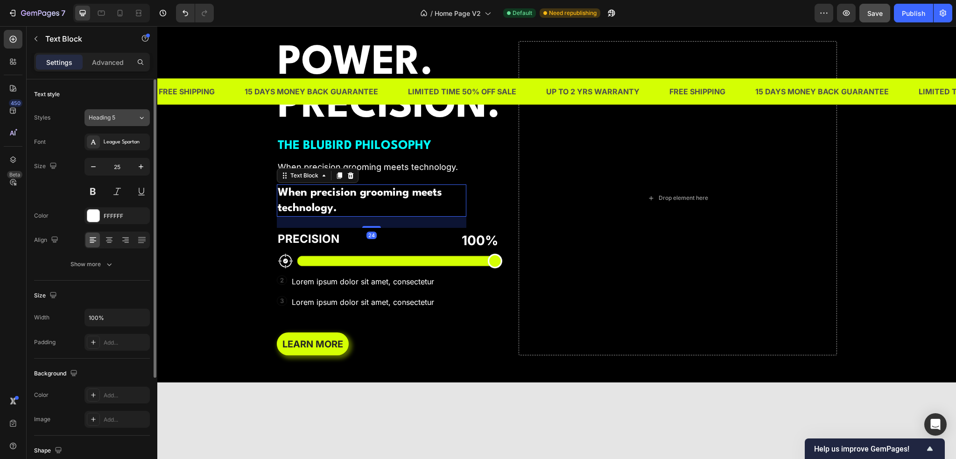
click at [133, 121] on div "Heading 5" at bounding box center [113, 117] width 49 height 8
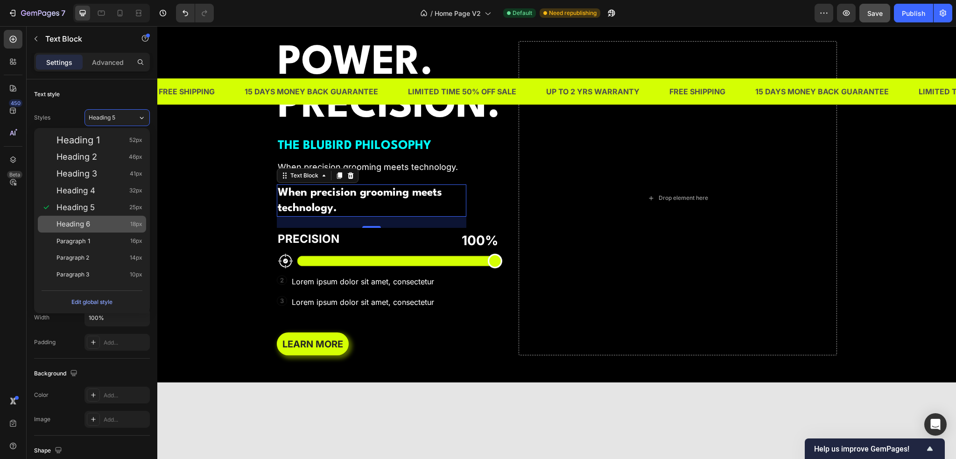
click at [113, 222] on div "Heading 6 18px" at bounding box center [99, 223] width 86 height 9
type input "18"
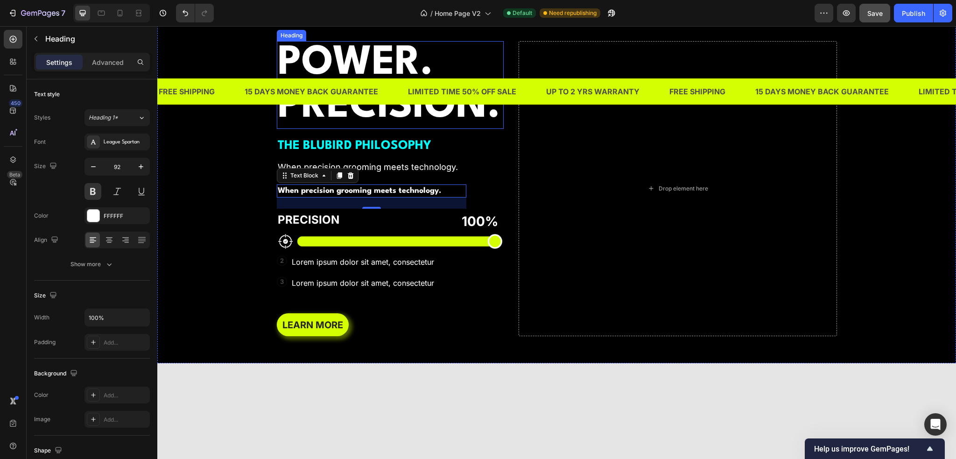
click at [368, 126] on strong "PRECISION." at bounding box center [389, 106] width 223 height 39
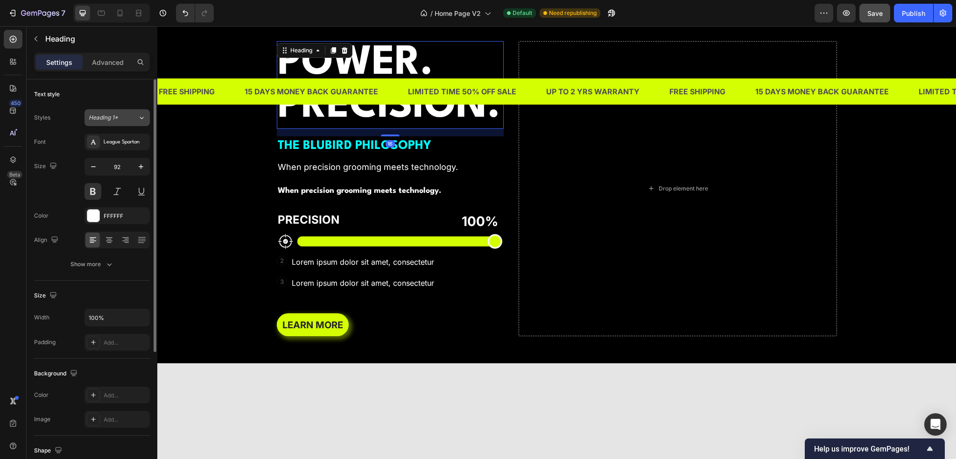
click at [141, 123] on button "Heading 1*" at bounding box center [116, 117] width 65 height 17
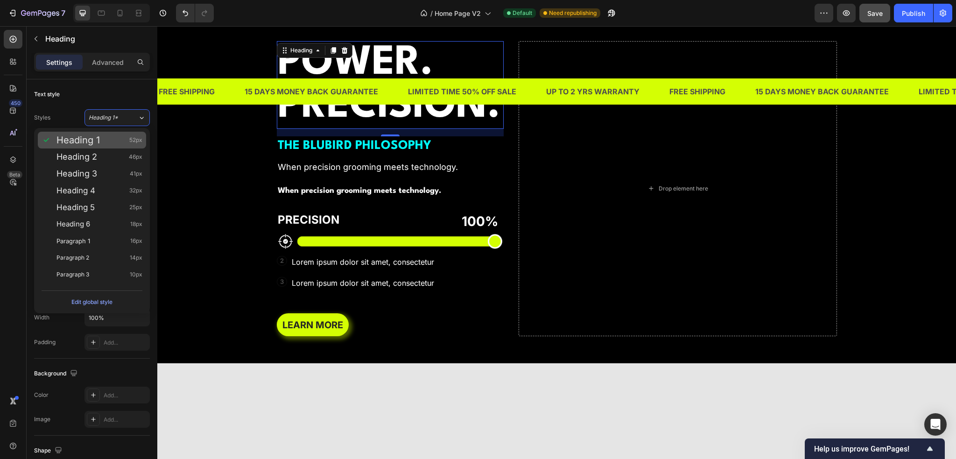
click at [112, 137] on div "Heading 1 52px" at bounding box center [99, 139] width 86 height 9
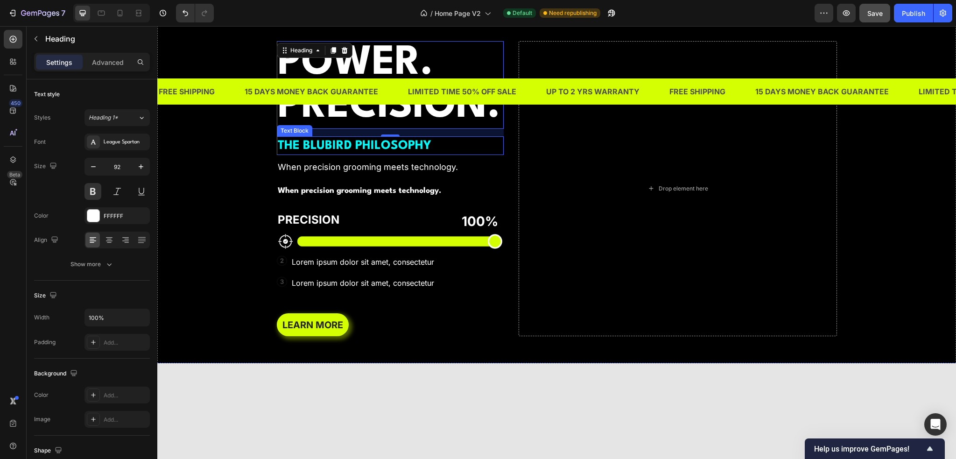
click at [319, 152] on strong "THE BLUBIRD PHILOSOPHY" at bounding box center [355, 146] width 154 height 12
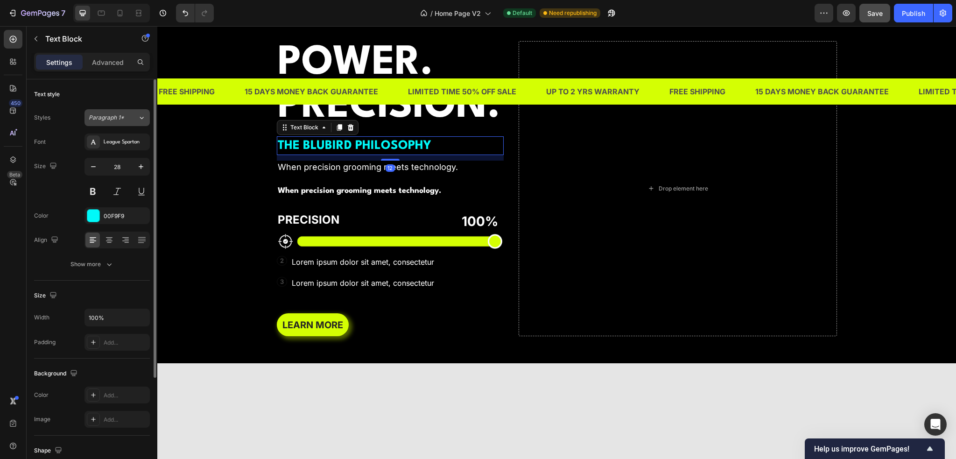
click at [123, 120] on div "Paragraph 1*" at bounding box center [108, 117] width 38 height 8
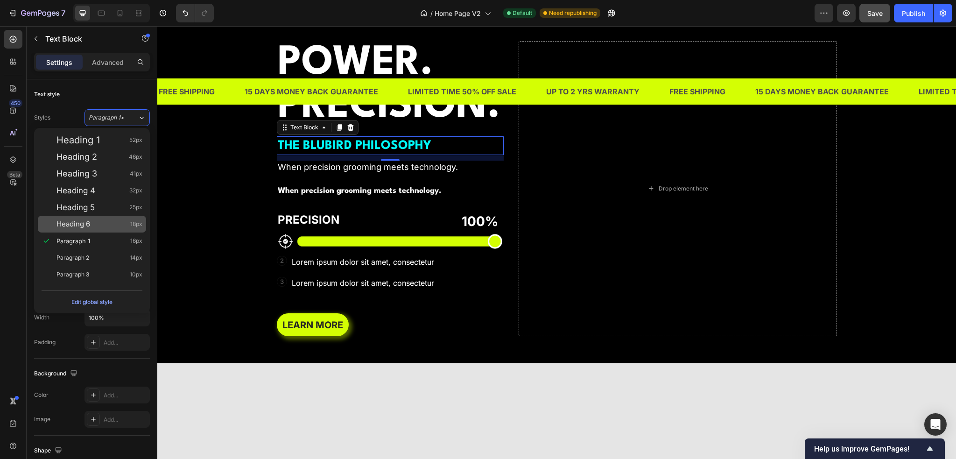
click at [112, 217] on div "Heading 6 18px" at bounding box center [92, 224] width 108 height 17
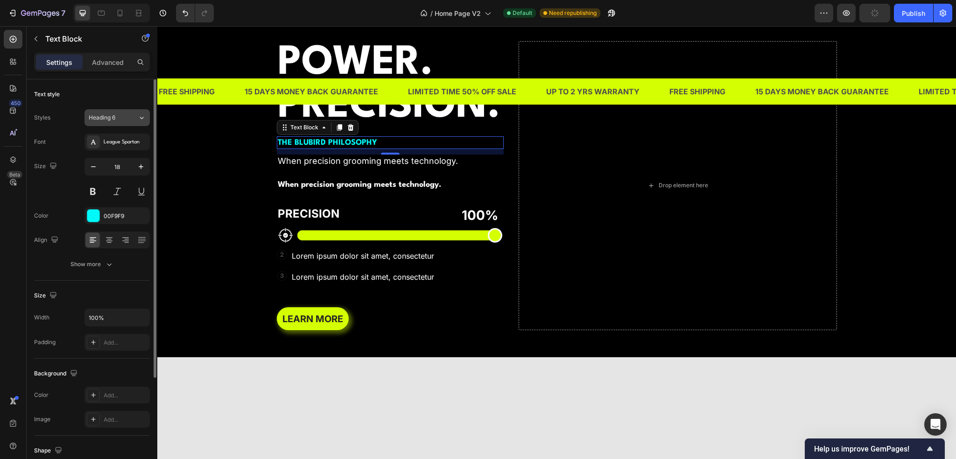
click at [134, 118] on div "Heading 6" at bounding box center [113, 117] width 49 height 8
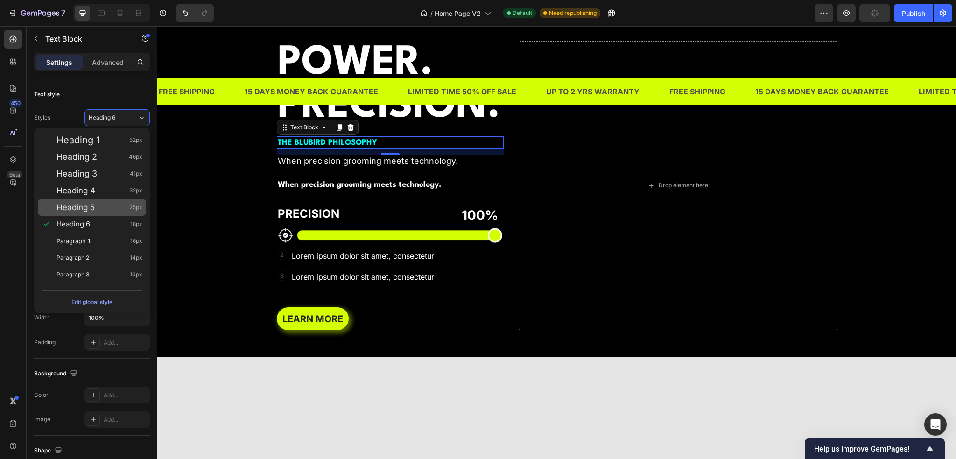
click at [121, 199] on div "Heading 5 25px" at bounding box center [92, 207] width 108 height 17
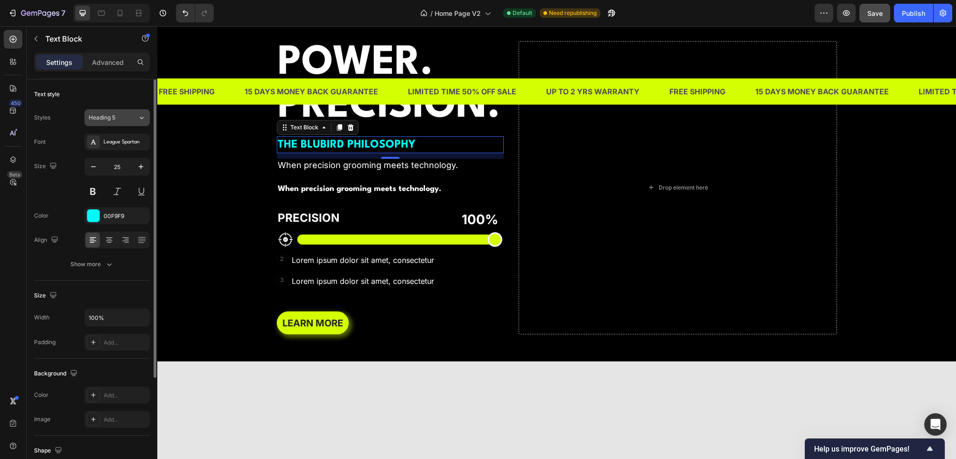
click at [136, 125] on button "Heading 5" at bounding box center [116, 117] width 65 height 17
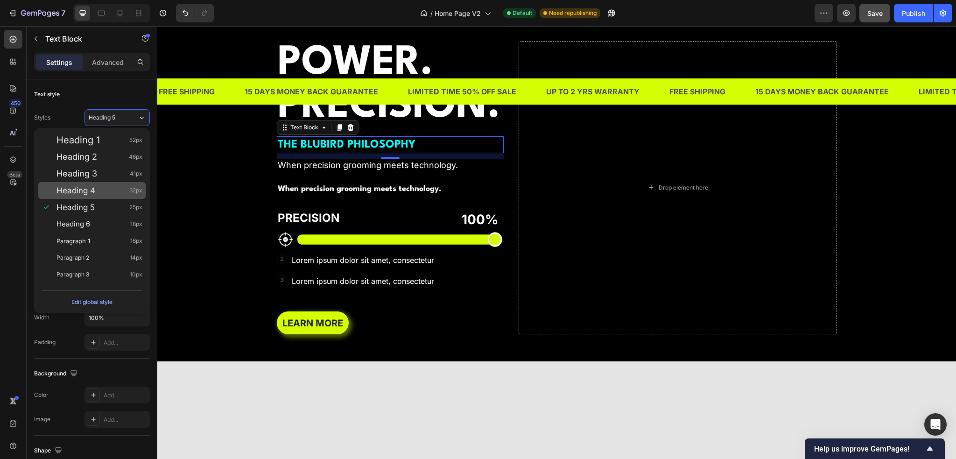
click at [125, 191] on div "Heading 4 32px" at bounding box center [99, 190] width 86 height 9
type input "32"
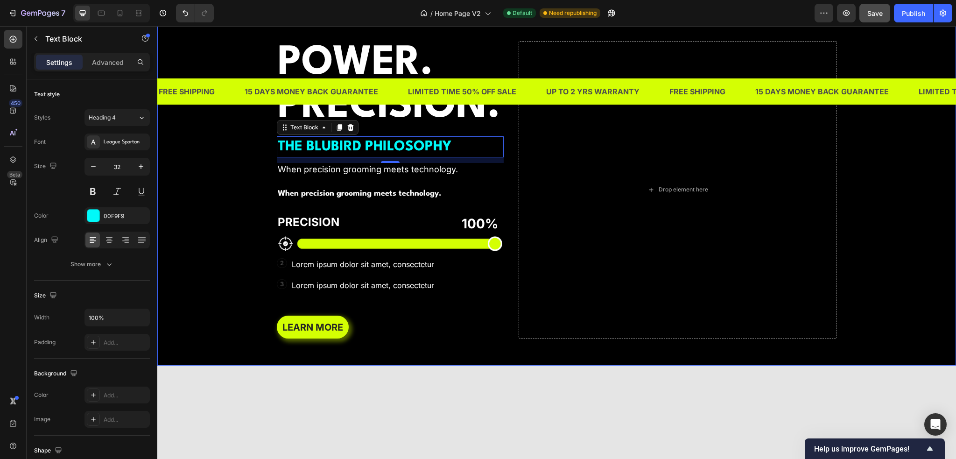
click at [233, 257] on div "Background Image" at bounding box center [556, 190] width 799 height 352
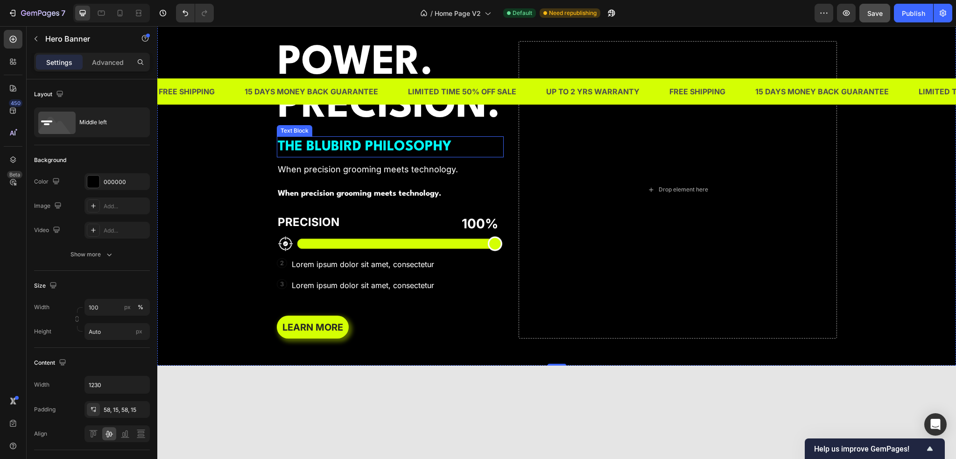
click at [314, 154] on strong "THE BLUBIRD PHILOSOPHY" at bounding box center [365, 147] width 174 height 14
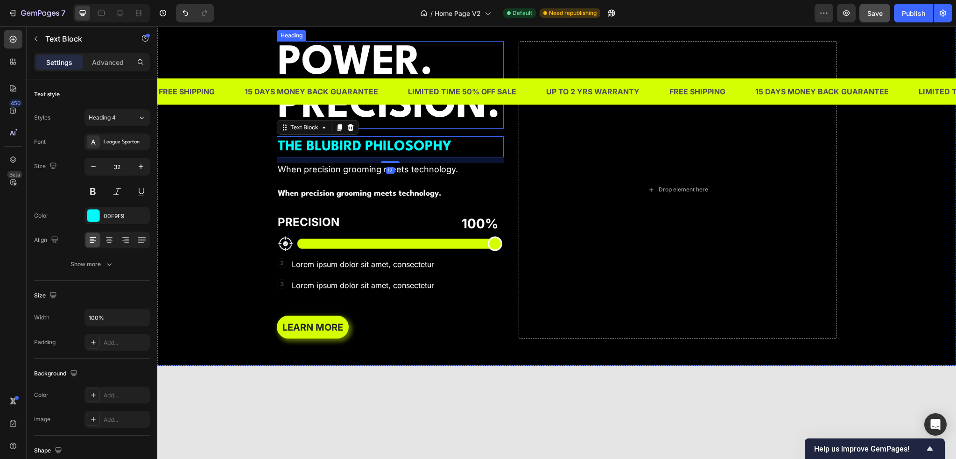
click at [353, 126] on strong "PRECISION." at bounding box center [389, 106] width 223 height 39
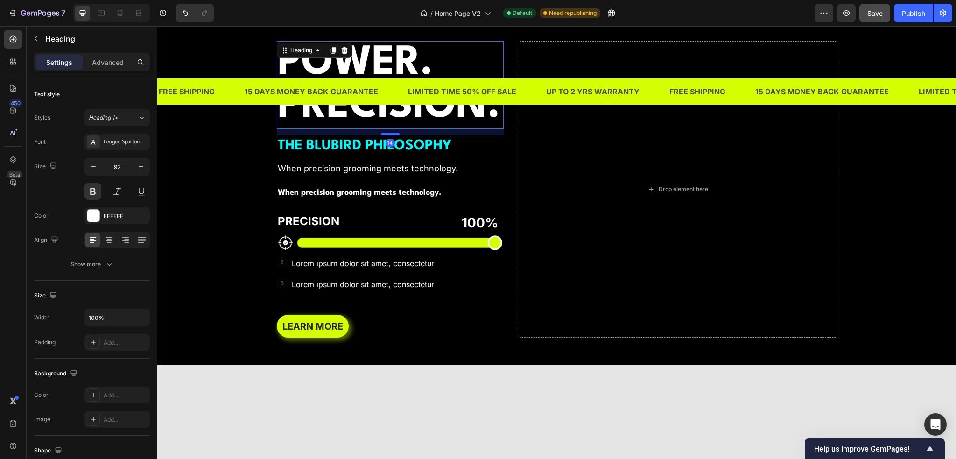
click at [388, 135] on div at bounding box center [390, 134] width 19 height 3
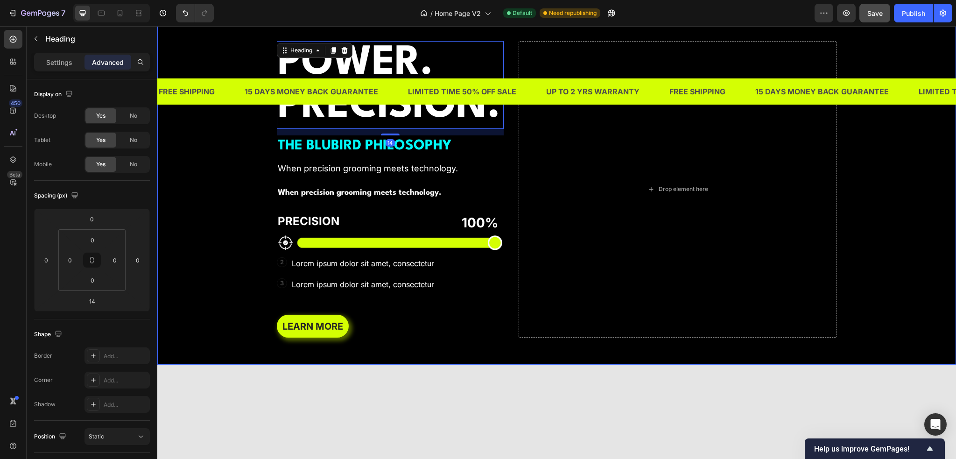
click at [245, 260] on div "Background Image" at bounding box center [556, 189] width 799 height 351
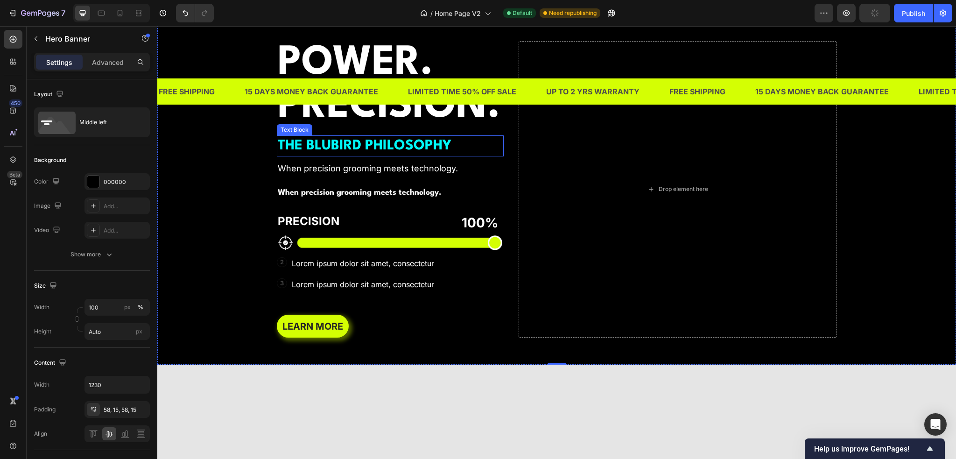
click at [316, 153] on strong "THE BLUBIRD PHILOSOPHY" at bounding box center [365, 146] width 174 height 14
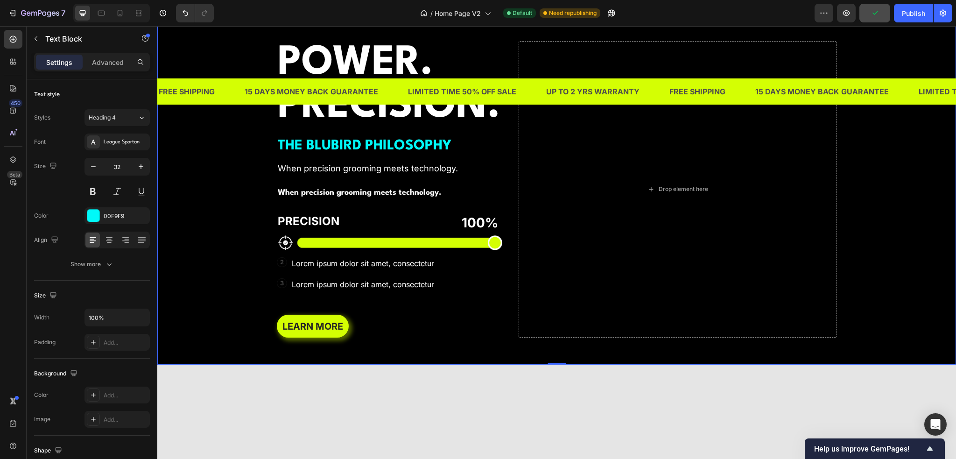
click at [203, 288] on div "Background Image" at bounding box center [556, 189] width 799 height 351
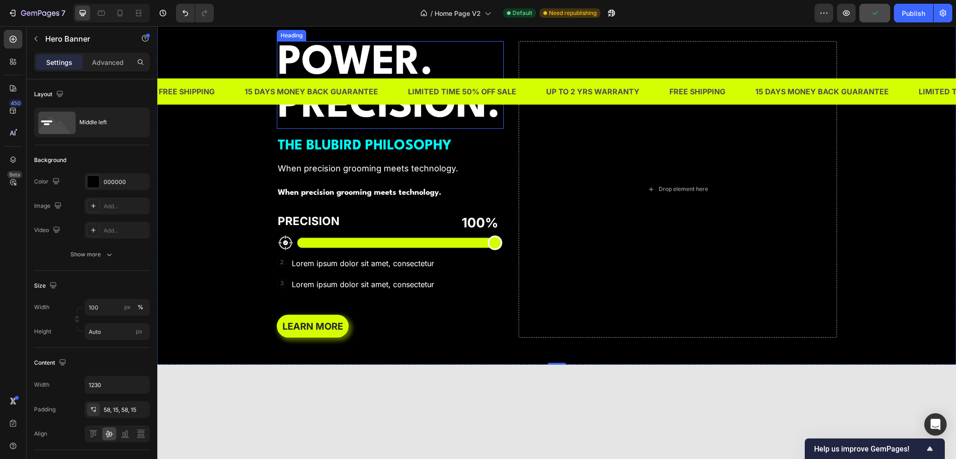
click at [336, 126] on strong "PRECISION." at bounding box center [389, 106] width 223 height 39
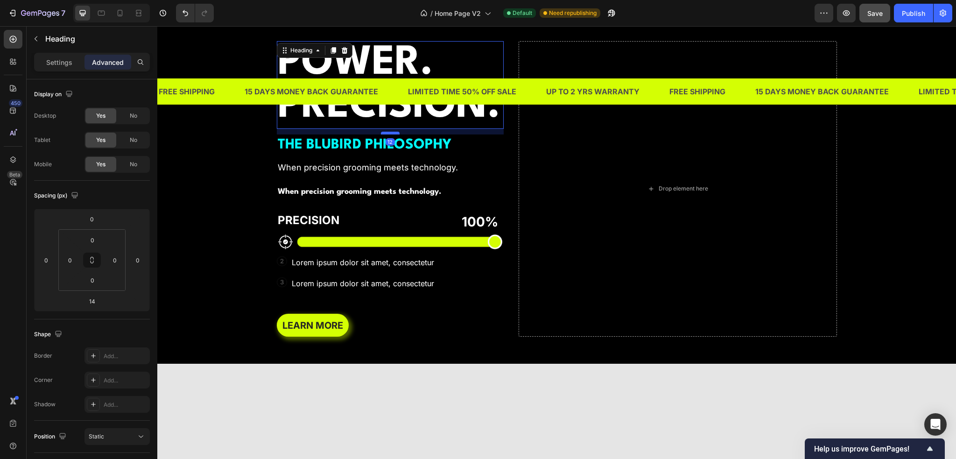
click at [381, 134] on div at bounding box center [390, 133] width 19 height 3
type input "12"
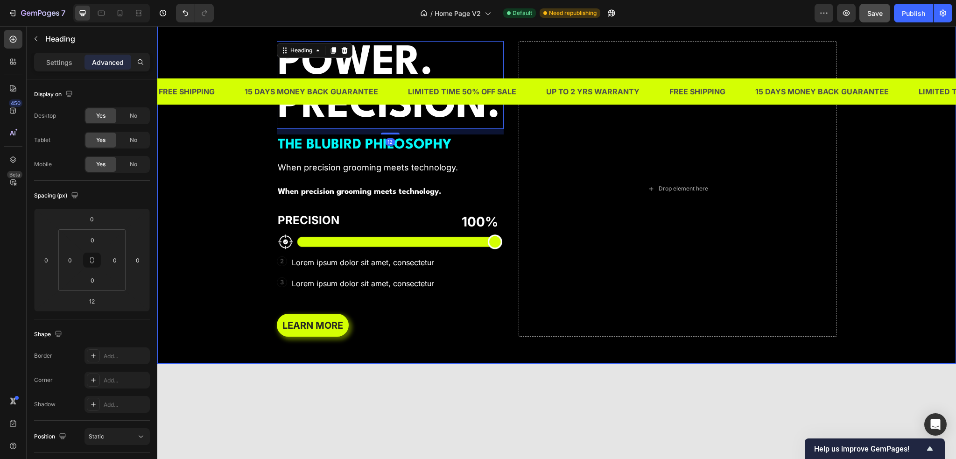
click at [254, 267] on div "Background Image" at bounding box center [556, 189] width 799 height 350
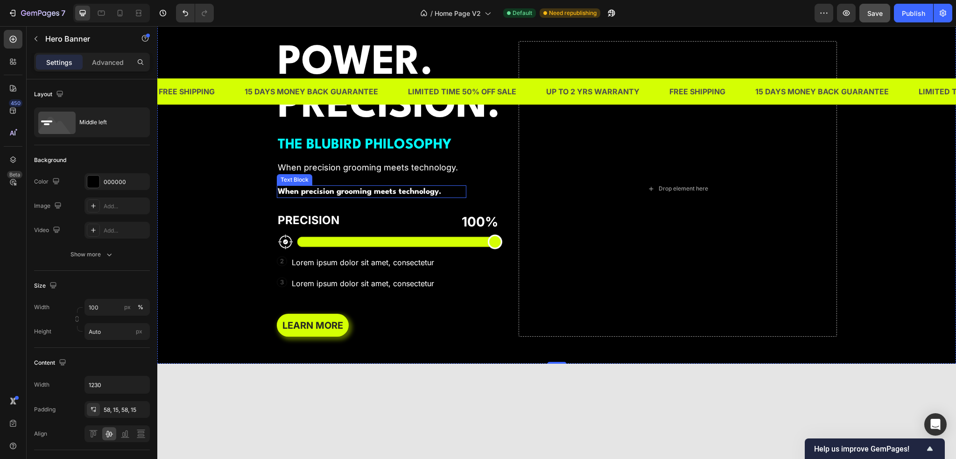
click at [345, 197] on p "When precision grooming meets technology." at bounding box center [372, 191] width 188 height 11
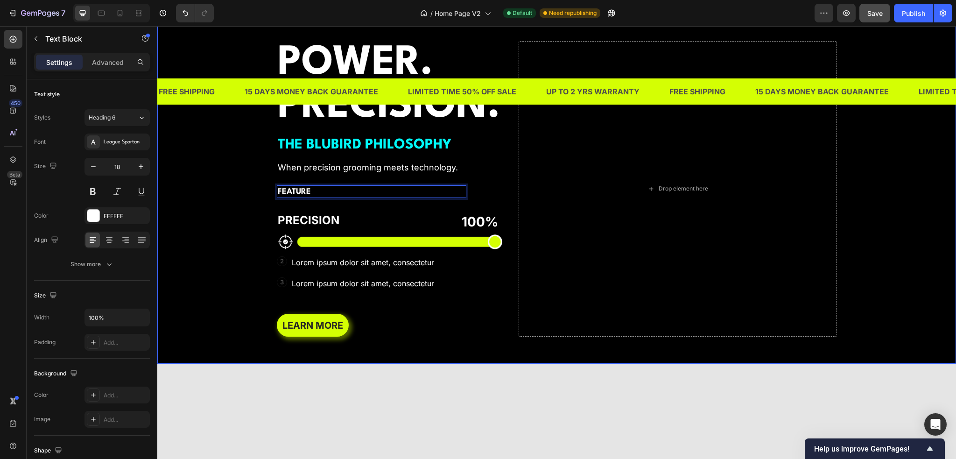
click at [246, 311] on div "Background Image" at bounding box center [556, 189] width 799 height 350
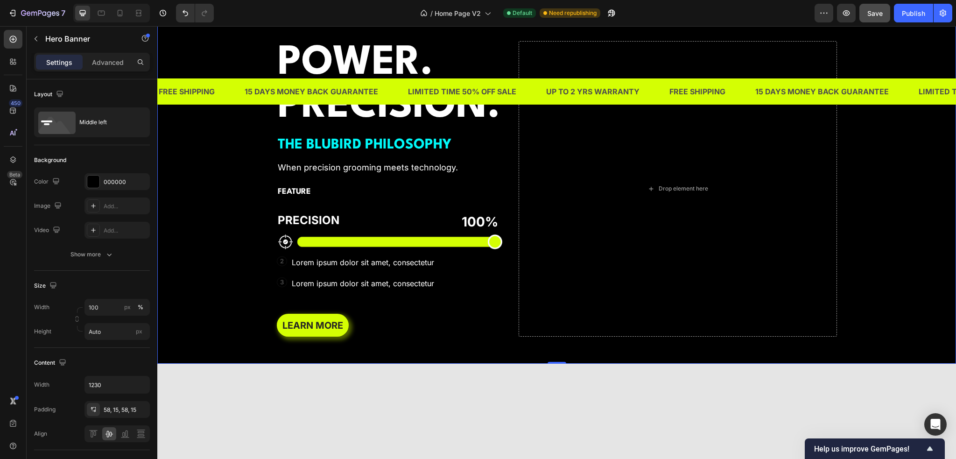
click at [287, 197] on p "FEATURE" at bounding box center [372, 191] width 188 height 11
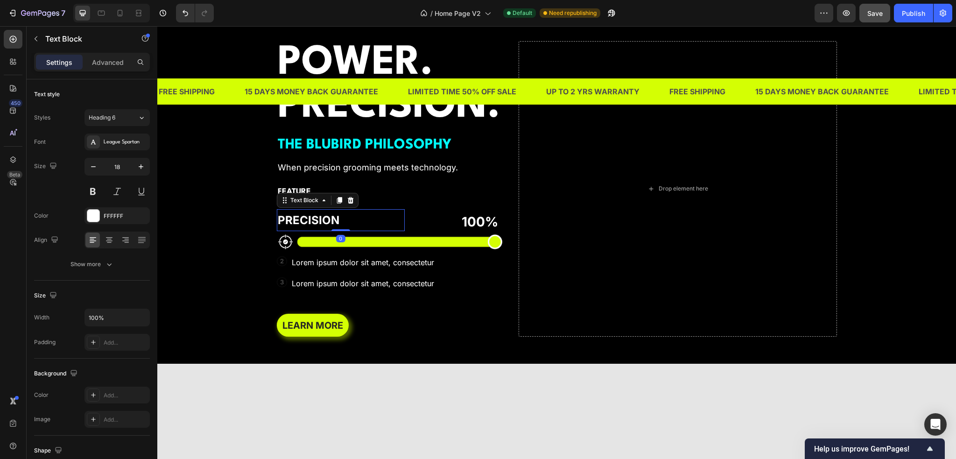
click at [369, 230] on p "PRECISION" at bounding box center [341, 220] width 127 height 20
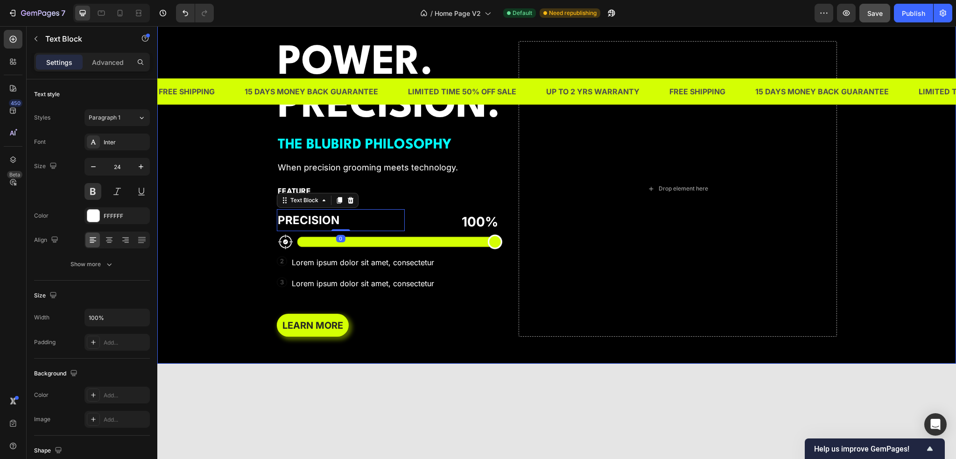
click at [370, 323] on div "POWER. PRECISION. Heading THE BLUBIRD PHILOSOPHY Text Block When precision groo…" at bounding box center [390, 188] width 227 height 295
click at [377, 197] on p "FEATURE" at bounding box center [372, 191] width 188 height 11
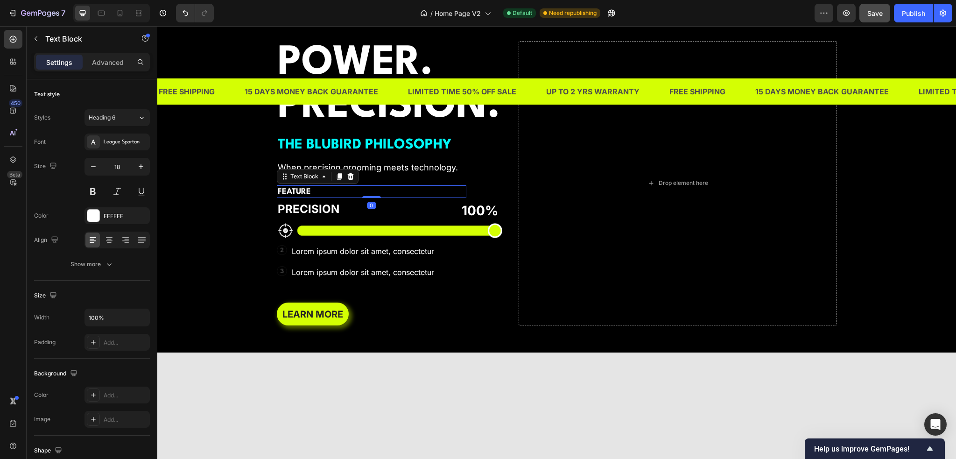
drag, startPoint x: 368, startPoint y: 331, endPoint x: 370, endPoint y: 311, distance: 20.2
click at [370, 198] on div "FEATURE Text Block 0" at bounding box center [372, 191] width 190 height 13
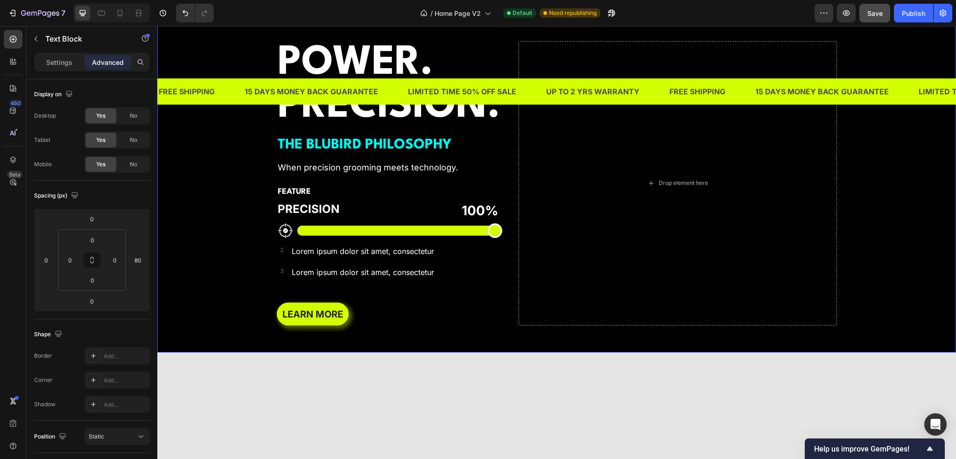
click at [217, 334] on div "Background Image" at bounding box center [556, 183] width 799 height 338
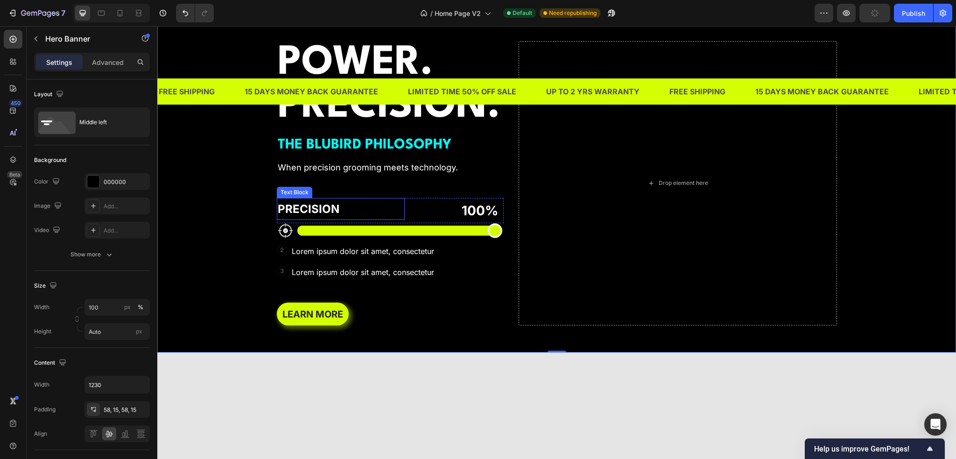
click at [298, 197] on div "Text Block" at bounding box center [295, 192] width 32 height 8
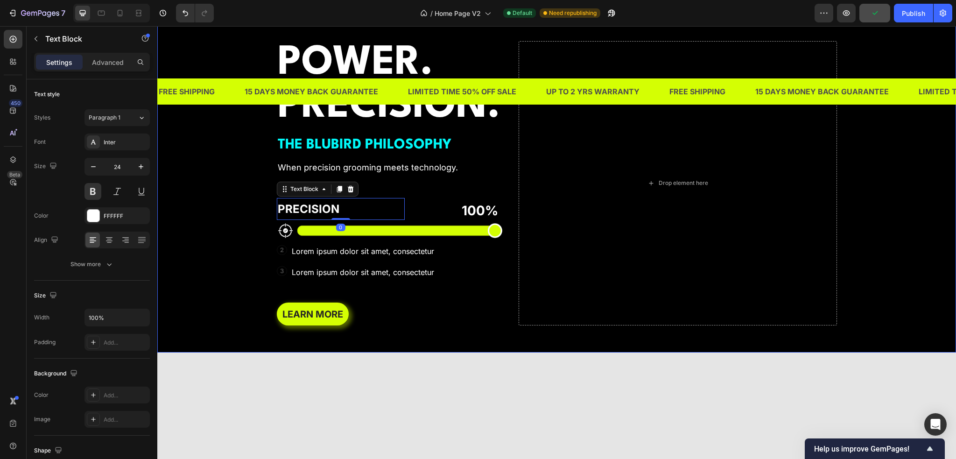
click at [260, 315] on div "Background Image" at bounding box center [556, 183] width 799 height 338
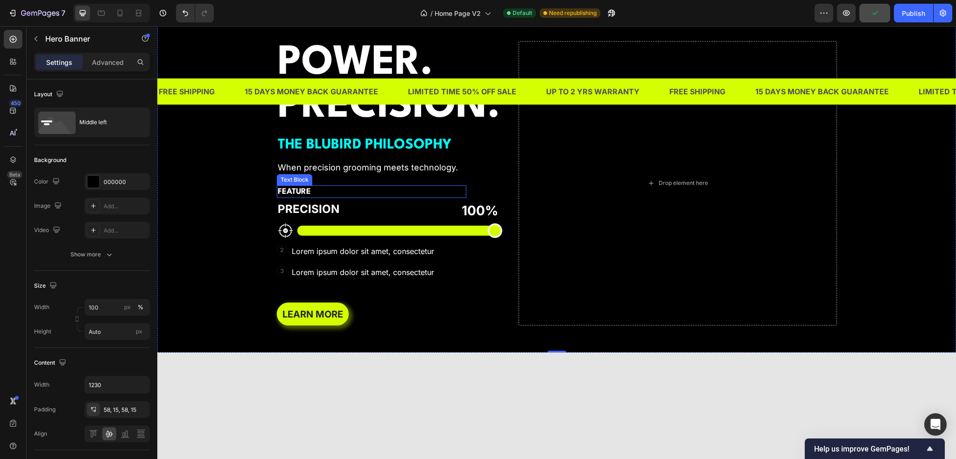
click at [296, 197] on p "FEATURE" at bounding box center [372, 191] width 188 height 11
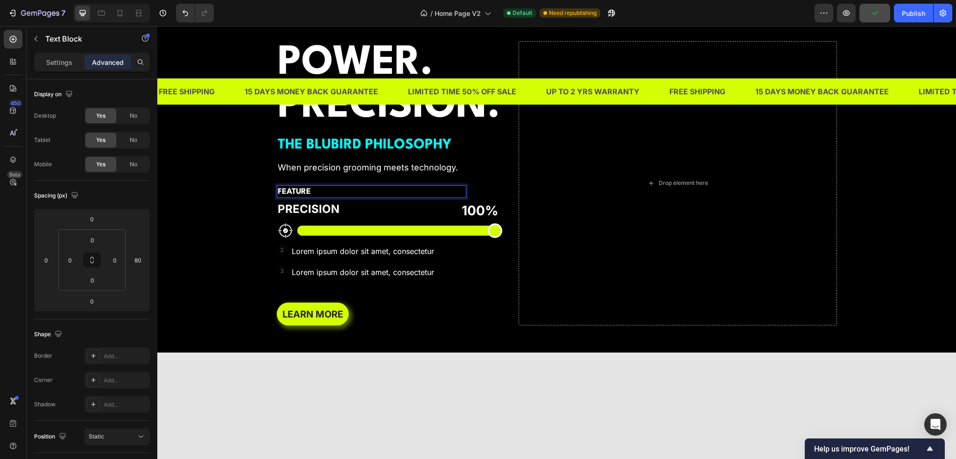
click at [309, 197] on p "FEATURE" at bounding box center [372, 191] width 188 height 11
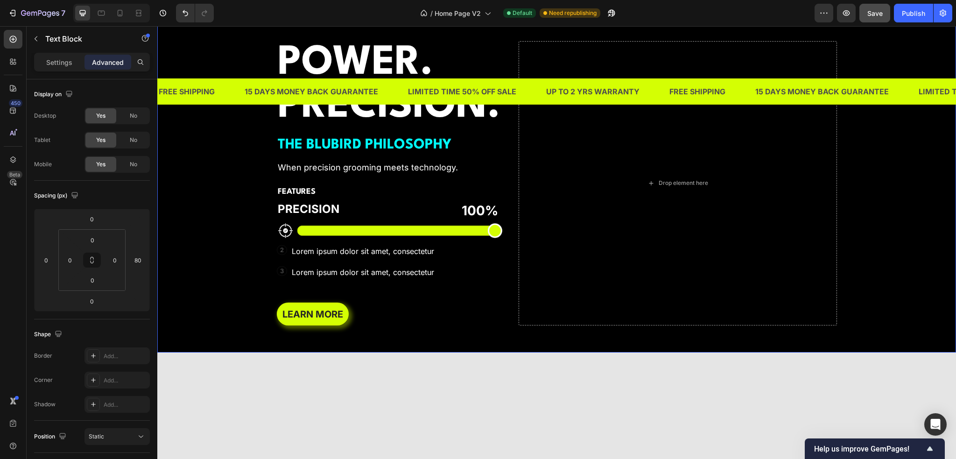
click at [260, 312] on div "Background Image" at bounding box center [556, 183] width 799 height 338
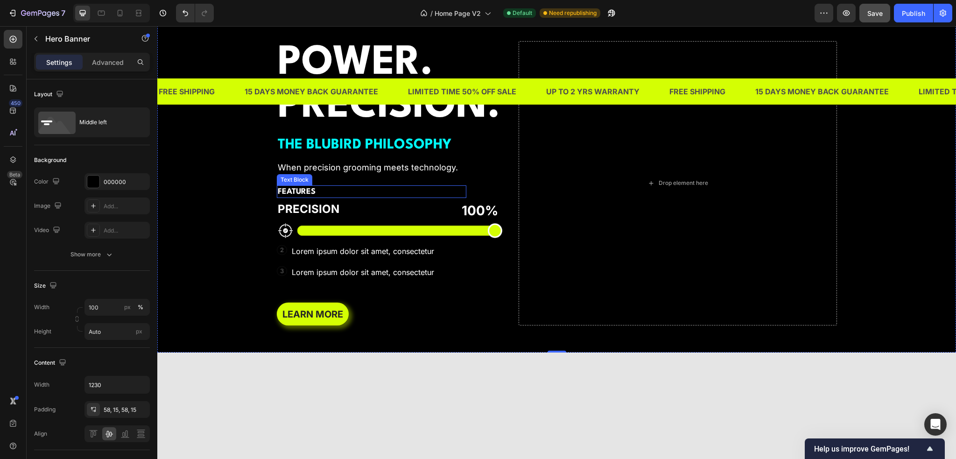
click at [316, 197] on p "FEATURES" at bounding box center [372, 191] width 188 height 11
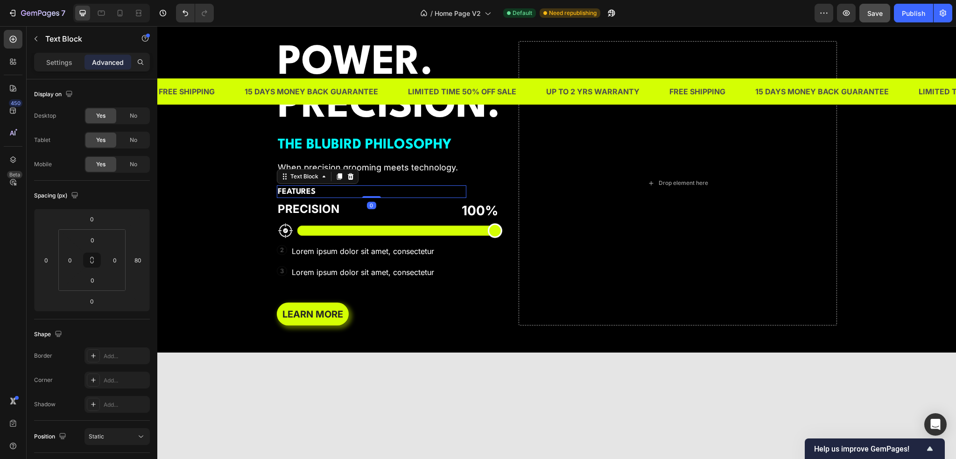
click at [239, 306] on div "Background Image" at bounding box center [556, 183] width 799 height 338
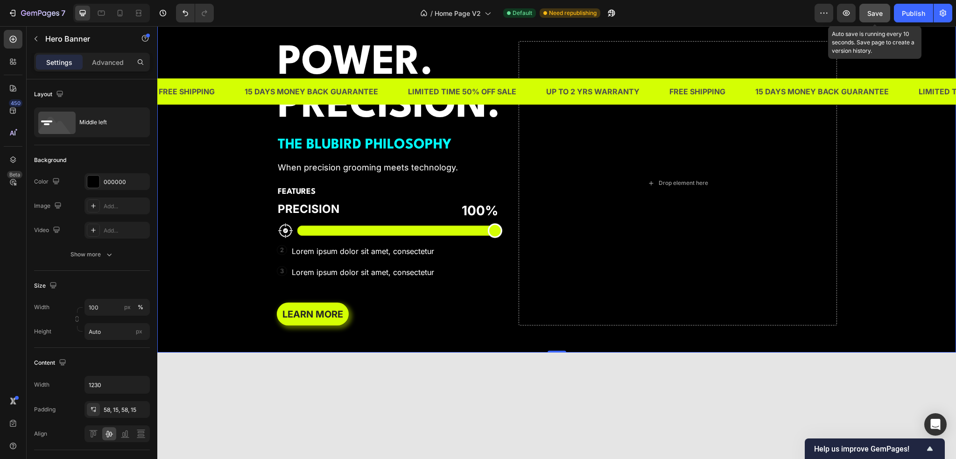
click at [866, 18] on button "Save" at bounding box center [874, 13] width 31 height 19
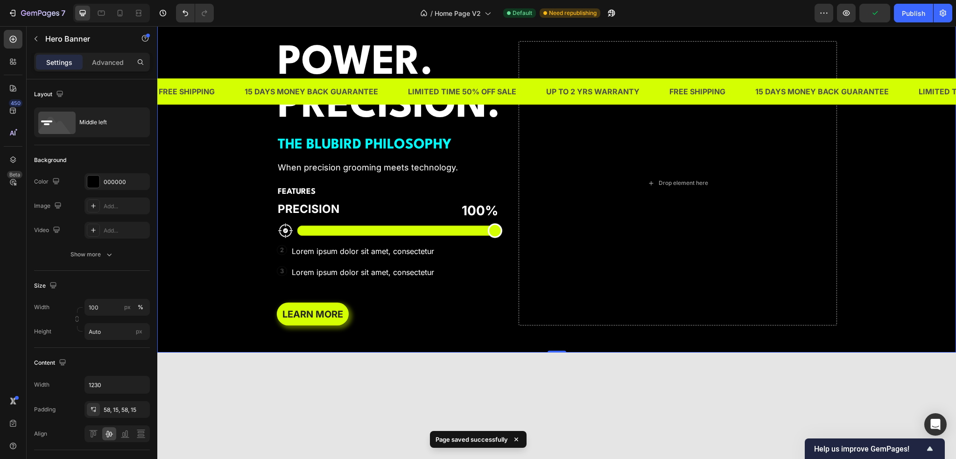
click at [893, 17] on div "Preview Publish" at bounding box center [884, 13] width 138 height 19
click at [899, 16] on button "Publish" at bounding box center [913, 13] width 39 height 19
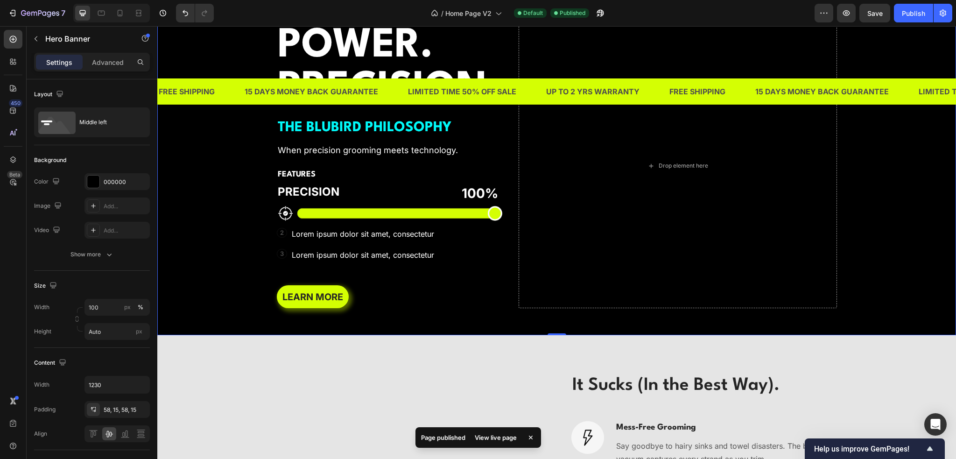
scroll to position [1867, 0]
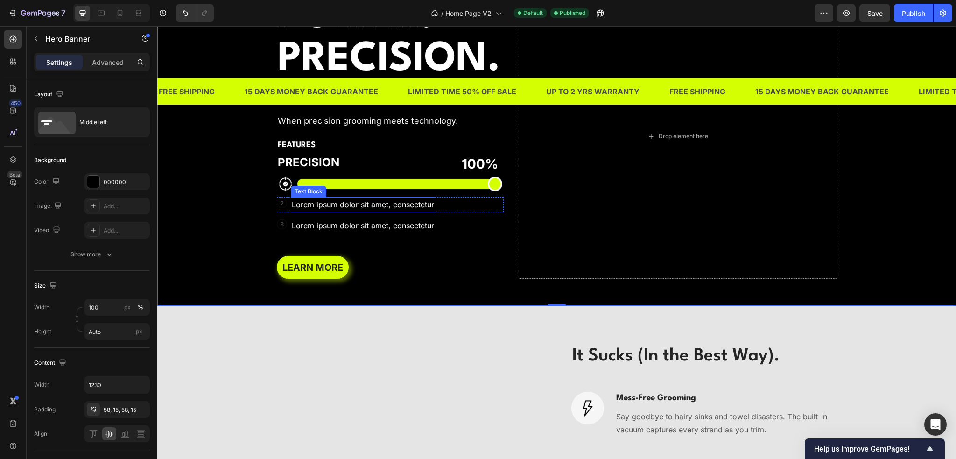
click at [385, 211] on p "Lorem ipsum dolor sit amet, consectetur" at bounding box center [363, 205] width 142 height 14
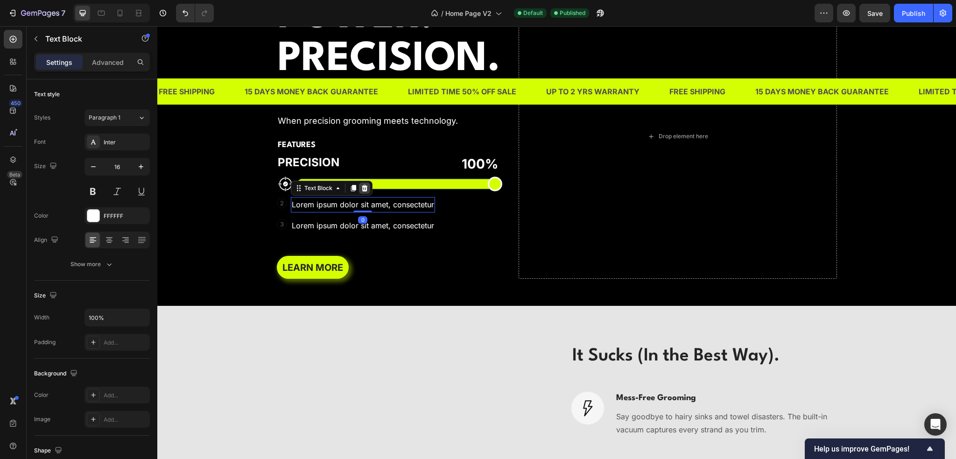
click at [363, 191] on icon at bounding box center [364, 188] width 6 height 7
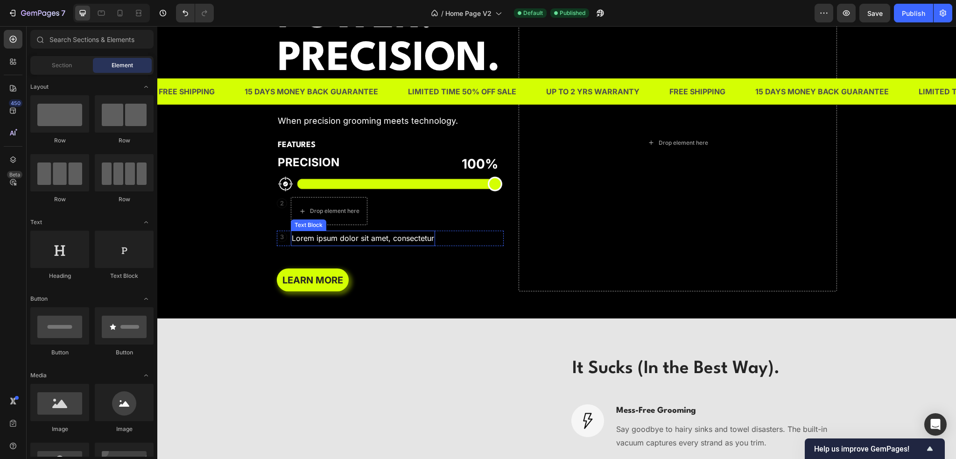
click at [377, 245] on p "Lorem ipsum dolor sit amet, consectetur" at bounding box center [363, 239] width 142 height 14
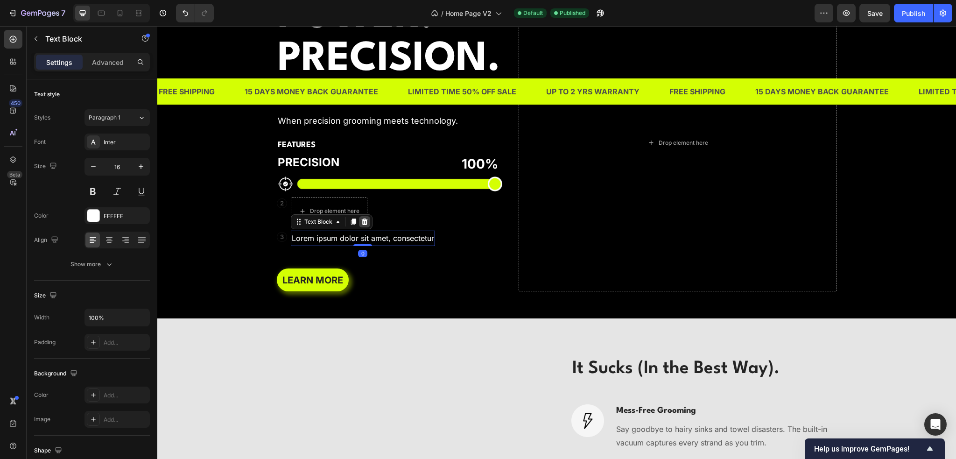
click at [361, 225] on icon at bounding box center [364, 221] width 6 height 7
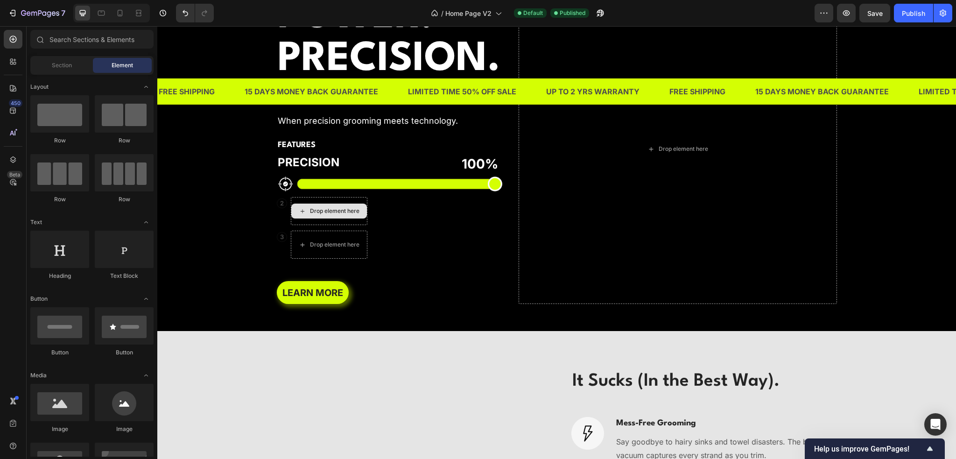
click at [383, 225] on div "2 Text Block Row Drop element here Row" at bounding box center [390, 211] width 227 height 28
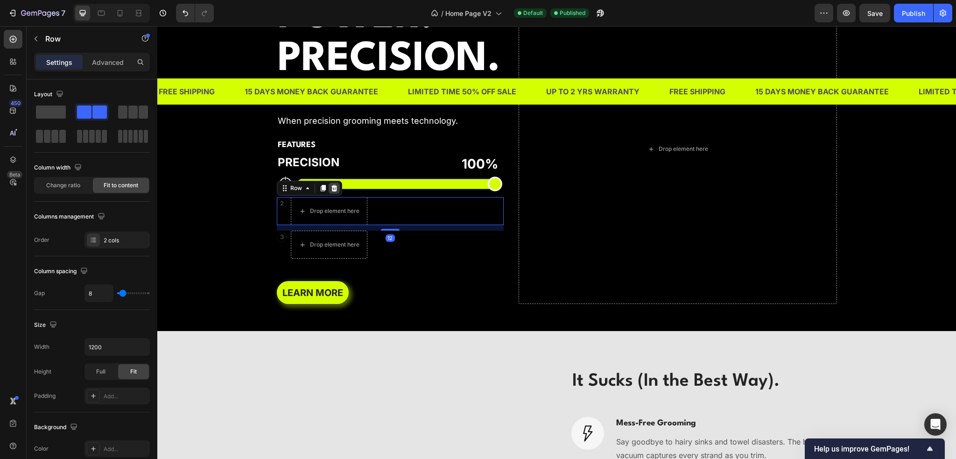
click at [332, 192] on icon at bounding box center [334, 187] width 7 height 7
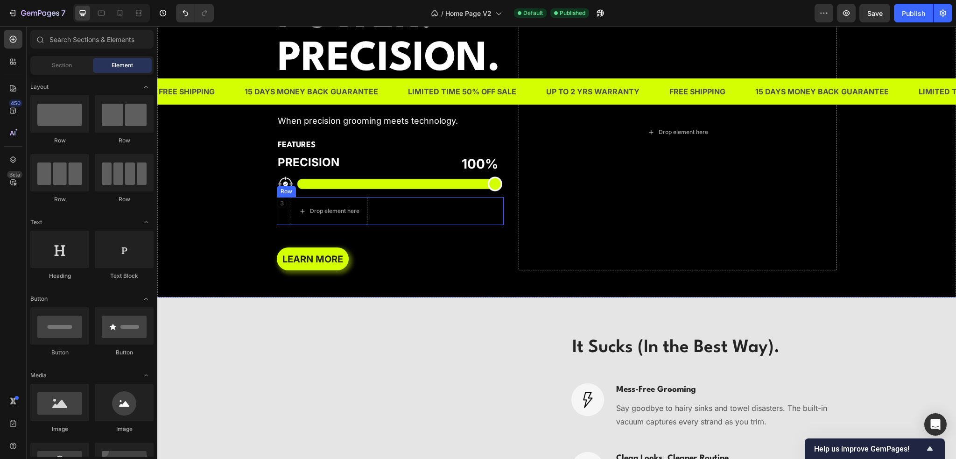
click at [385, 225] on div "3 Text Block Row Drop element here Row" at bounding box center [390, 211] width 227 height 28
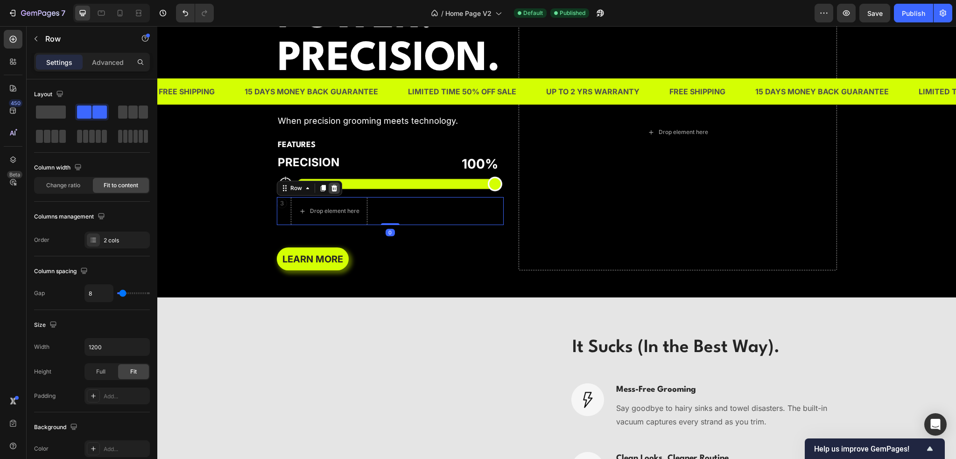
click at [331, 192] on icon at bounding box center [334, 187] width 7 height 7
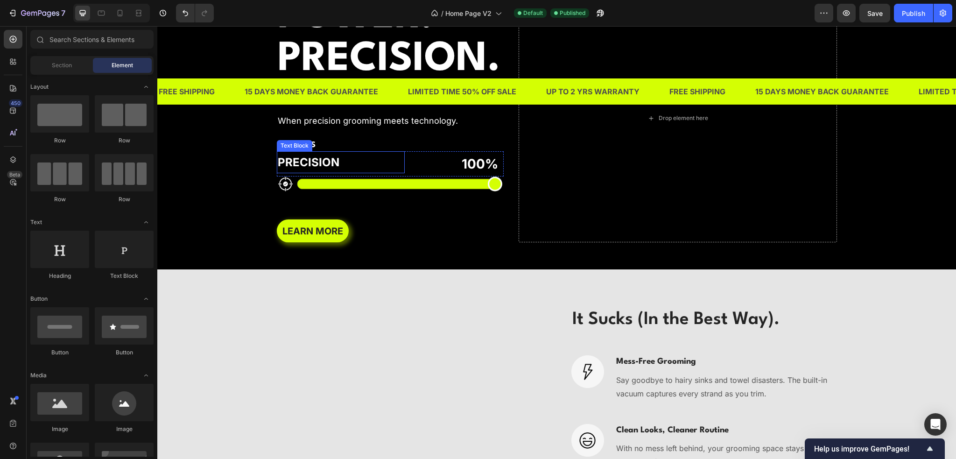
click at [373, 172] on p "PRECISION" at bounding box center [341, 162] width 127 height 20
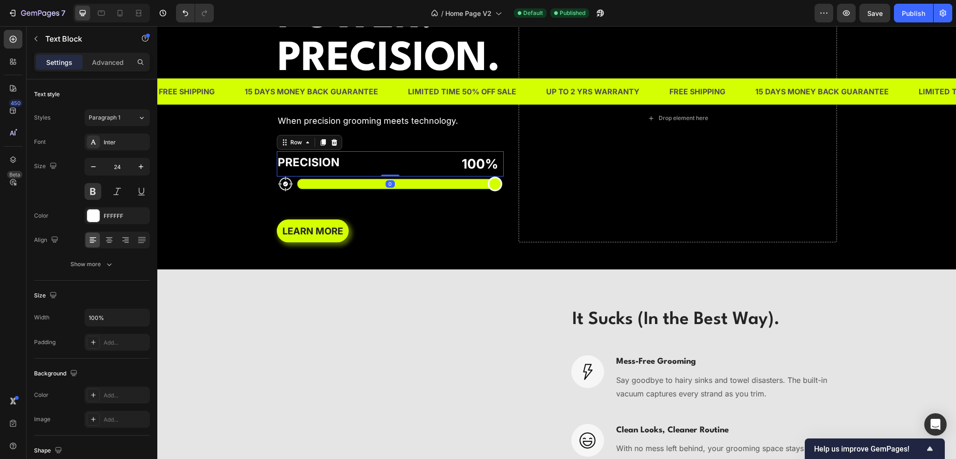
click at [404, 176] on div "PRECISION Text Block 100% Text Block Row 0" at bounding box center [390, 163] width 227 height 25
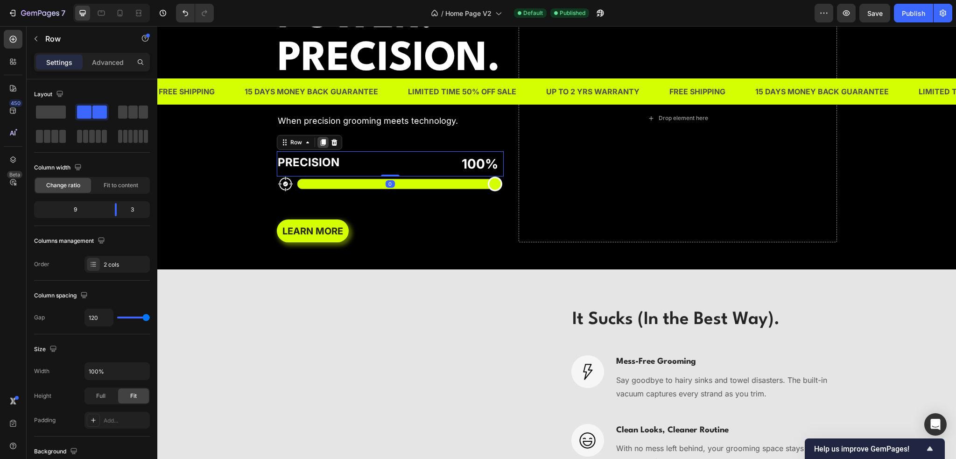
click at [320, 146] on icon at bounding box center [322, 142] width 5 height 7
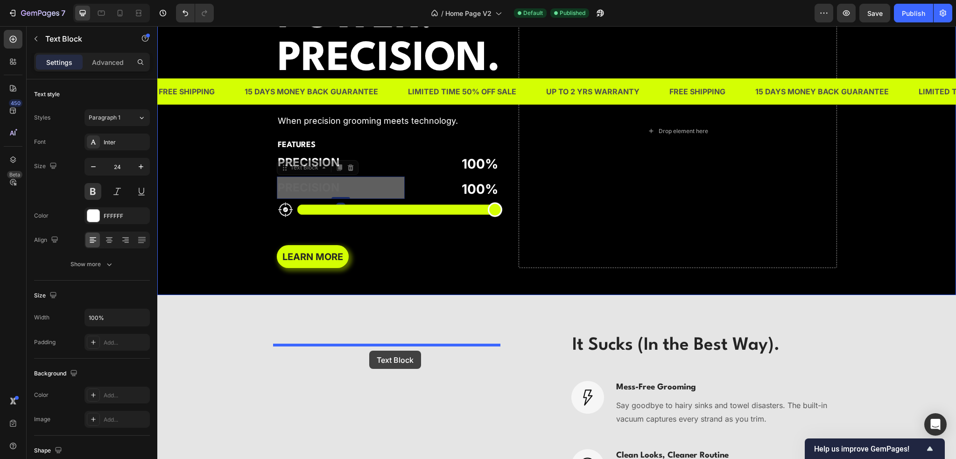
drag, startPoint x: 366, startPoint y: 308, endPoint x: 369, endPoint y: 351, distance: 42.6
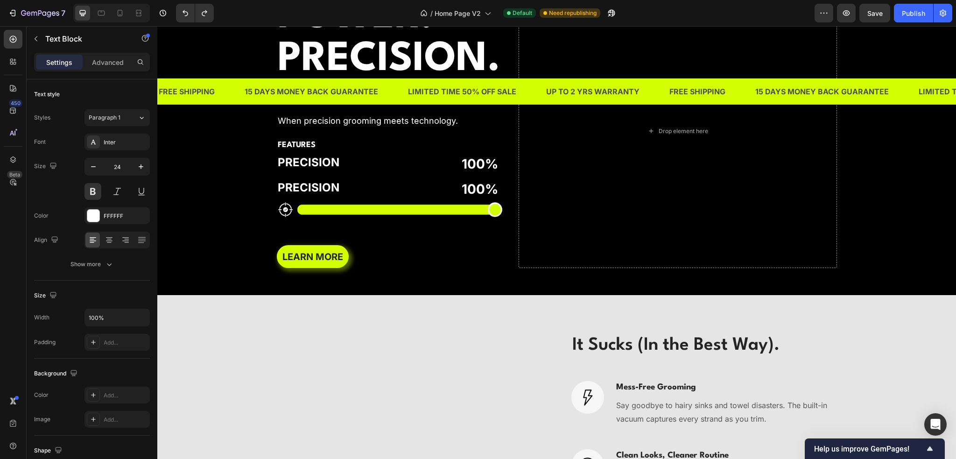
click at [408, 202] on div "PRECISION Text Block 100% Text Block Row" at bounding box center [390, 188] width 227 height 25
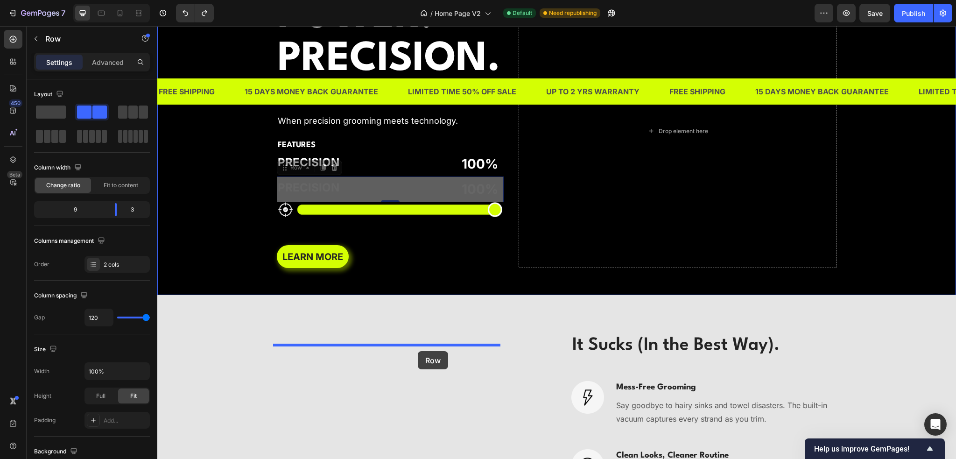
drag, startPoint x: 418, startPoint y: 306, endPoint x: 418, endPoint y: 351, distance: 44.8
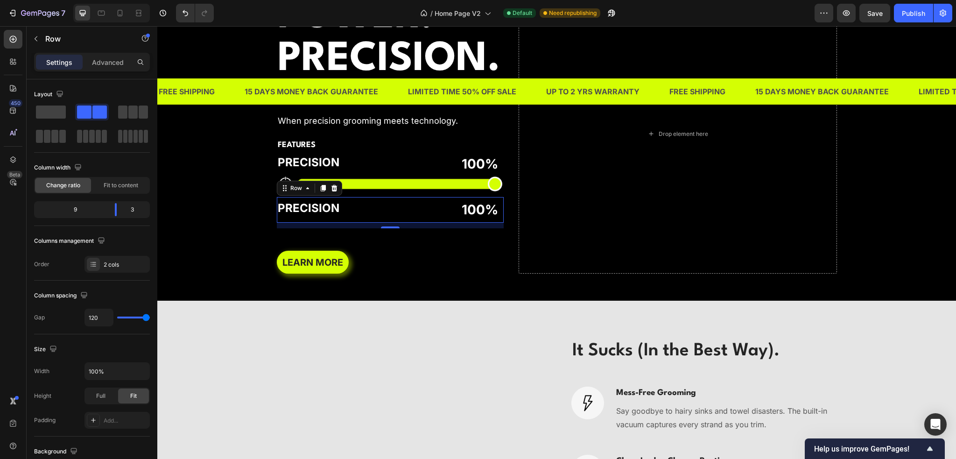
click at [208, 301] on div "Background Image" at bounding box center [556, 133] width 799 height 333
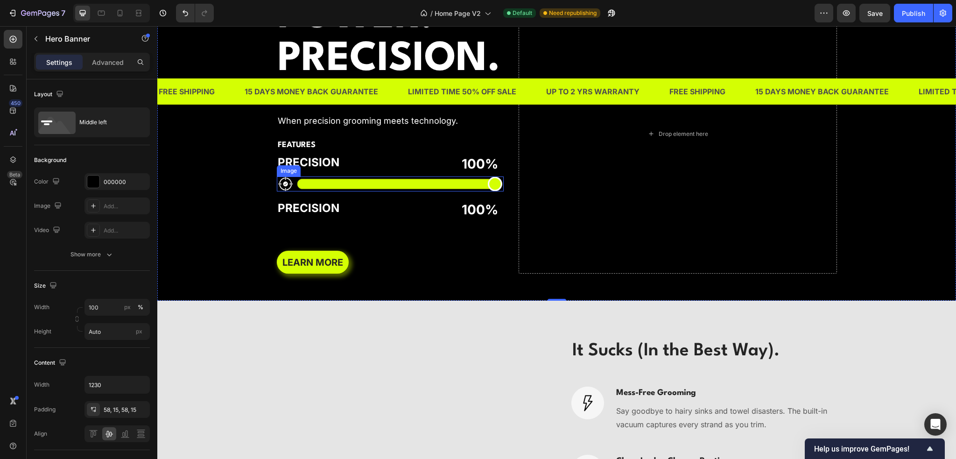
click at [345, 191] on img at bounding box center [390, 183] width 227 height 15
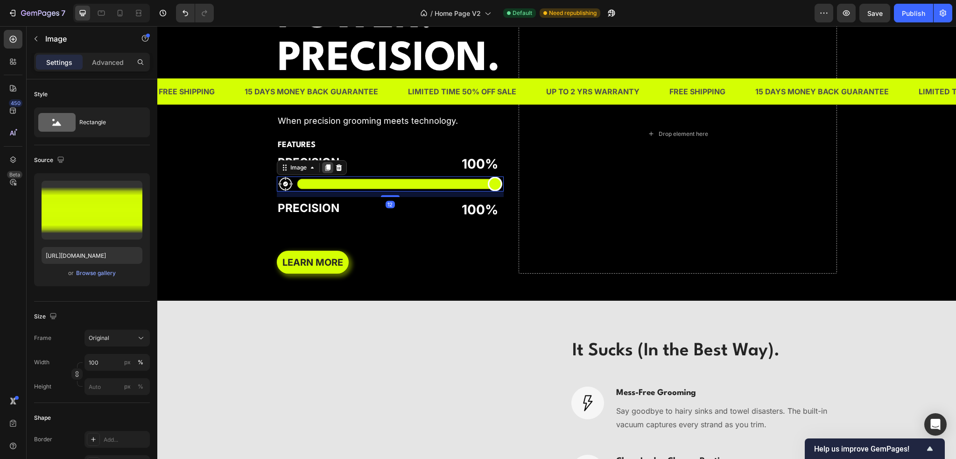
click at [327, 171] on icon at bounding box center [327, 167] width 7 height 7
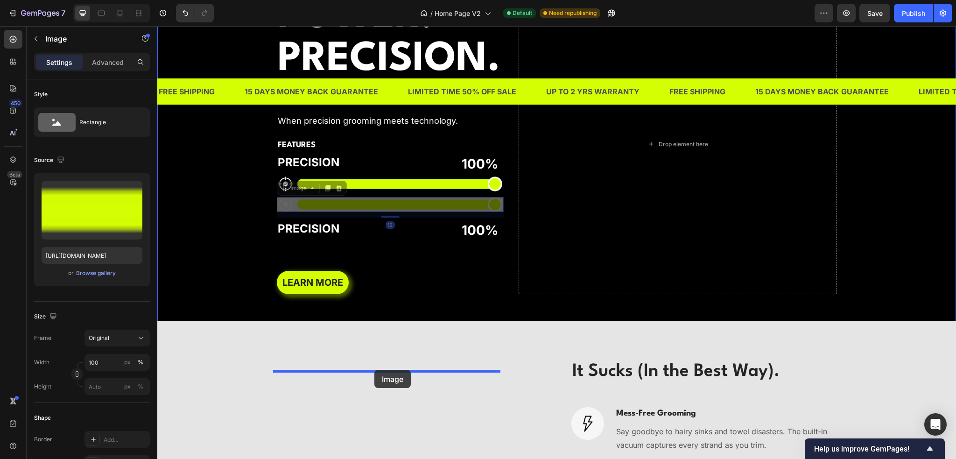
drag, startPoint x: 369, startPoint y: 325, endPoint x: 374, endPoint y: 370, distance: 44.7
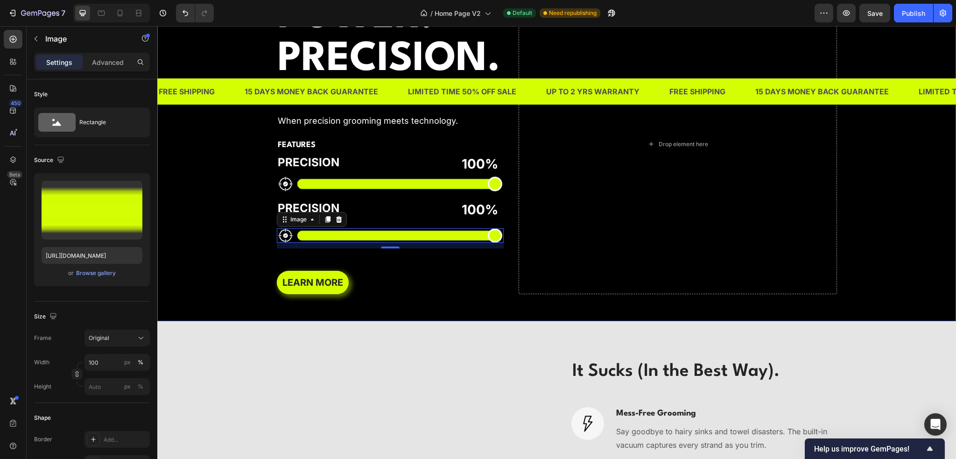
click at [224, 321] on div "Background Image" at bounding box center [556, 144] width 799 height 354
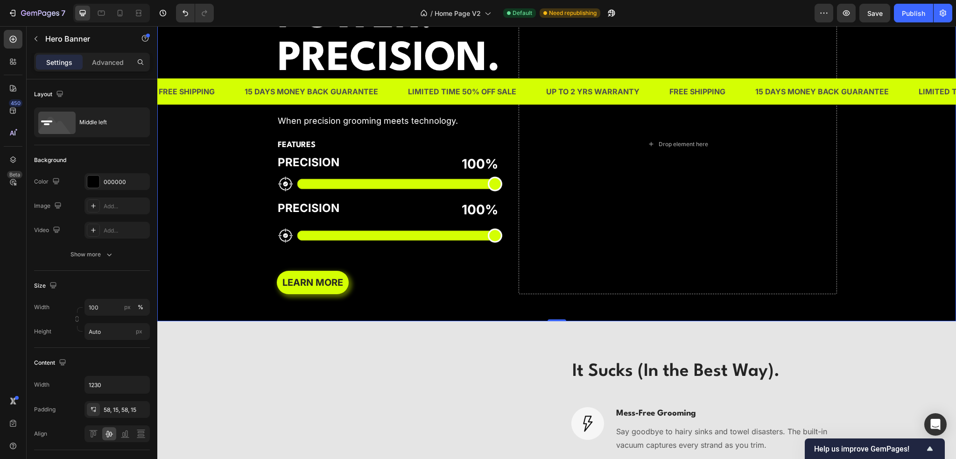
click at [224, 313] on div "Background Image" at bounding box center [556, 144] width 799 height 354
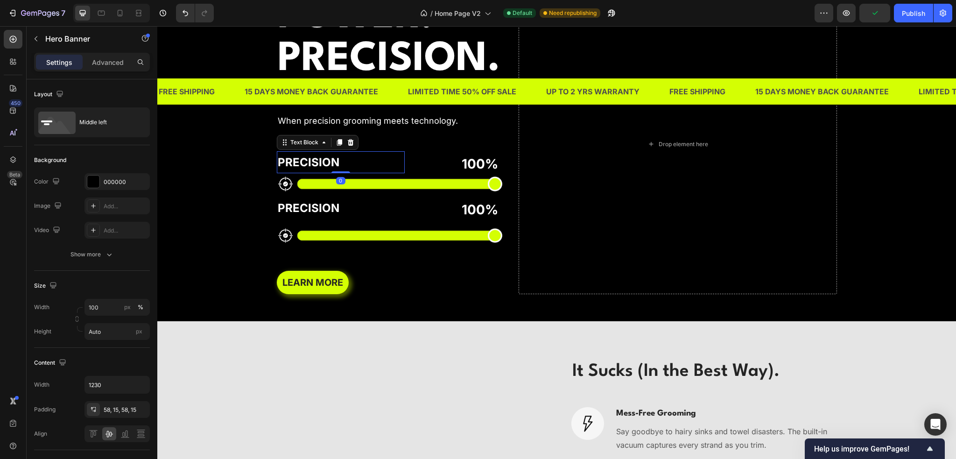
click at [327, 172] on p "PRECISION" at bounding box center [341, 162] width 127 height 20
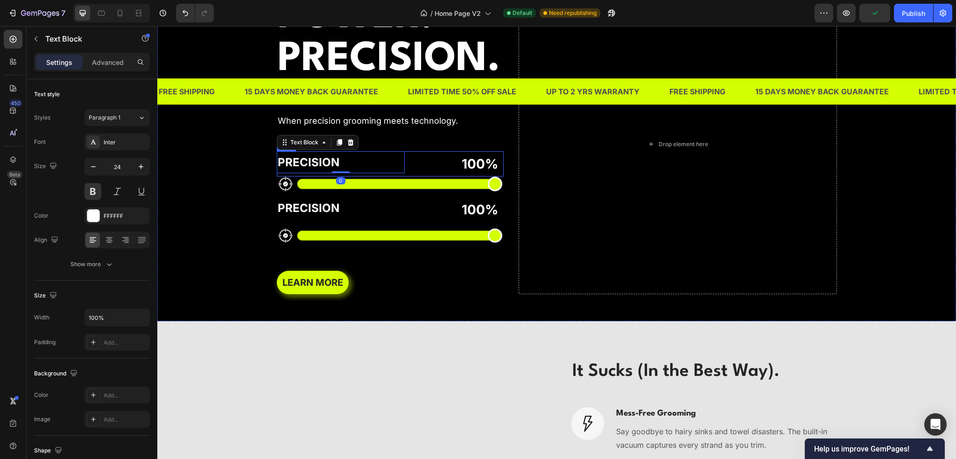
click at [405, 176] on div "PRECISION Text Block 0 100% Text Block Row" at bounding box center [390, 163] width 227 height 25
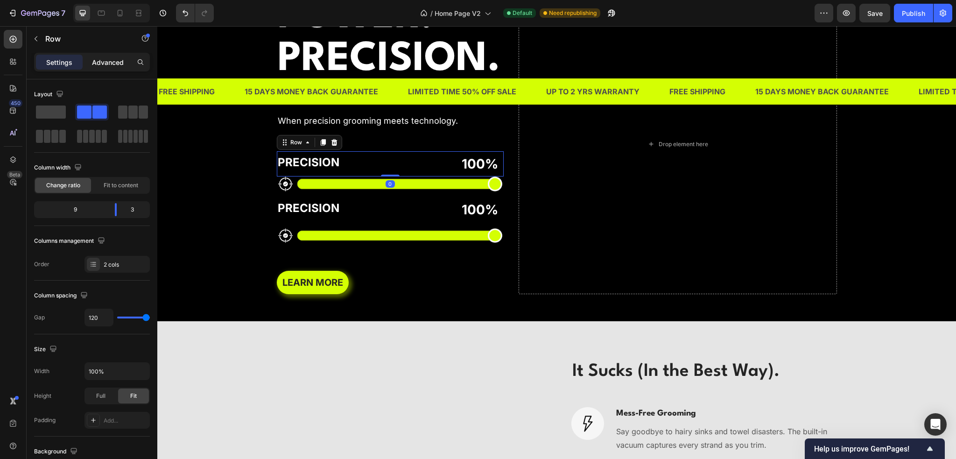
click at [103, 65] on p "Advanced" at bounding box center [108, 62] width 32 height 10
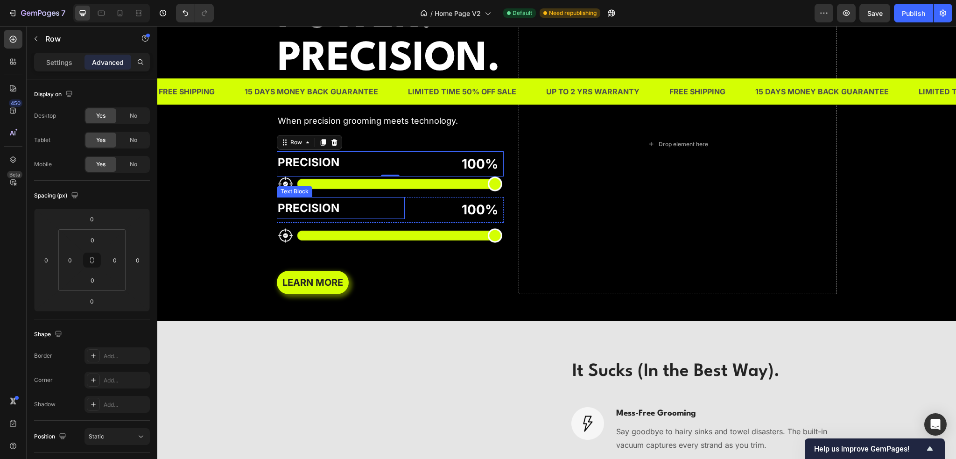
click at [361, 218] on p "PRECISION" at bounding box center [341, 208] width 127 height 20
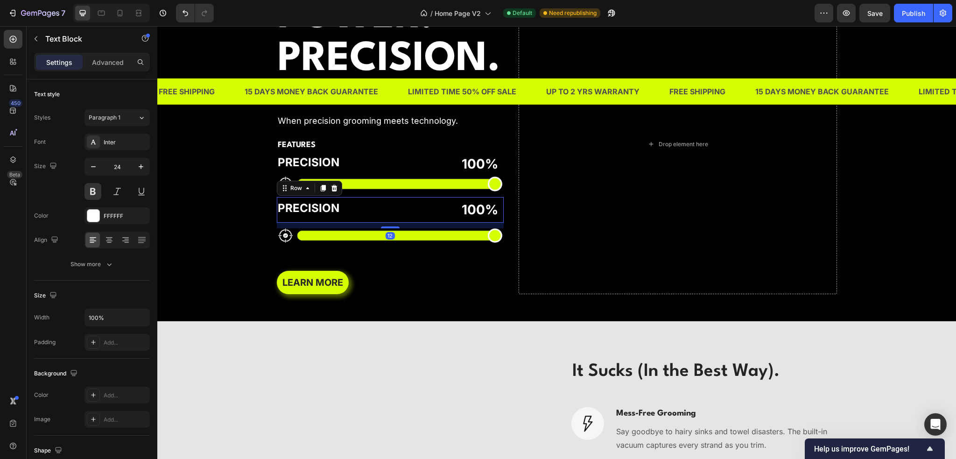
click at [406, 222] on div "PRECISION Text Block 100% Text Block Row 12" at bounding box center [390, 209] width 227 height 25
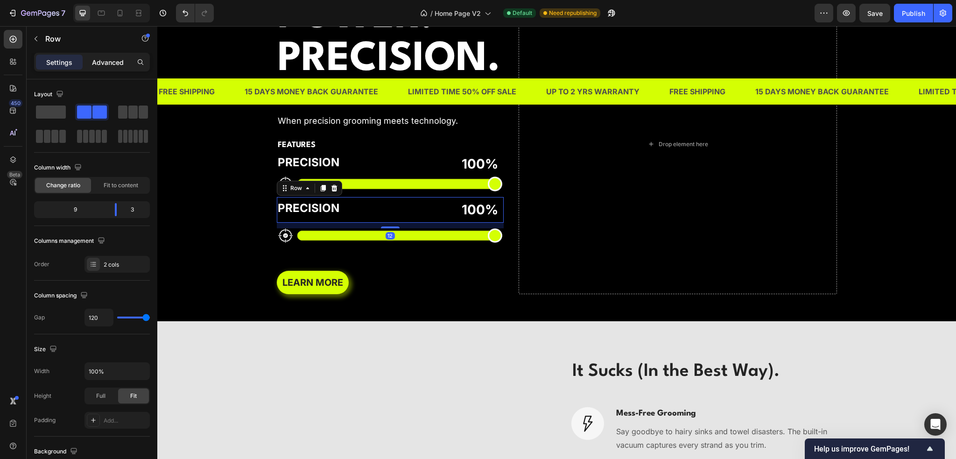
click at [116, 65] on p "Advanced" at bounding box center [108, 62] width 32 height 10
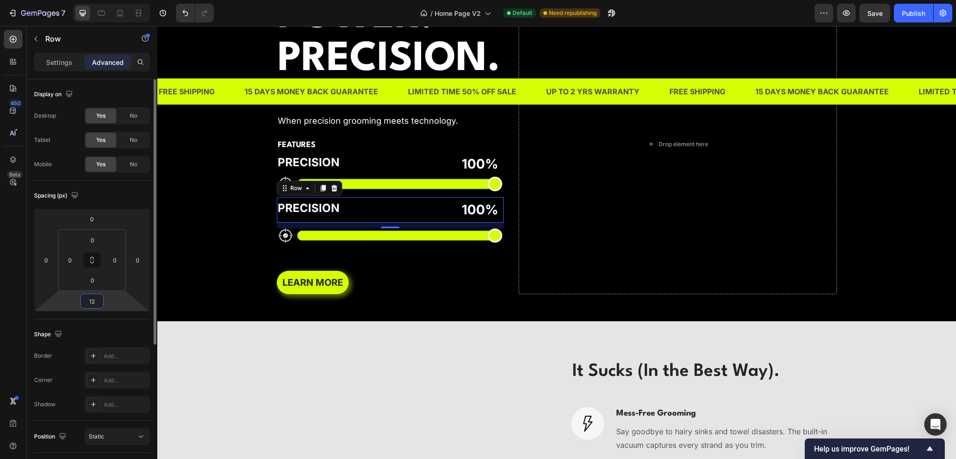
click at [94, 307] on input "12" at bounding box center [92, 301] width 19 height 14
type input "0"
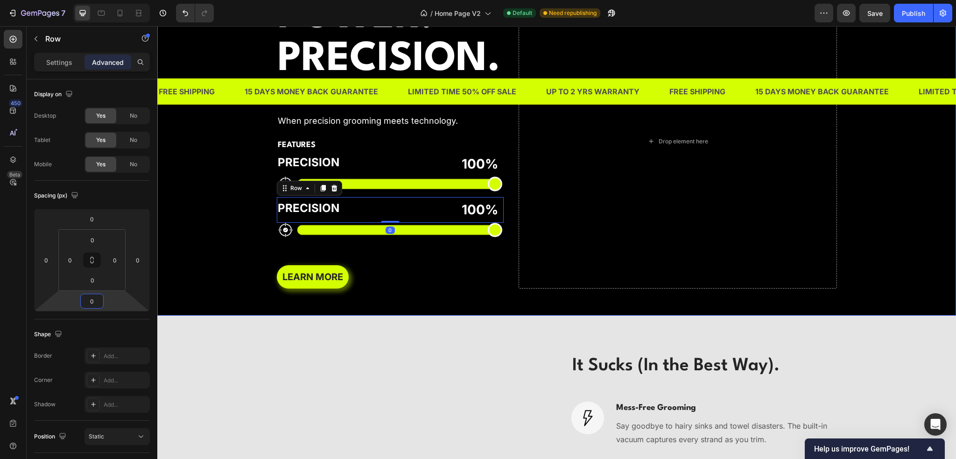
click at [220, 316] on div "Background Image" at bounding box center [556, 141] width 799 height 348
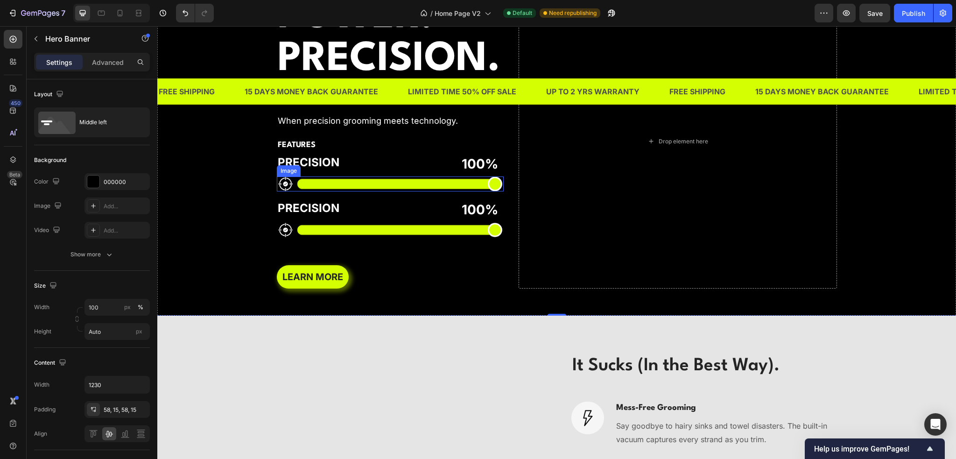
click at [366, 191] on img at bounding box center [390, 183] width 227 height 15
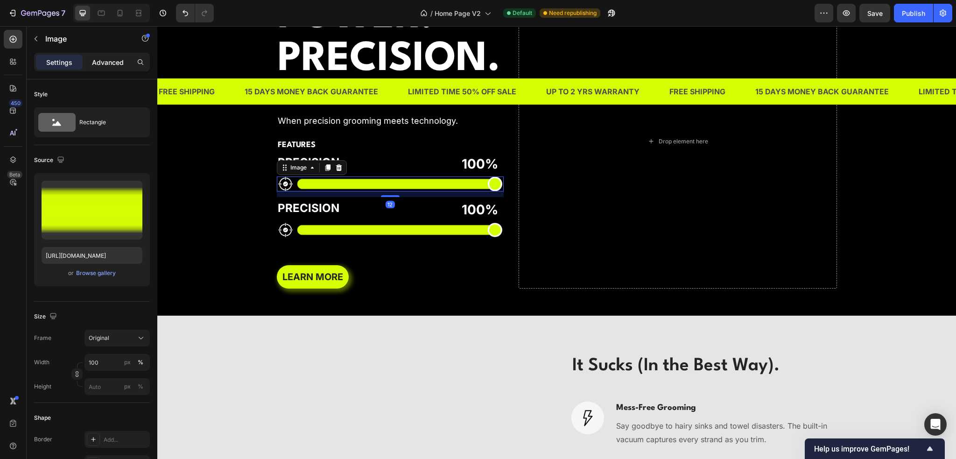
click at [106, 56] on div "Advanced" at bounding box center [107, 62] width 47 height 15
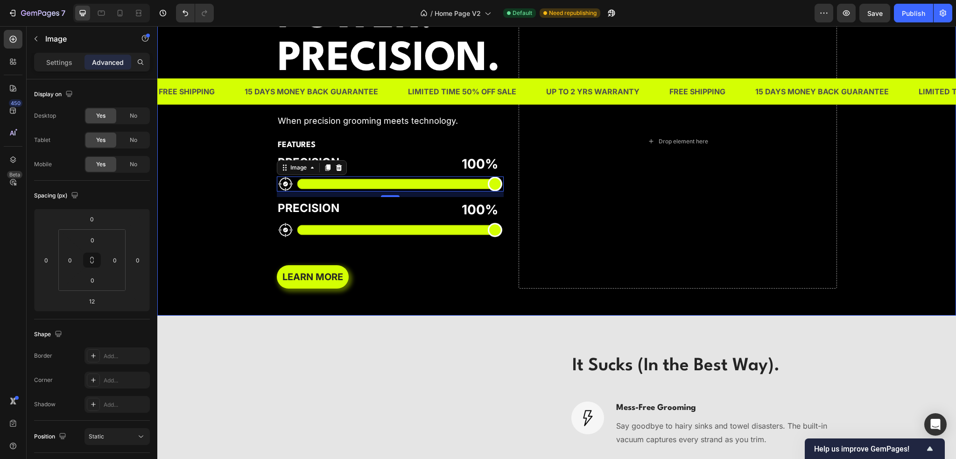
click at [214, 316] on div "Background Image" at bounding box center [556, 141] width 799 height 348
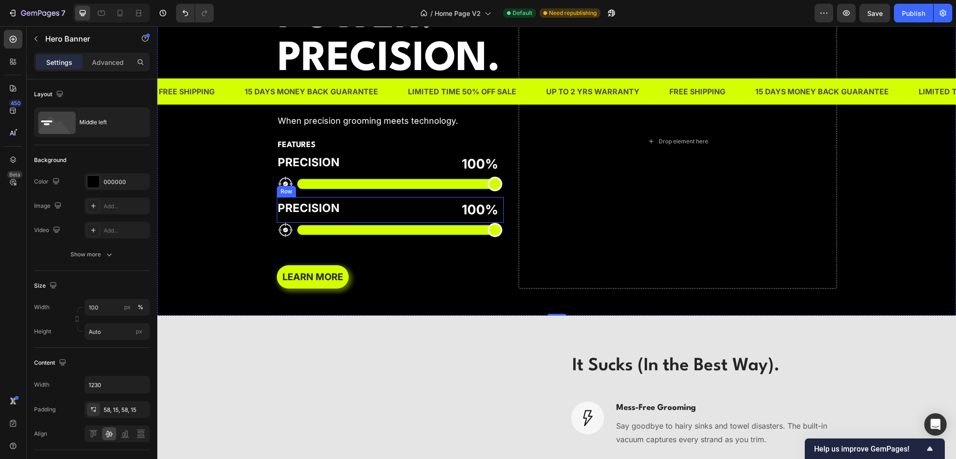
click at [334, 222] on div "PRECISION Text Block" at bounding box center [341, 209] width 128 height 25
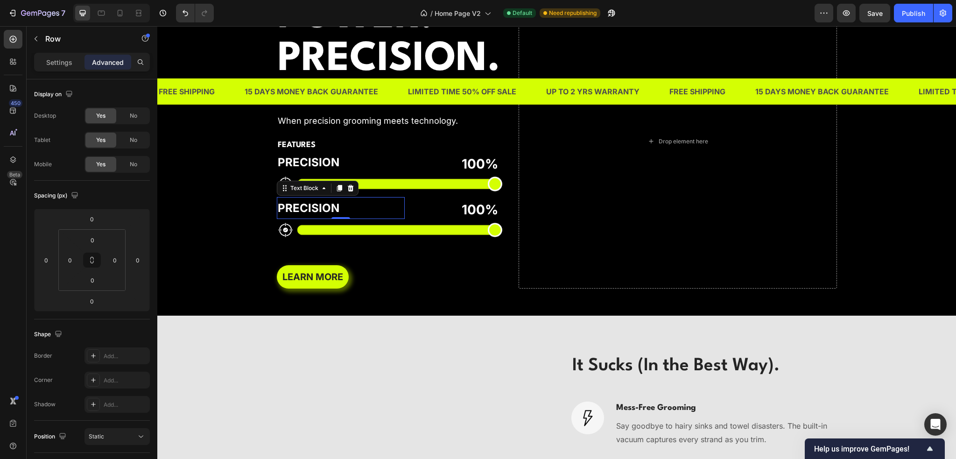
click at [335, 218] on p "PRECISION" at bounding box center [341, 208] width 127 height 20
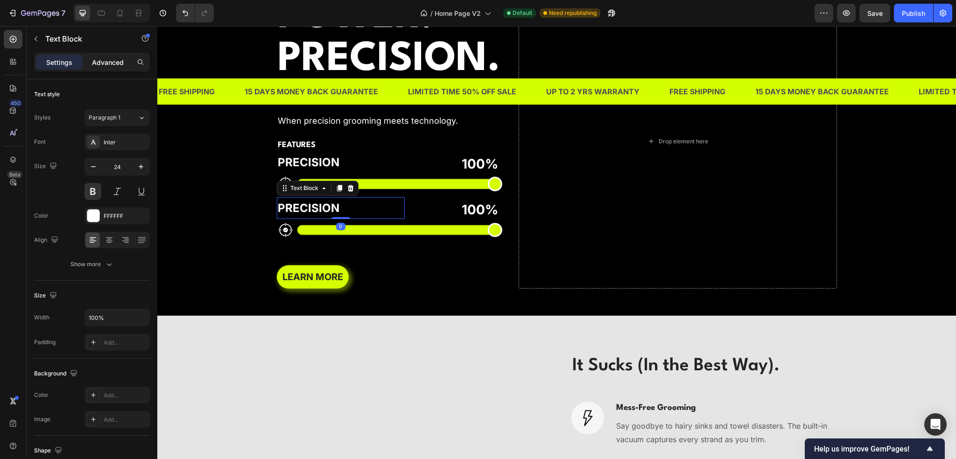
click at [101, 68] on div "Advanced" at bounding box center [107, 62] width 47 height 15
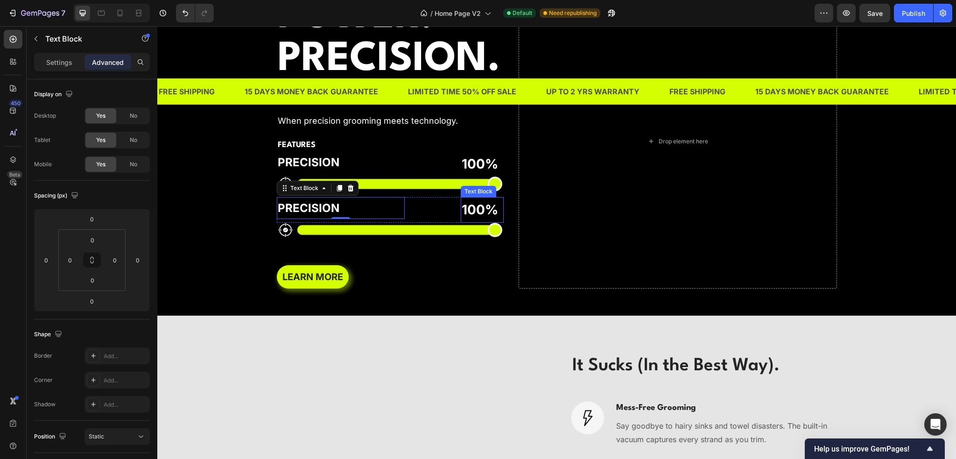
click at [475, 221] on p "100%" at bounding box center [482, 209] width 41 height 23
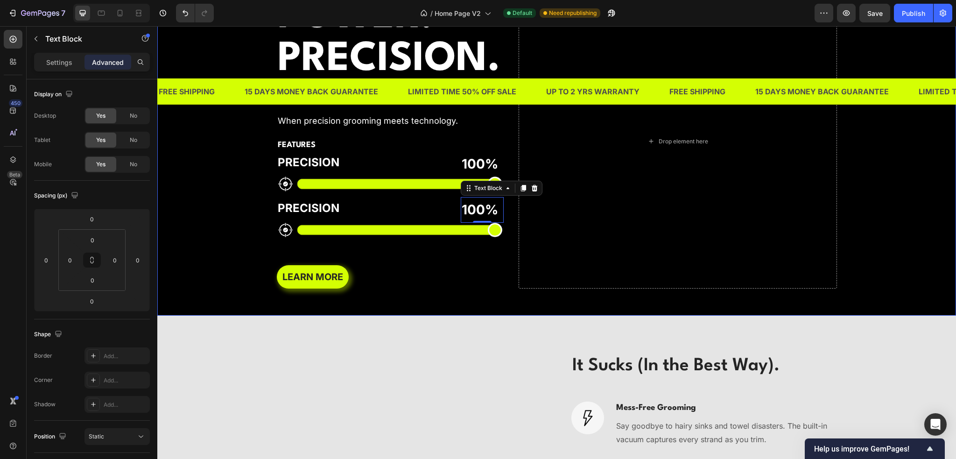
click at [225, 312] on div "Background Image" at bounding box center [556, 141] width 799 height 348
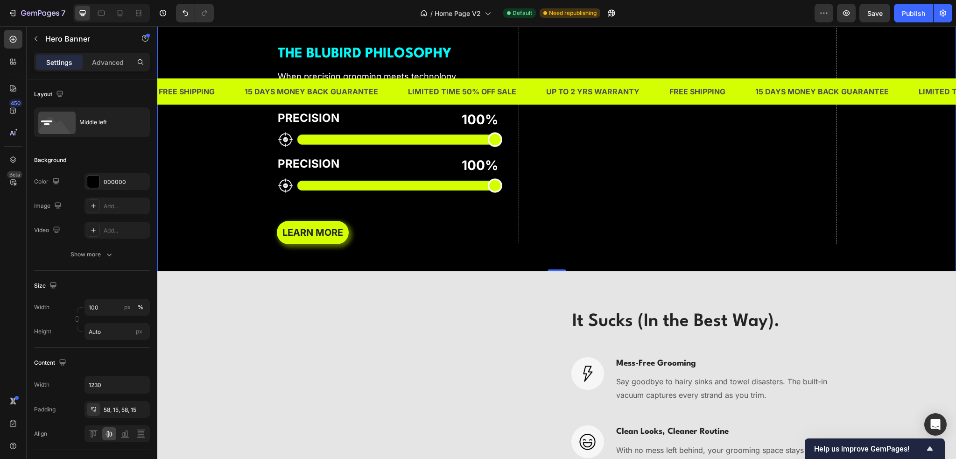
scroll to position [1914, 0]
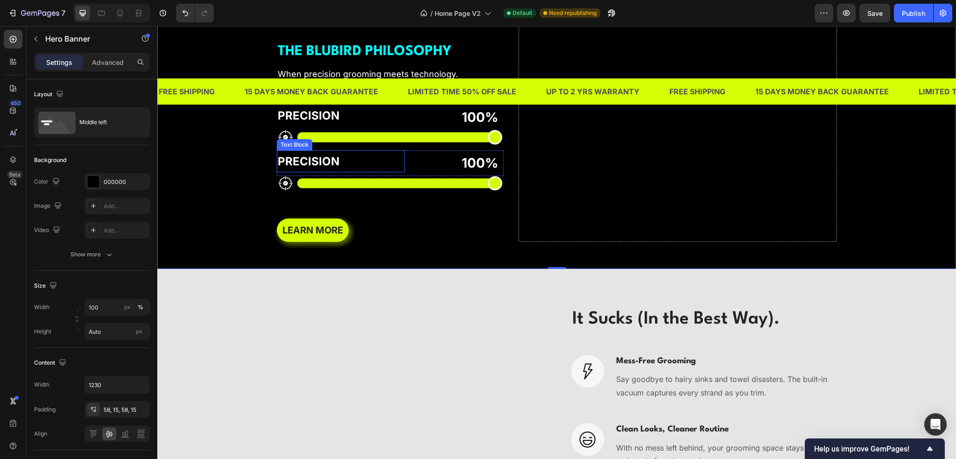
click at [359, 171] on p "PRECISION" at bounding box center [341, 161] width 127 height 20
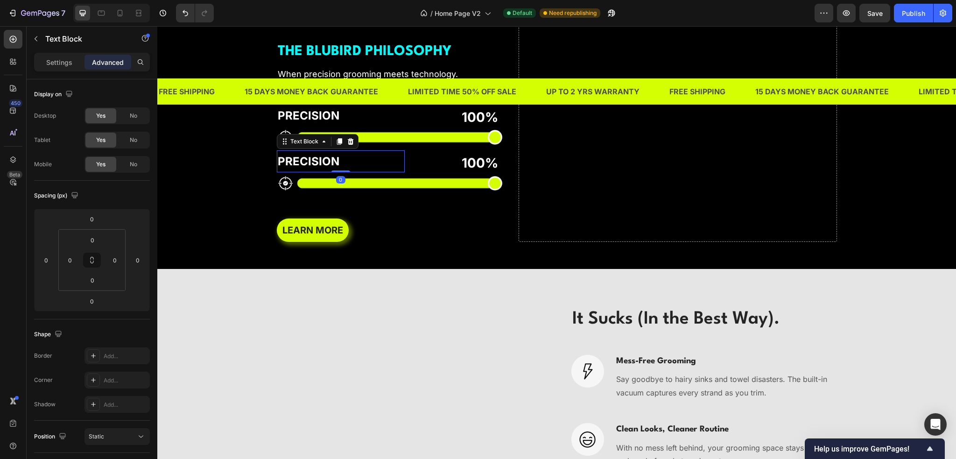
click at [410, 176] on div "PRECISION Text Block 0 100% Text Block Row" at bounding box center [390, 162] width 227 height 25
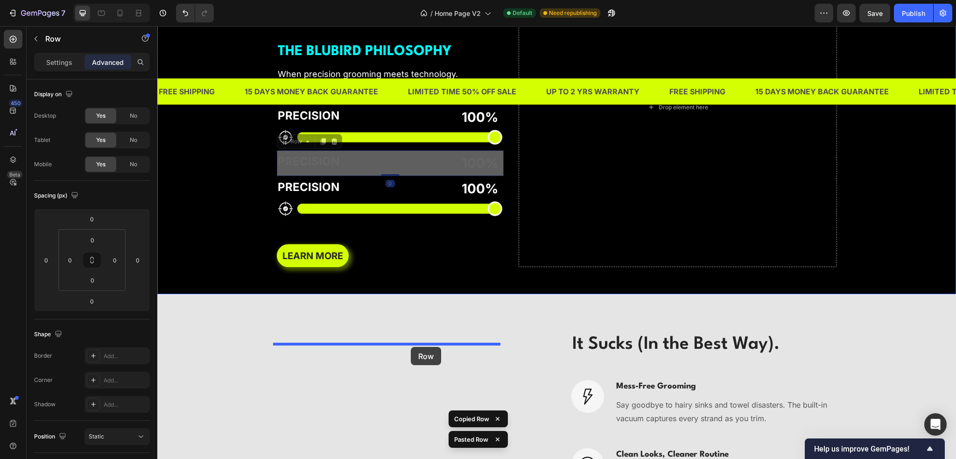
drag, startPoint x: 413, startPoint y: 286, endPoint x: 411, endPoint y: 347, distance: 61.2
type input "12"
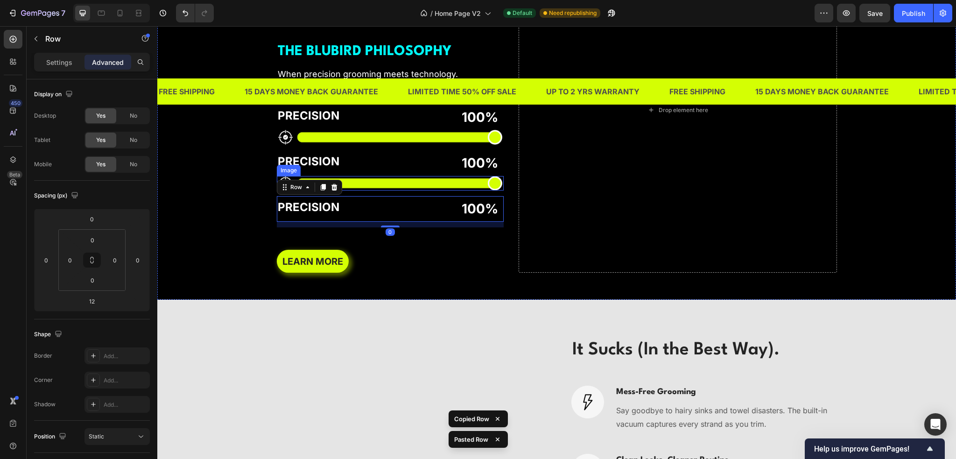
click at [401, 191] on img at bounding box center [390, 183] width 227 height 15
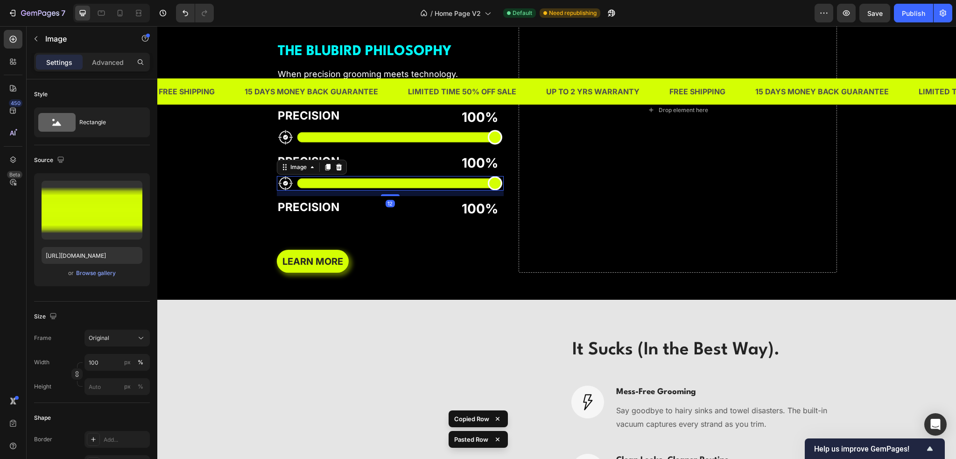
click at [404, 191] on img at bounding box center [390, 183] width 227 height 15
click at [407, 191] on img at bounding box center [390, 183] width 227 height 15
click at [408, 176] on div "PRECISION Text Block 100% Text Block Row" at bounding box center [390, 162] width 227 height 25
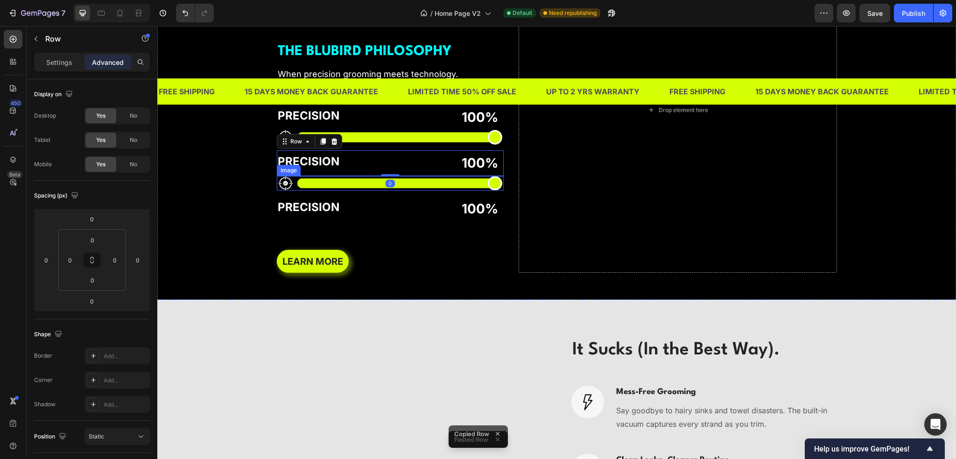
click at [394, 191] on img at bounding box center [390, 183] width 227 height 15
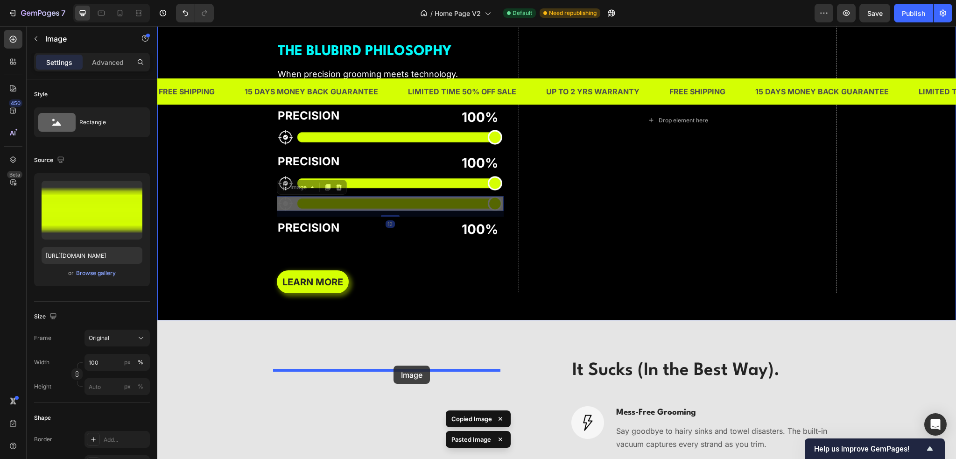
drag, startPoint x: 396, startPoint y: 323, endPoint x: 394, endPoint y: 366, distance: 42.5
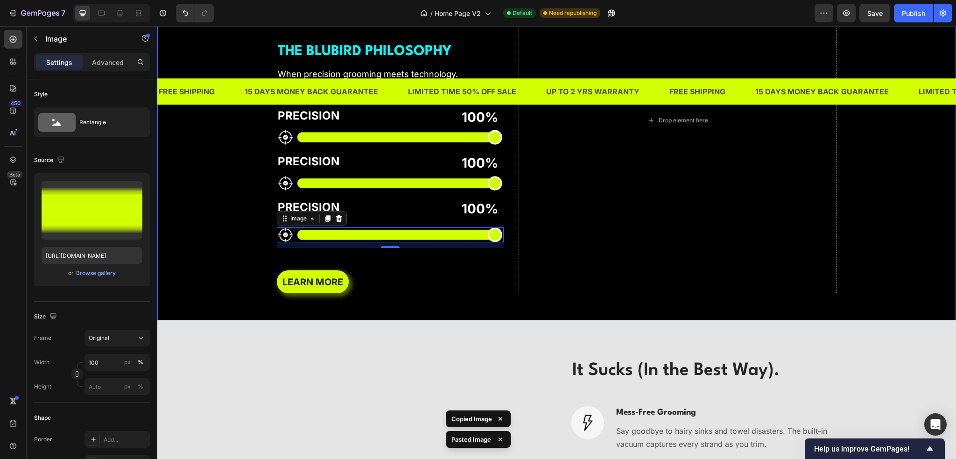
click at [270, 320] on div "POWER. PRECISION. Heading THE BLUBIRD PHILOSOPHY Text Block When precision groo…" at bounding box center [557, 121] width 574 height 400
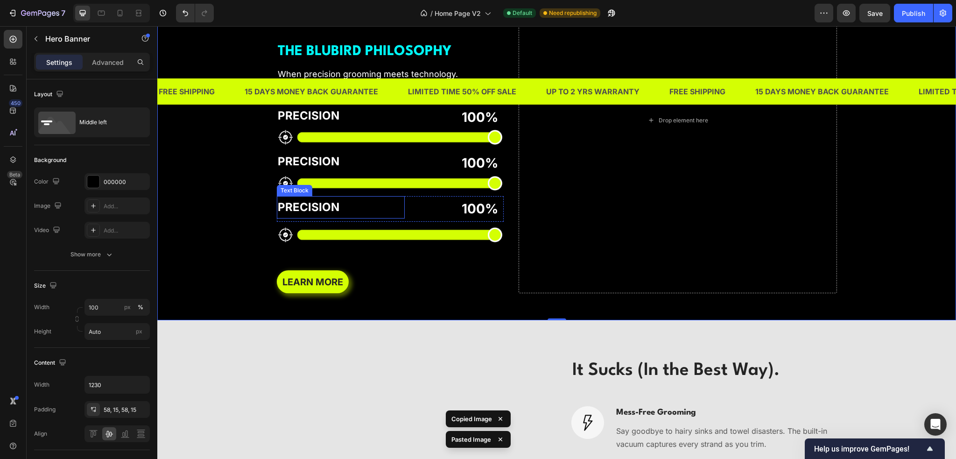
click at [373, 217] on p "PRECISION" at bounding box center [341, 207] width 127 height 20
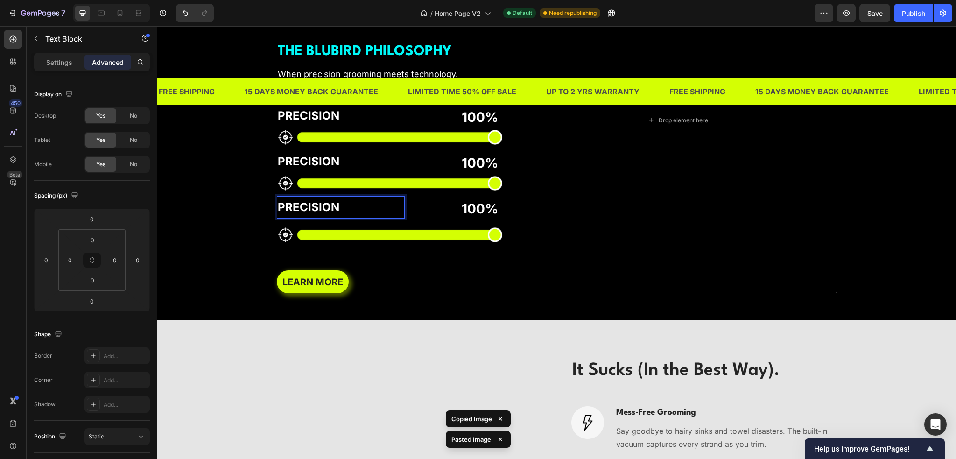
click at [400, 217] on p "PRECISION" at bounding box center [341, 207] width 127 height 20
click at [421, 221] on div "PRECISION Text Block 0 100% Text Block Row" at bounding box center [390, 208] width 227 height 25
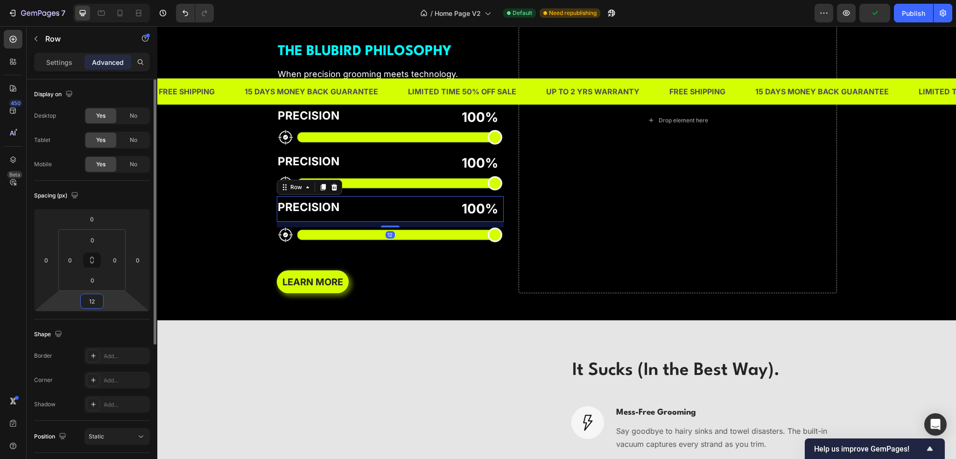
click at [100, 296] on input "12" at bounding box center [92, 301] width 19 height 14
type input "0"
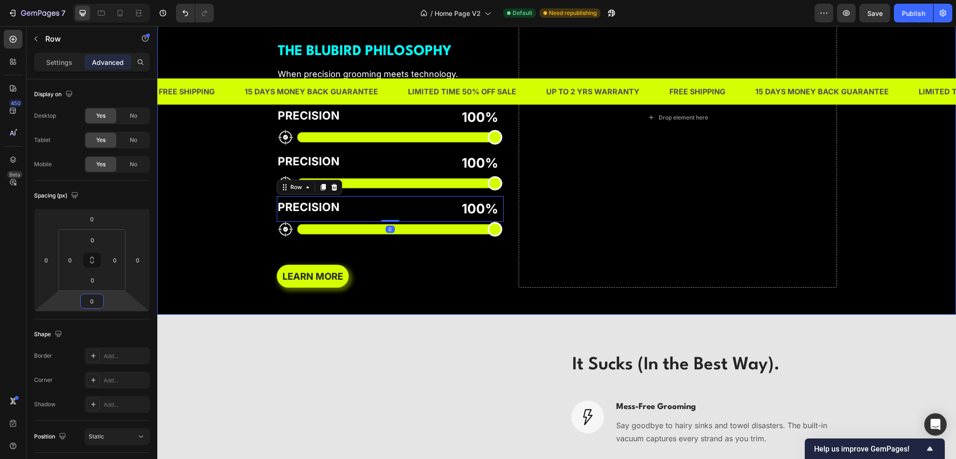
click at [204, 306] on div "Background Image" at bounding box center [556, 118] width 799 height 394
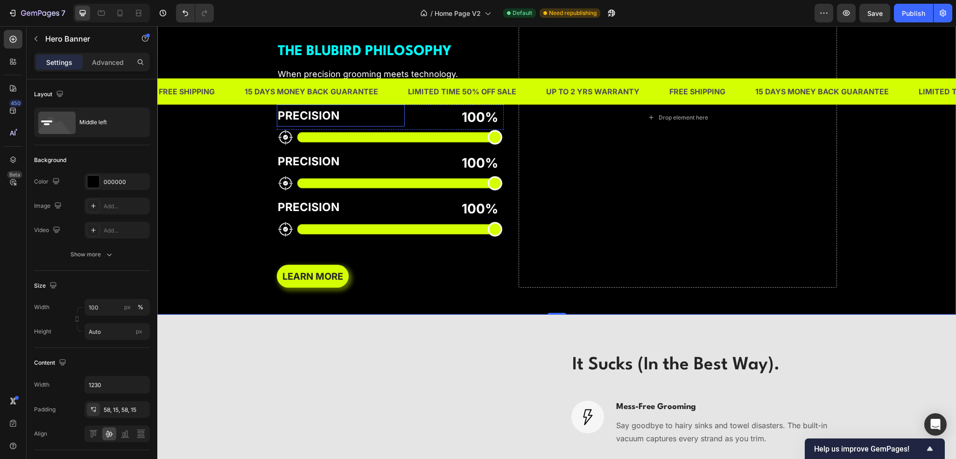
click at [371, 126] on p "PRECISION" at bounding box center [341, 115] width 127 height 20
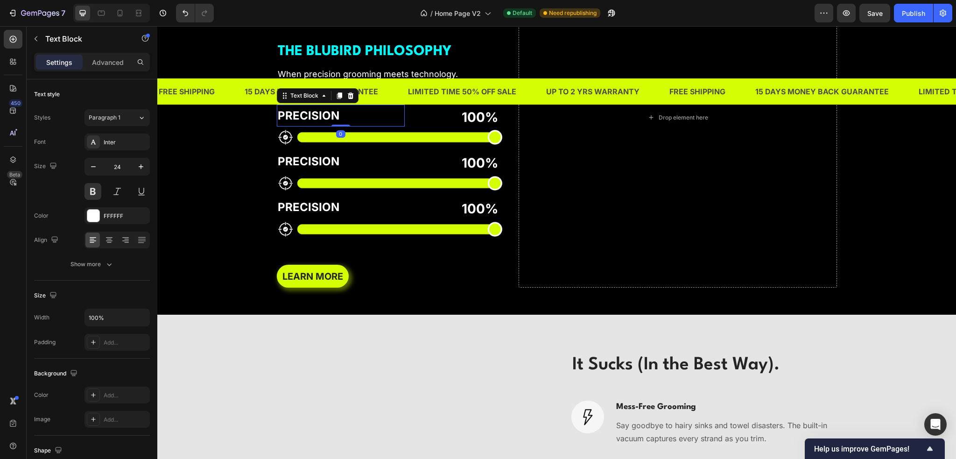
click at [415, 130] on div "PRECISION Text Block 0 100% Text Block Row" at bounding box center [390, 117] width 227 height 25
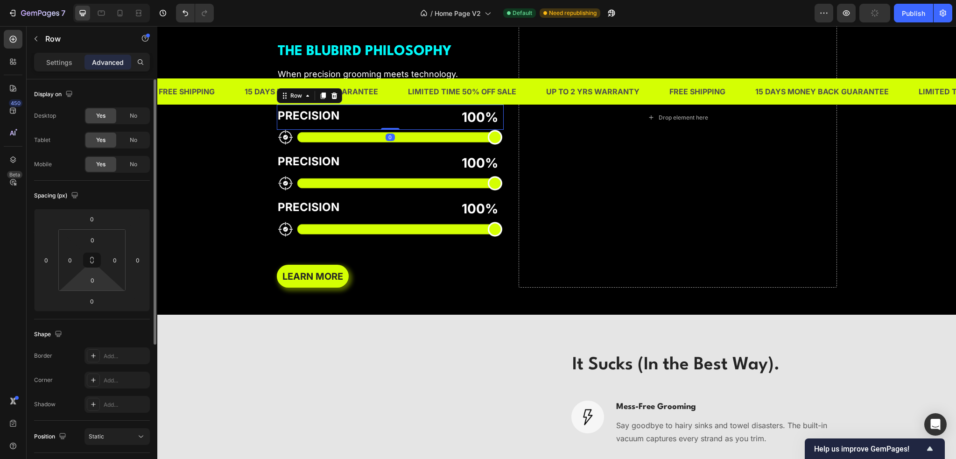
click at [104, 0] on html "7 Version history / Home Page V2 Default Need republishing Preview Publish 450 …" at bounding box center [478, 0] width 956 height 0
click at [96, 281] on input "0" at bounding box center [92, 280] width 19 height 14
click at [95, 281] on input "0" at bounding box center [92, 280] width 19 height 14
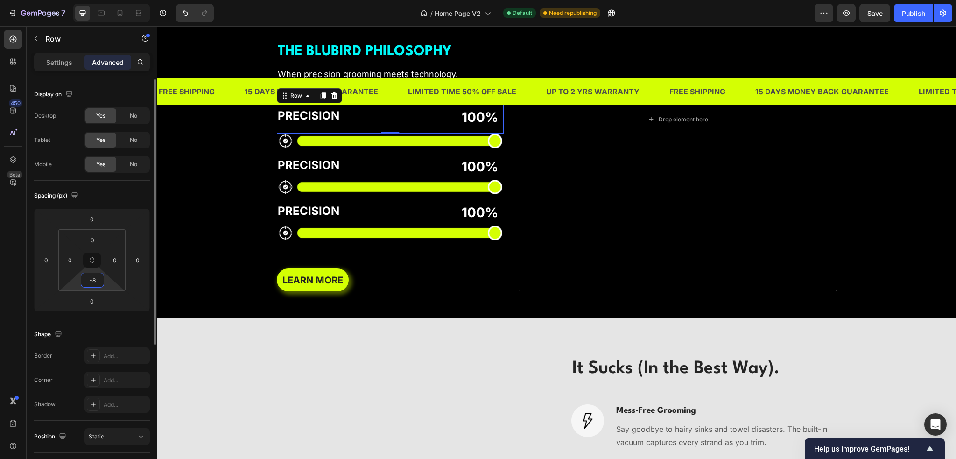
type input "-"
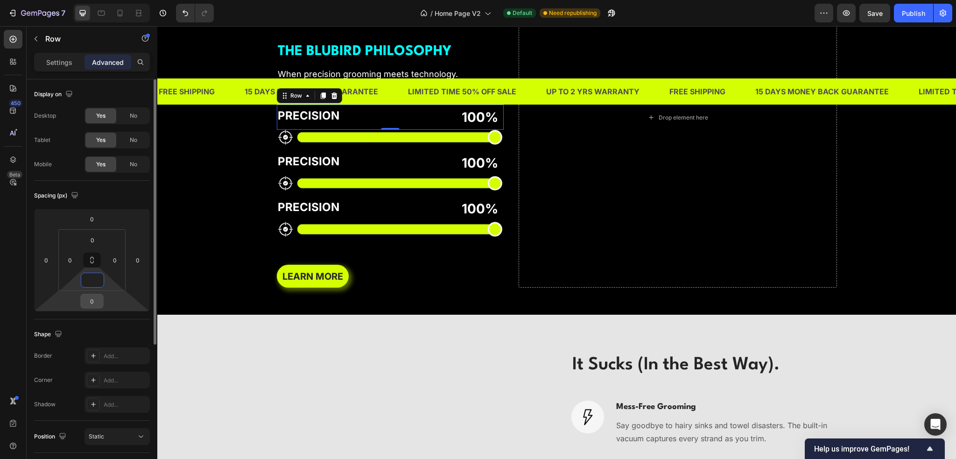
type input "0"
click at [92, 300] on input "0" at bounding box center [92, 301] width 19 height 14
type input "-8"
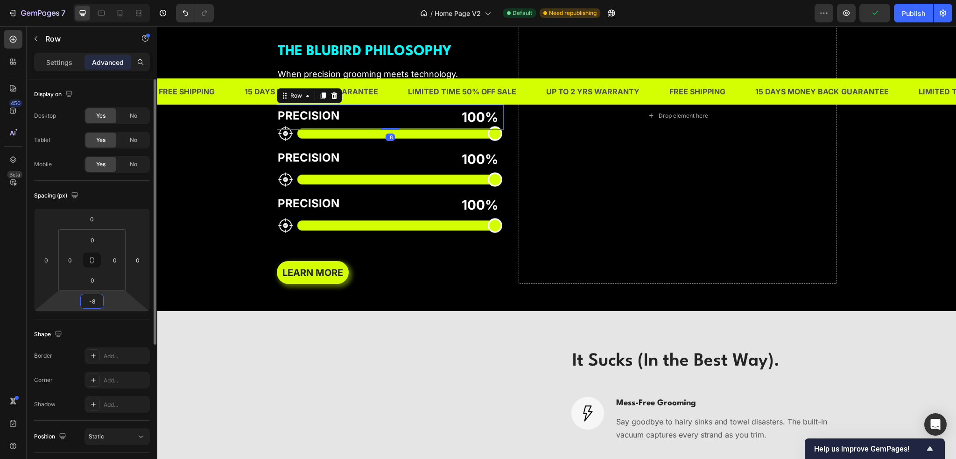
click at [92, 300] on input "-8" at bounding box center [92, 301] width 19 height 14
click at [93, 300] on input "-8" at bounding box center [92, 301] width 19 height 14
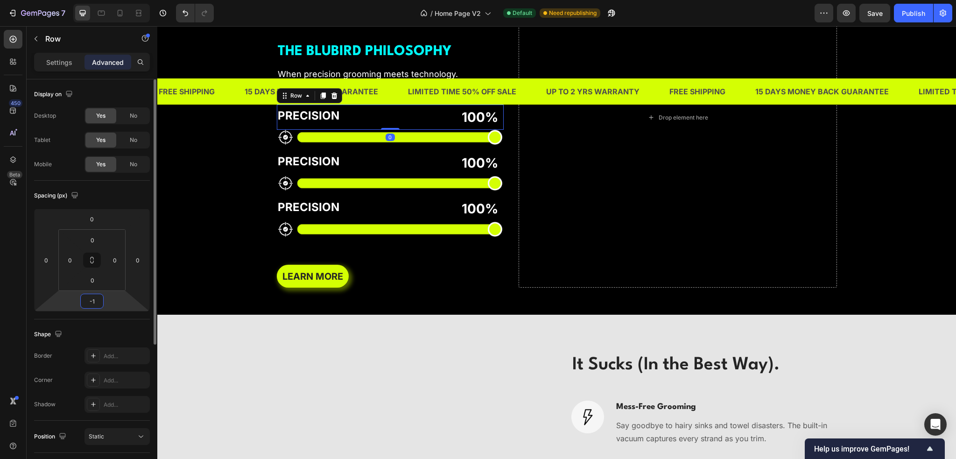
type input "-12"
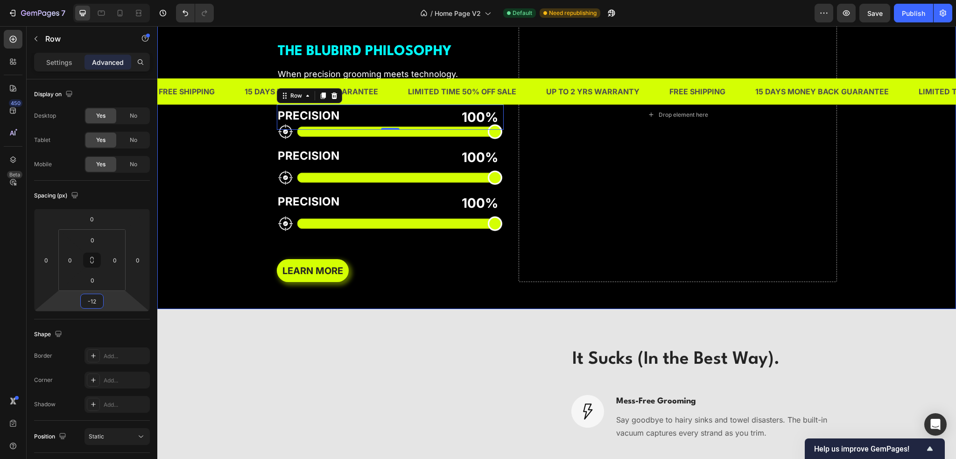
click at [225, 309] on div "Background Image" at bounding box center [556, 115] width 799 height 388
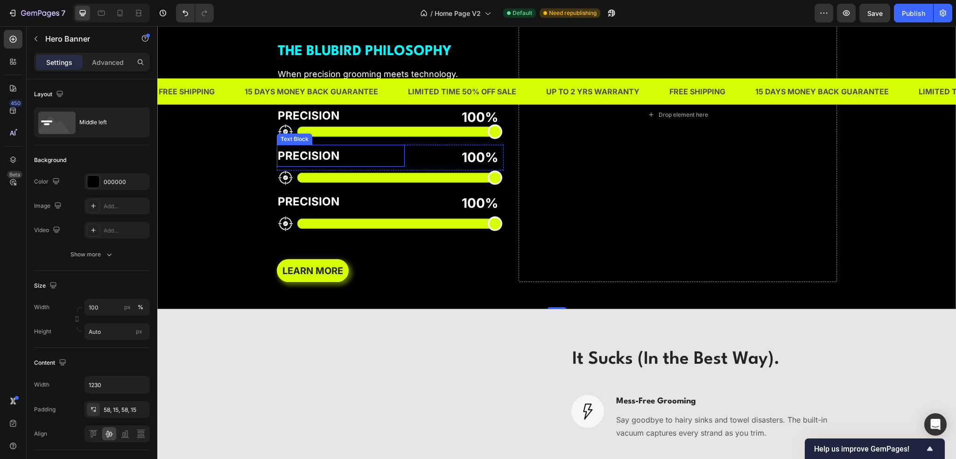
click at [405, 170] on div "PRECISION Text Block 100% Text Block Row" at bounding box center [390, 157] width 227 height 25
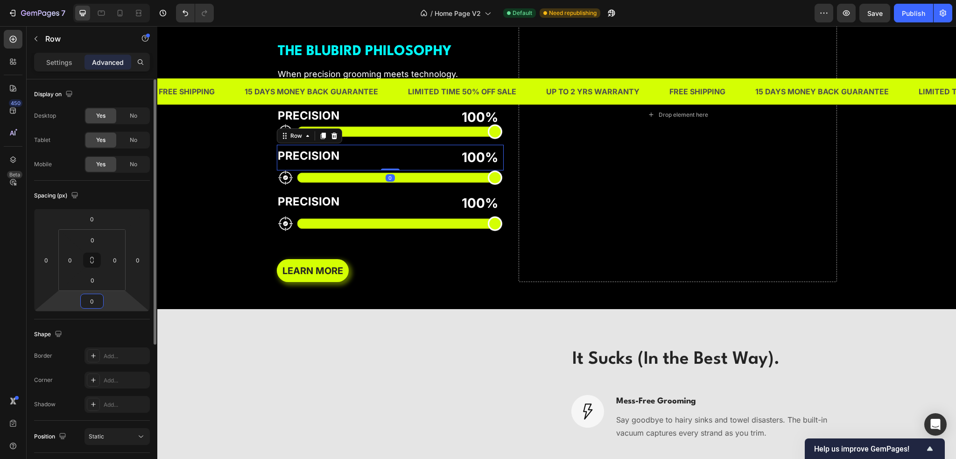
click at [96, 299] on input "0" at bounding box center [92, 301] width 19 height 14
type input "-12"
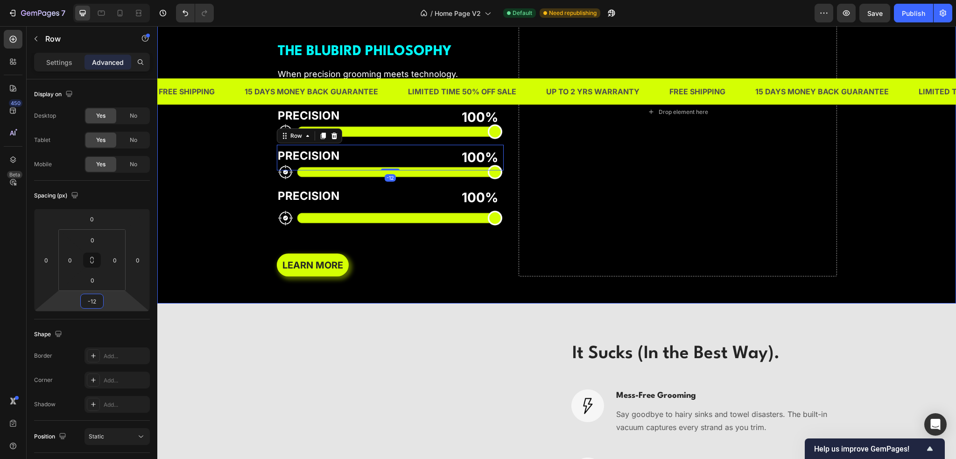
click at [212, 303] on div "Background Image" at bounding box center [556, 112] width 799 height 383
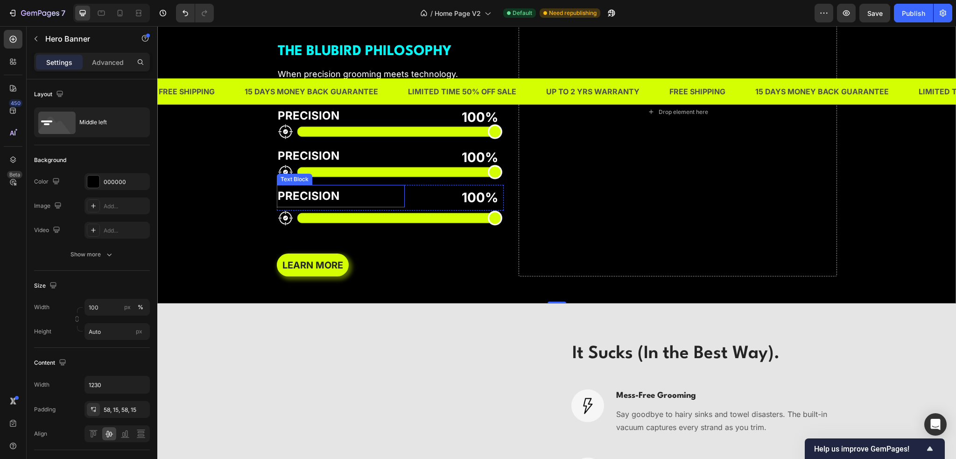
click at [381, 206] on p "PRECISION" at bounding box center [341, 196] width 127 height 20
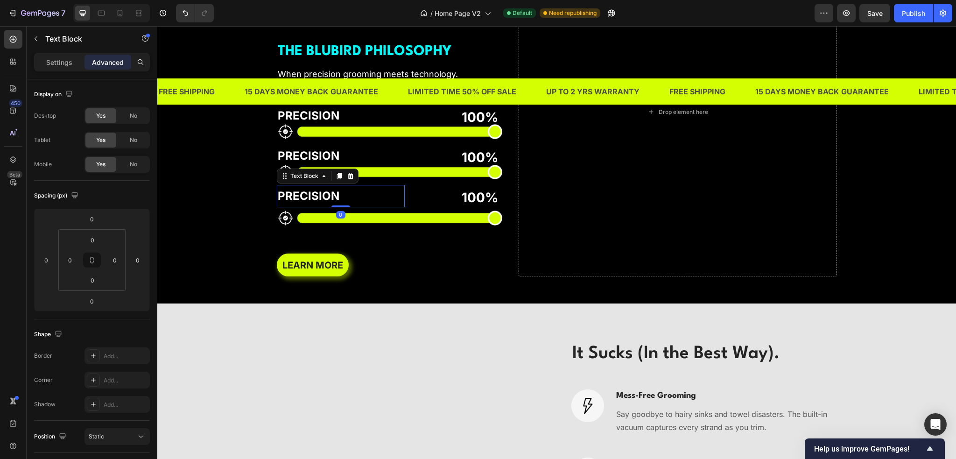
click at [404, 210] on div "PRECISION Text Block 0 100% Text Block Row" at bounding box center [390, 197] width 227 height 25
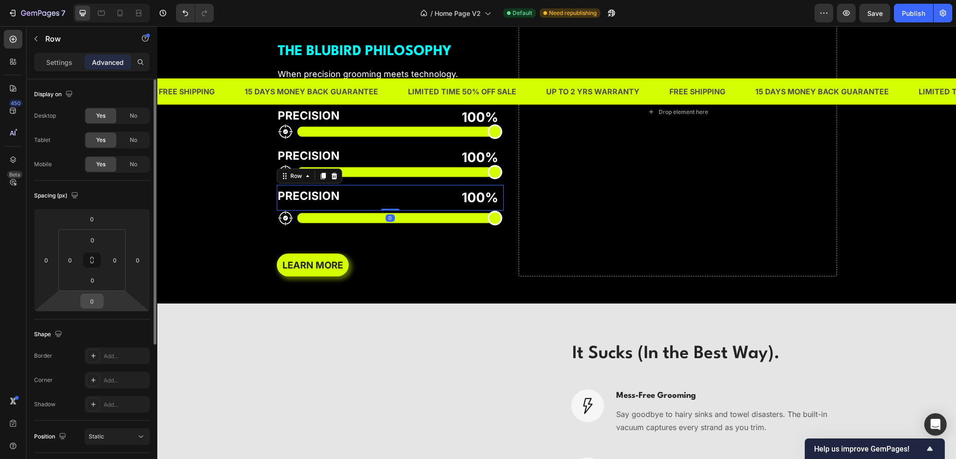
click at [101, 299] on div "0" at bounding box center [91, 301] width 23 height 15
click at [96, 300] on input "0" at bounding box center [92, 301] width 19 height 14
type input "-12"
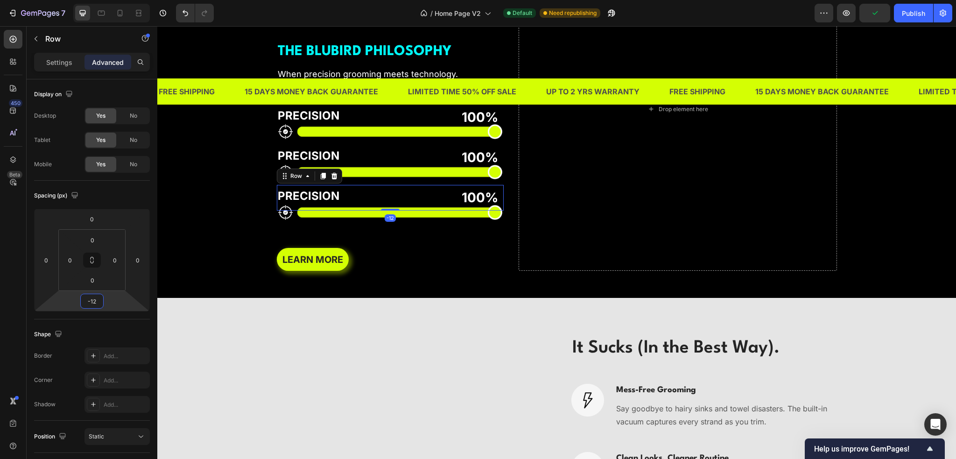
click at [190, 298] on div "Background Image" at bounding box center [556, 109] width 799 height 377
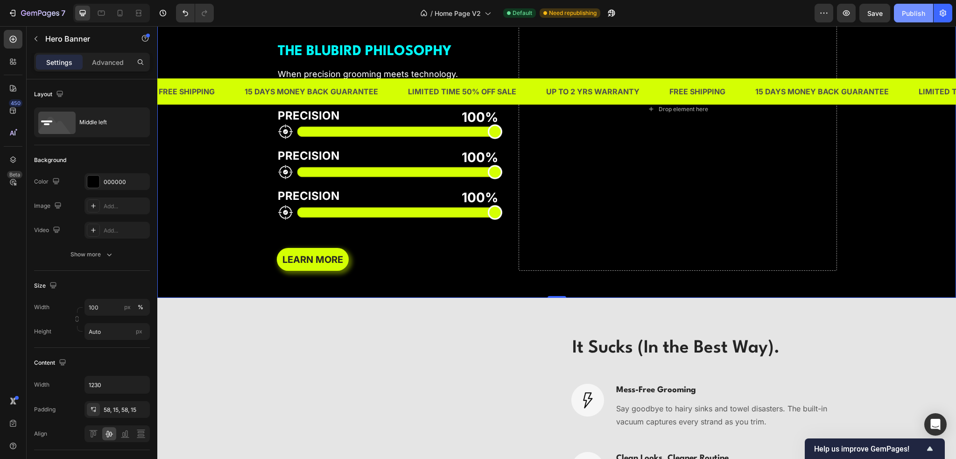
click at [906, 15] on div "Publish" at bounding box center [913, 13] width 23 height 10
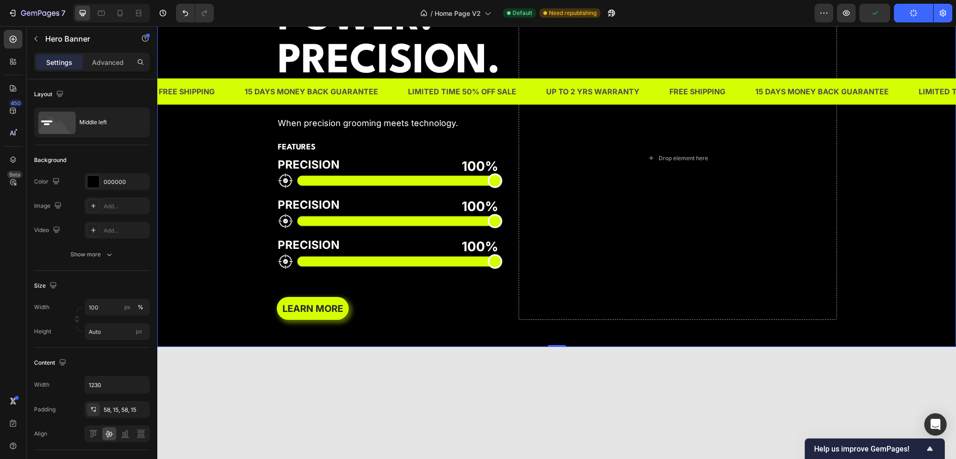
scroll to position [1867, 0]
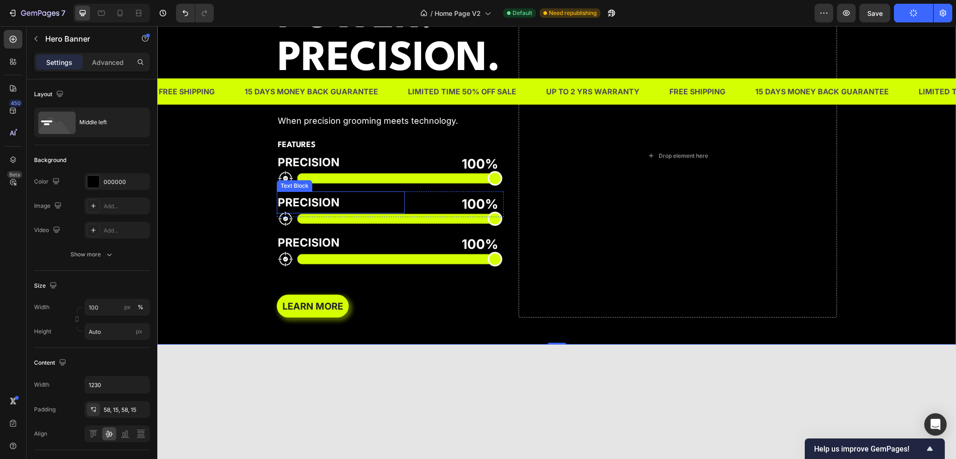
click at [329, 212] on p "PRECISION" at bounding box center [341, 202] width 127 height 20
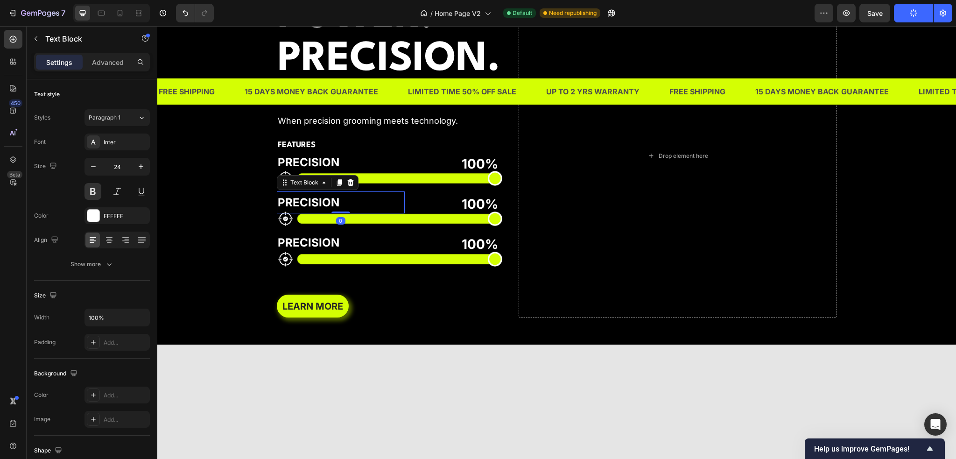
click at [329, 212] on p "PRECISION" at bounding box center [341, 202] width 127 height 20
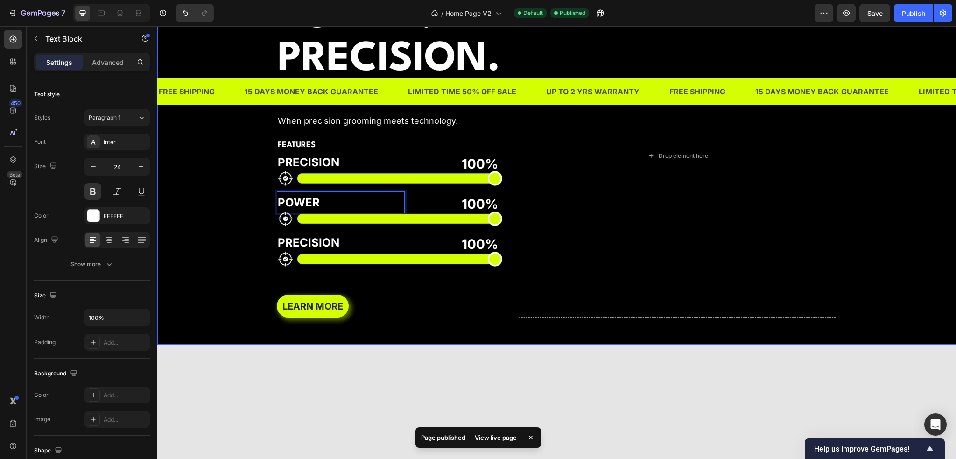
click at [242, 332] on div "Background Image" at bounding box center [556, 155] width 799 height 377
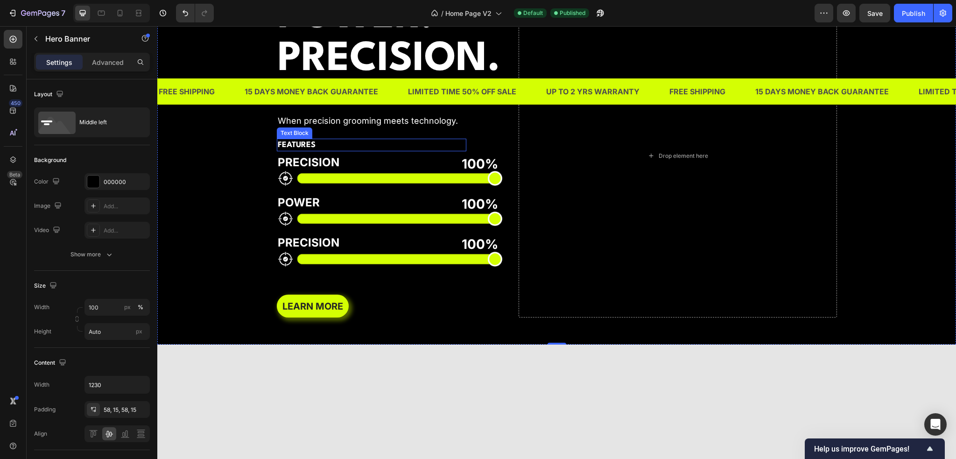
click at [313, 150] on p "FEATURES" at bounding box center [372, 145] width 188 height 11
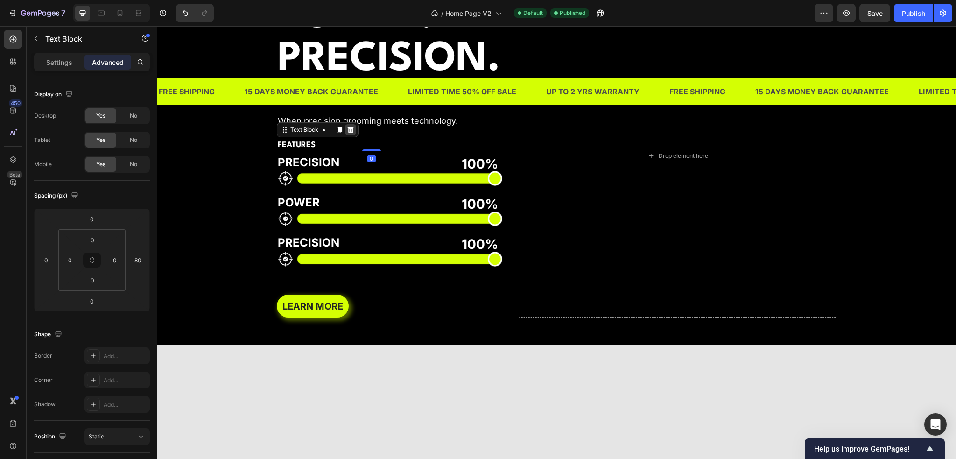
click at [347, 134] on icon at bounding box center [350, 129] width 7 height 7
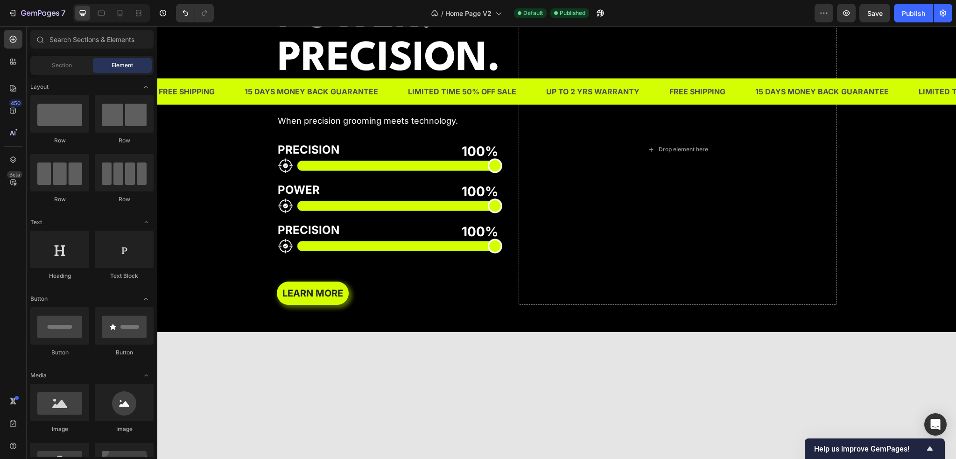
click at [228, 292] on div "Background Image" at bounding box center [556, 149] width 799 height 365
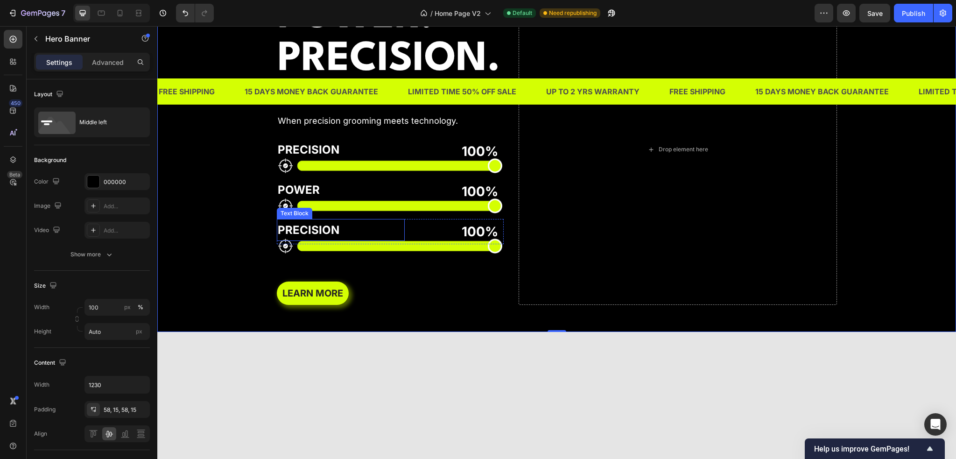
click at [297, 240] on p "PRECISION" at bounding box center [341, 230] width 127 height 20
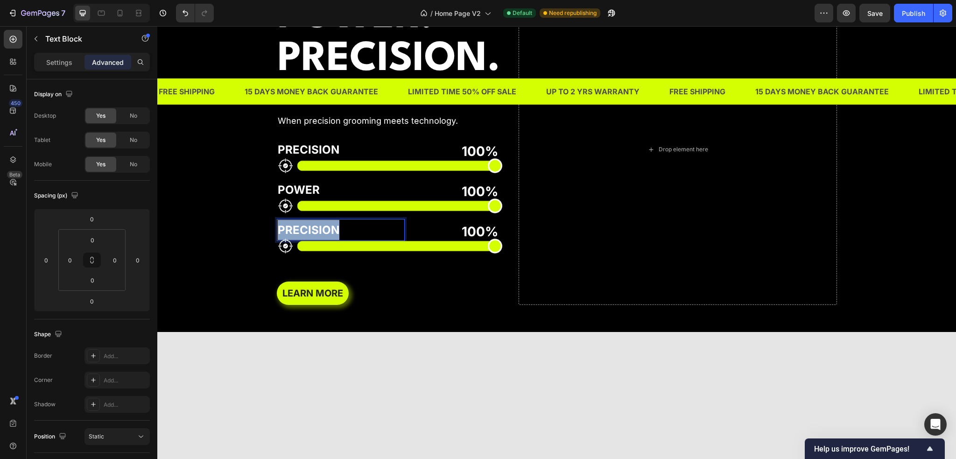
click at [297, 240] on p "PRECISION" at bounding box center [341, 230] width 127 height 20
click at [232, 332] on div "Background Image" at bounding box center [556, 149] width 799 height 365
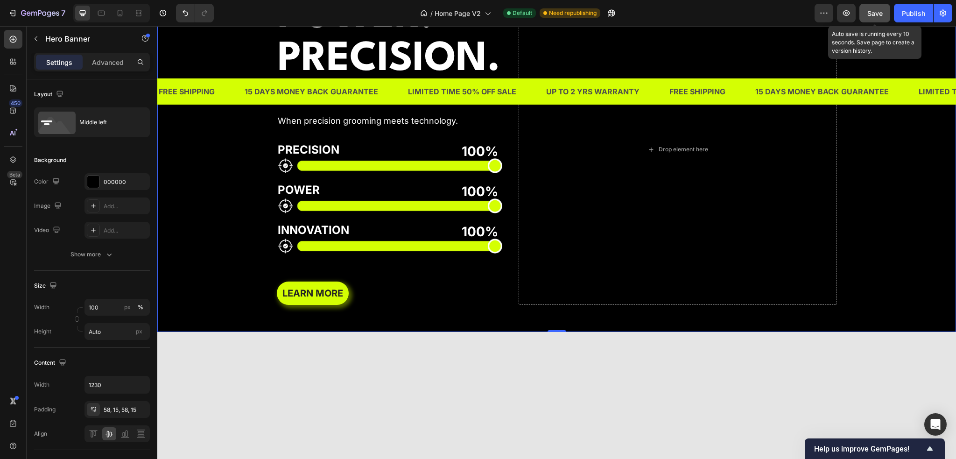
click at [868, 18] on button "Save" at bounding box center [874, 13] width 31 height 19
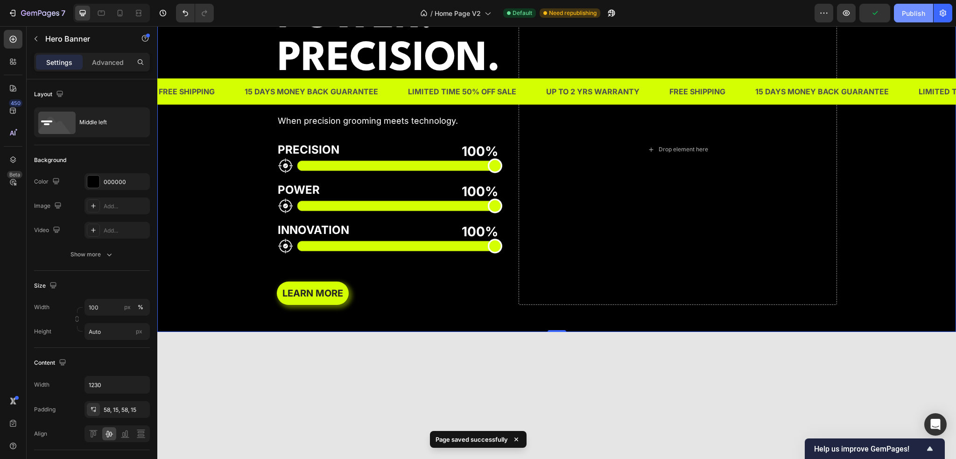
click at [911, 16] on div "Publish" at bounding box center [913, 13] width 23 height 10
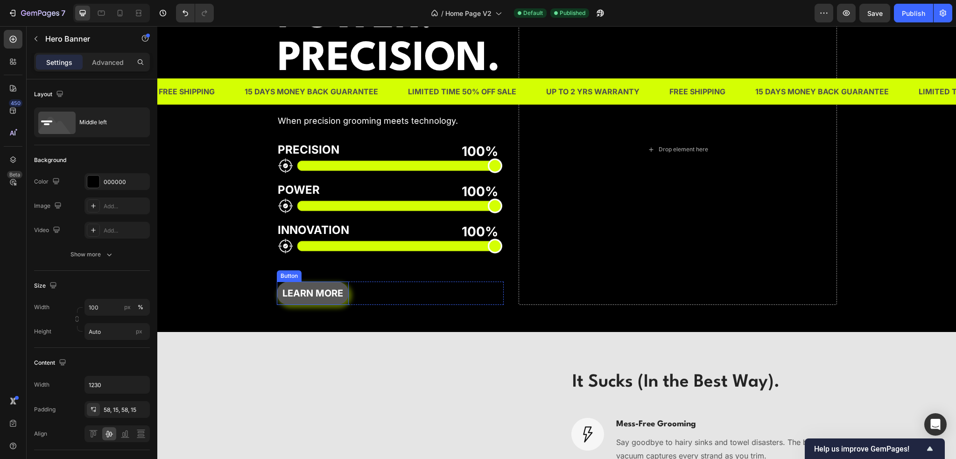
click at [311, 304] on link "LEARN MORE" at bounding box center [313, 292] width 72 height 23
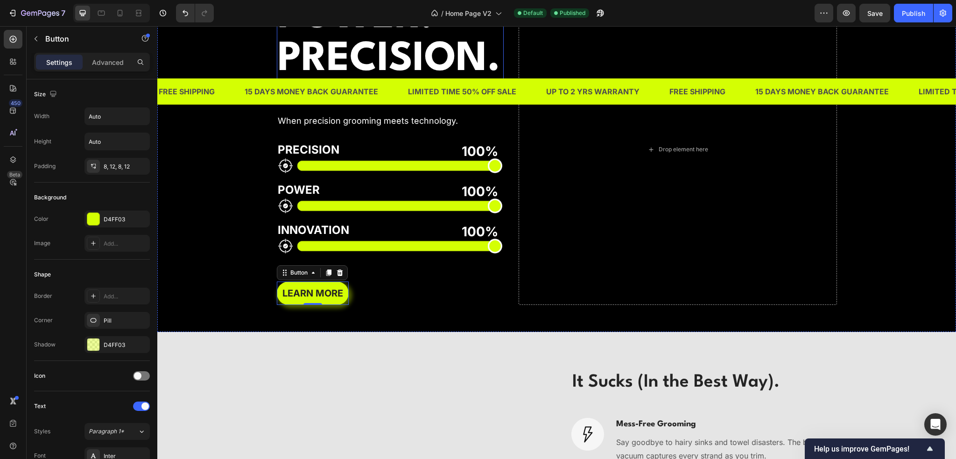
click at [226, 211] on div "Background Image" at bounding box center [556, 149] width 799 height 365
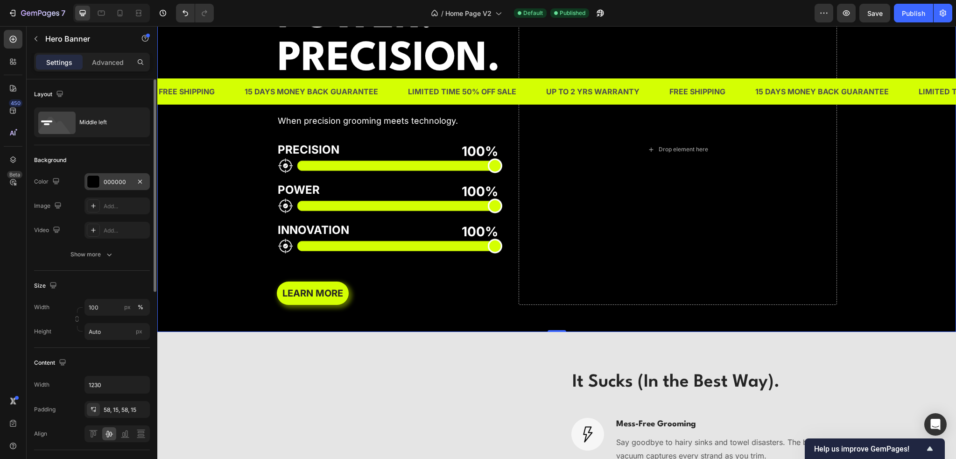
click at [115, 181] on div "000000" at bounding box center [117, 182] width 27 height 8
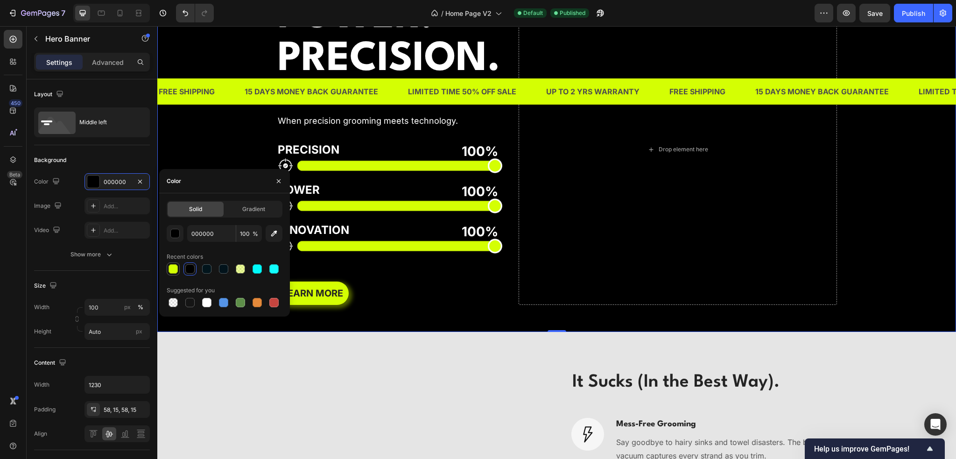
click at [172, 271] on div at bounding box center [173, 268] width 9 height 9
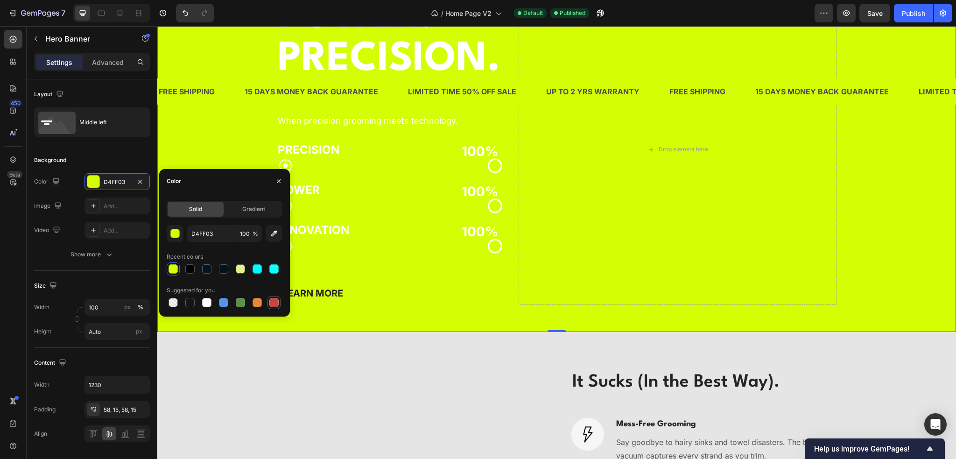
click at [271, 301] on div at bounding box center [273, 302] width 9 height 9
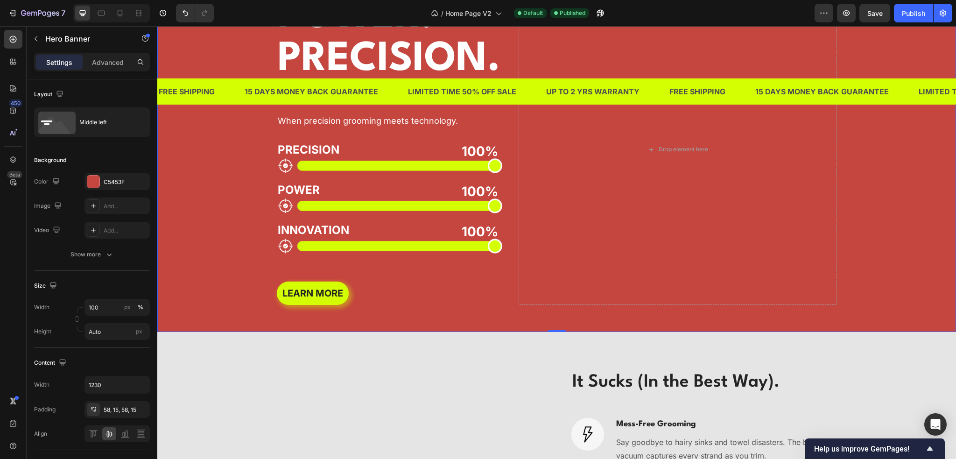
click at [220, 332] on div "Background Image" at bounding box center [556, 149] width 799 height 365
click at [907, 7] on button "Publish" at bounding box center [913, 13] width 39 height 19
click at [233, 176] on div "Background Image" at bounding box center [556, 149] width 799 height 365
click at [123, 183] on div "C5453F" at bounding box center [117, 182] width 27 height 8
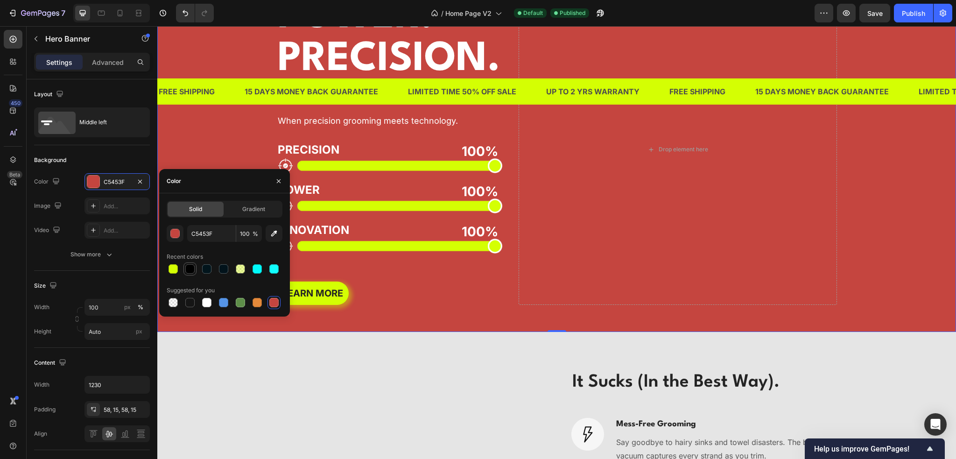
click at [190, 273] on div at bounding box center [189, 268] width 9 height 9
type input "000000"
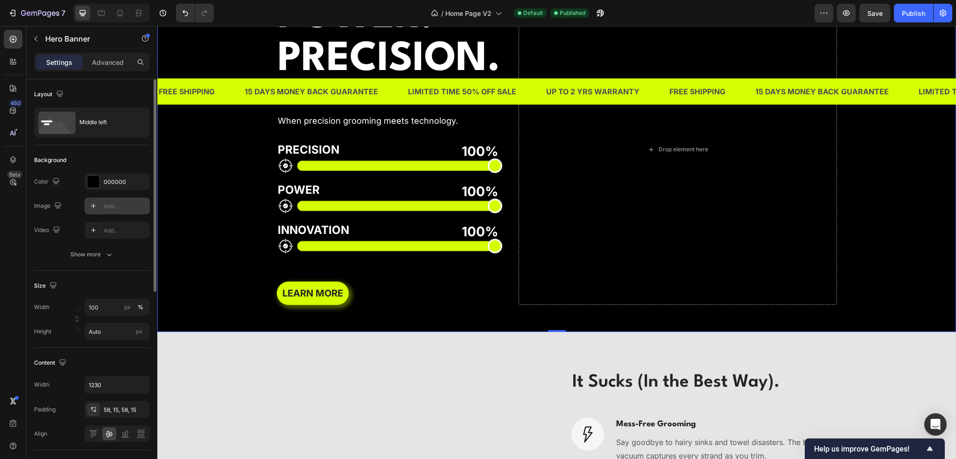
click at [112, 210] on div "Add..." at bounding box center [116, 205] width 65 height 17
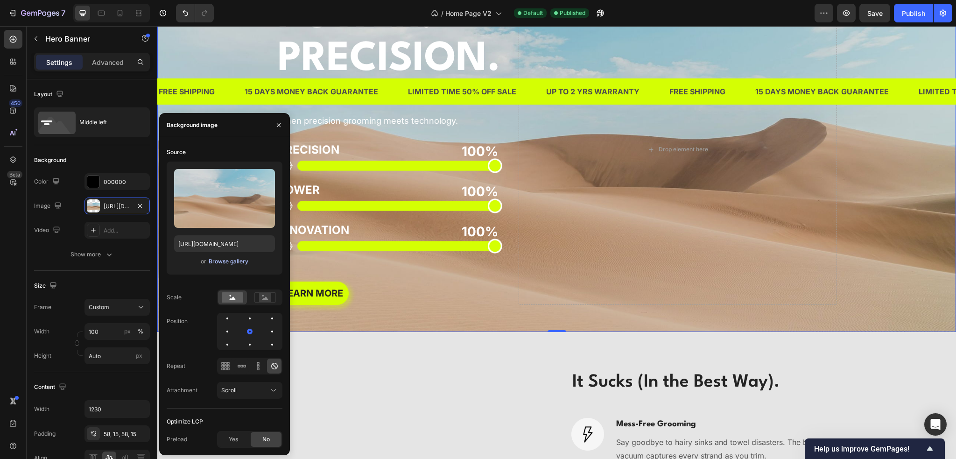
click at [213, 259] on div "Browse gallery" at bounding box center [229, 261] width 40 height 8
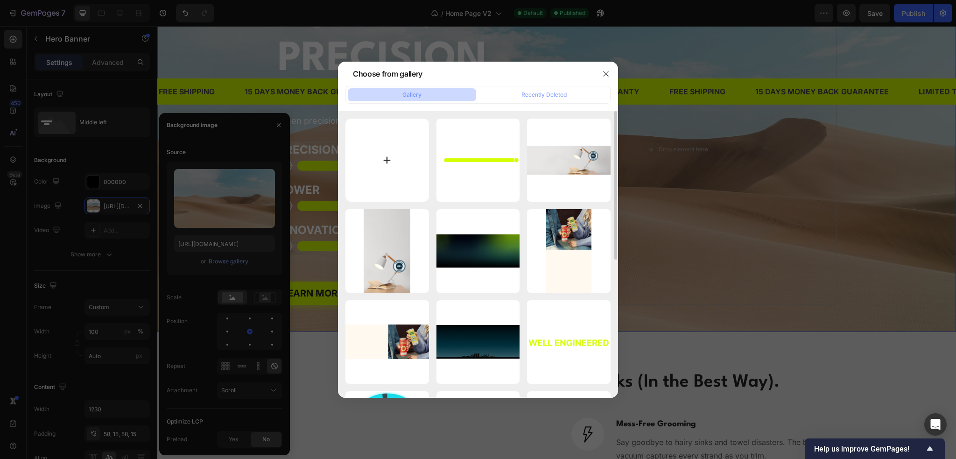
click at [397, 156] on input "file" at bounding box center [387, 161] width 84 height 84
type input "C:\fakepath\Webstie Section 5.png"
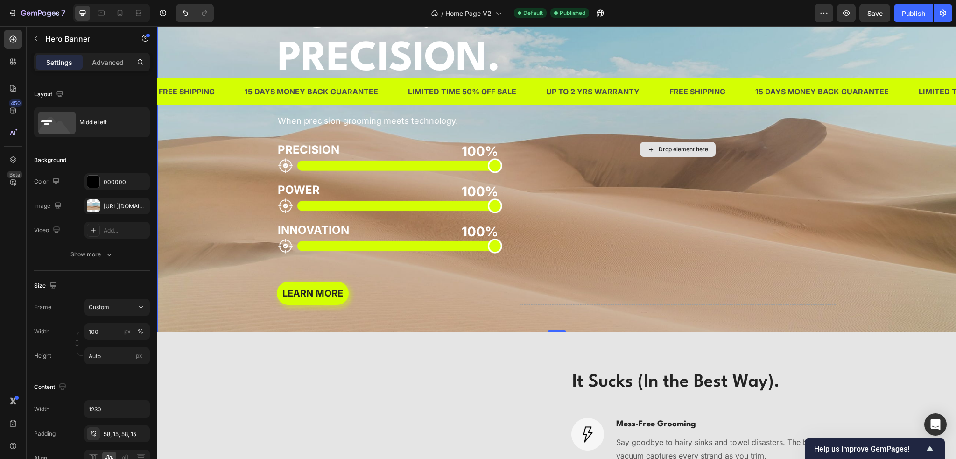
drag, startPoint x: 535, startPoint y: 277, endPoint x: 622, endPoint y: 273, distance: 86.9
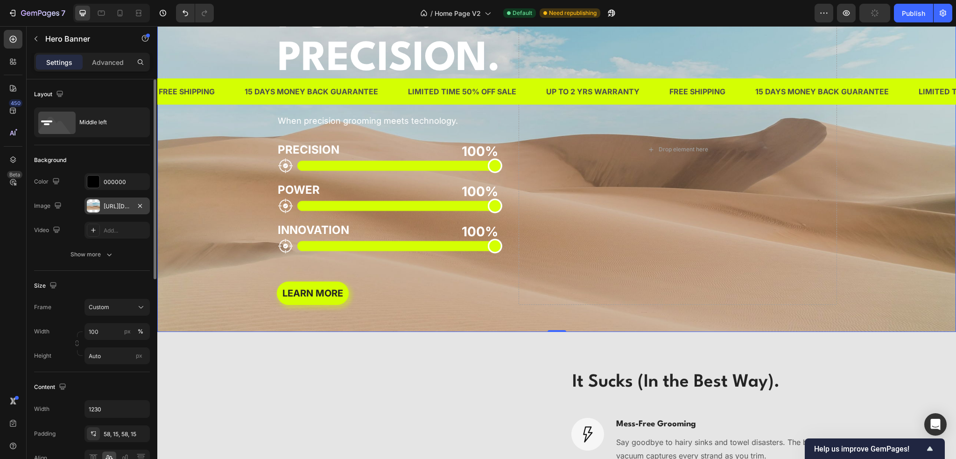
click at [120, 205] on div "[URL][DOMAIN_NAME]" at bounding box center [117, 206] width 27 height 8
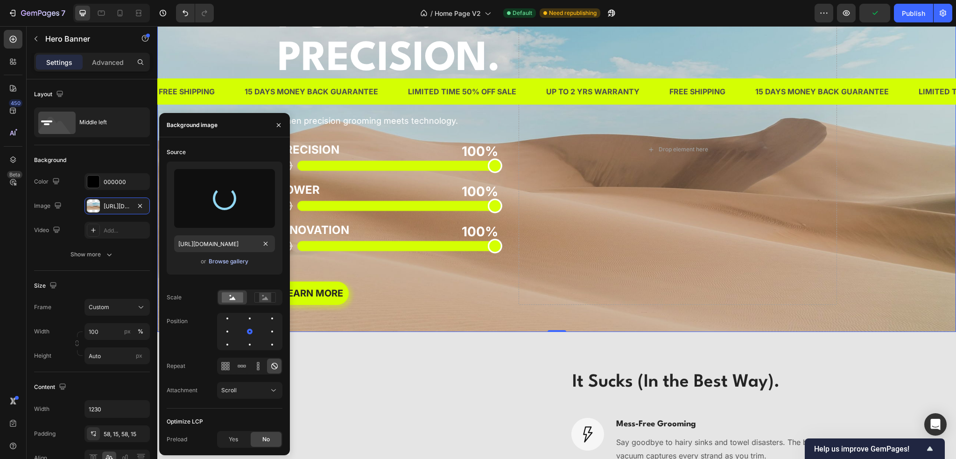
type input "[URL][DOMAIN_NAME]"
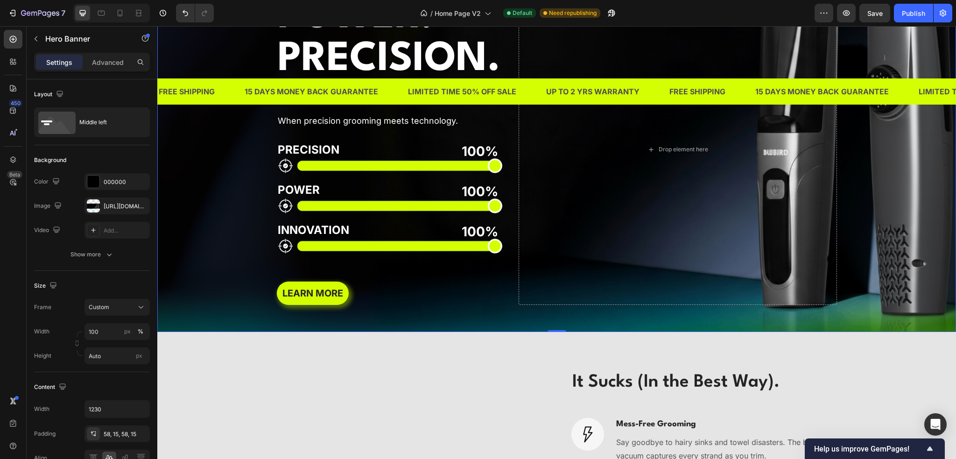
click at [476, 243] on div "POWER. PRECISION. Heading THE BLUBIRD PHILOSOPHY Text Block When precision groo…" at bounding box center [390, 149] width 227 height 310
click at [909, 15] on div "Publish" at bounding box center [913, 13] width 23 height 10
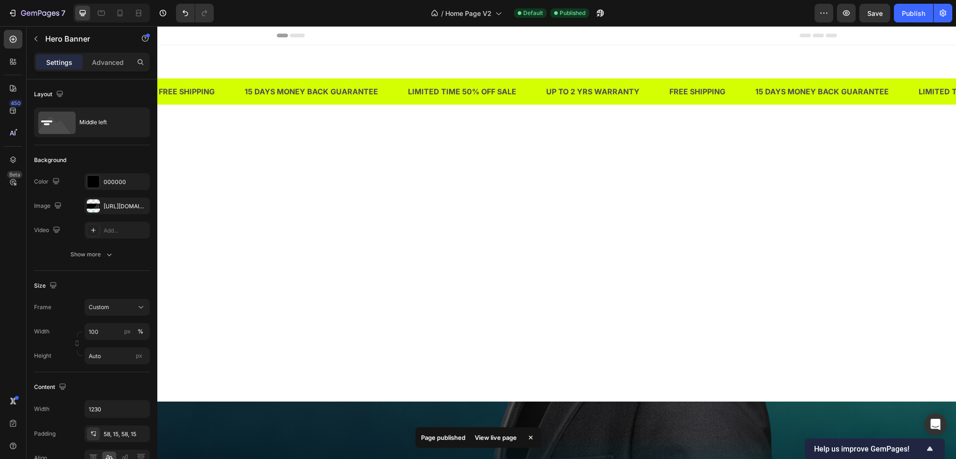
scroll to position [1867, 0]
